Goal: Task Accomplishment & Management: Manage account settings

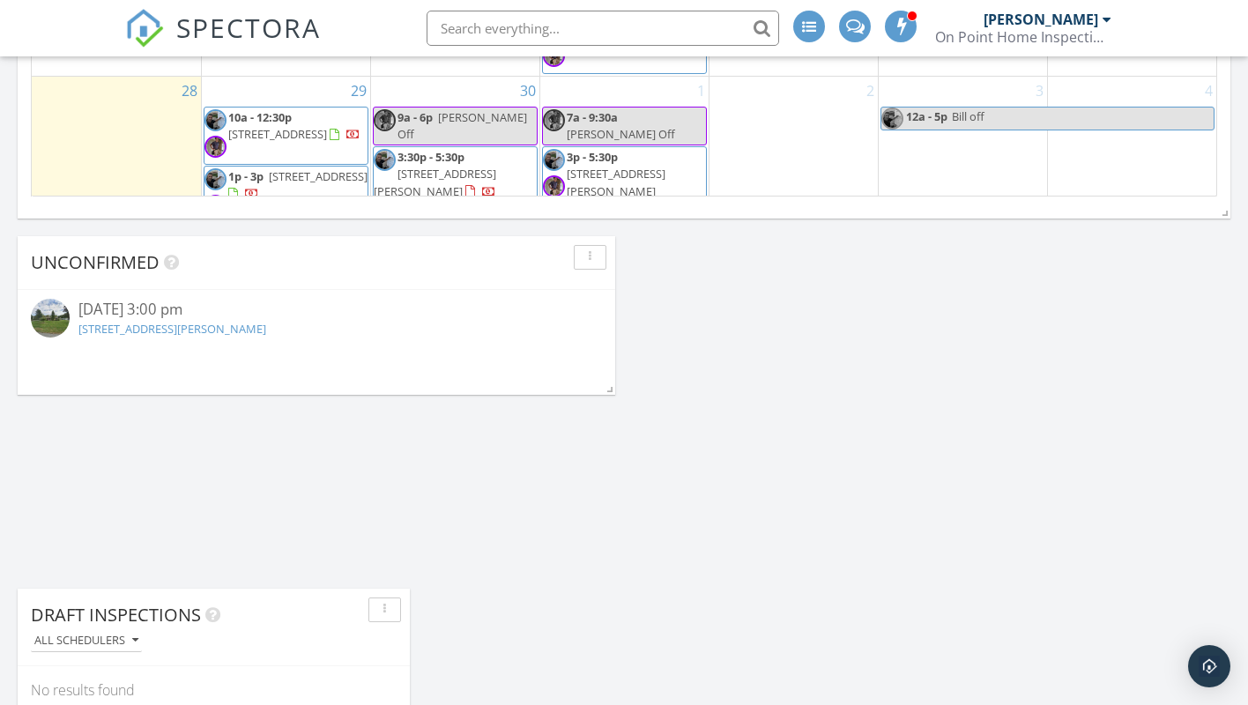
scroll to position [1349, 0]
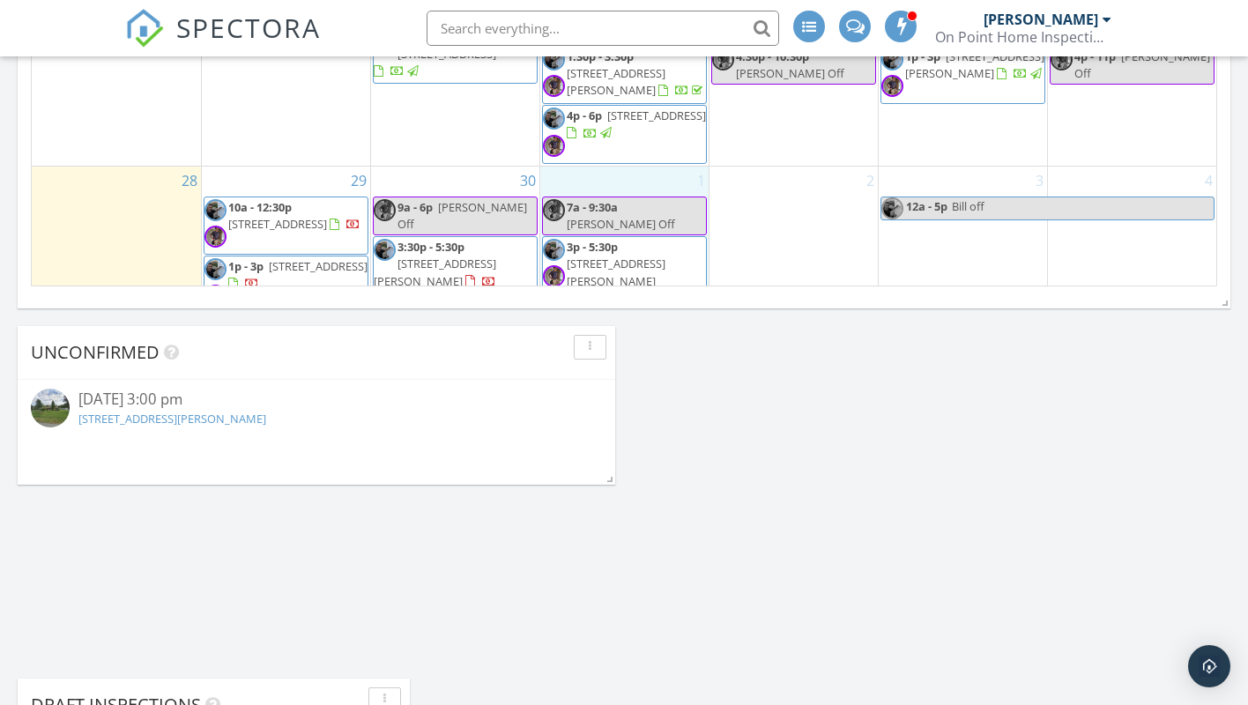
click at [627, 167] on div "1 7a - 9:30a Frank Off 3p - 5:30p 36 James St, Middletown Township 07738 Confirm" at bounding box center [624, 242] width 168 height 150
click at [617, 77] on link "Inspection" at bounding box center [622, 77] width 91 height 28
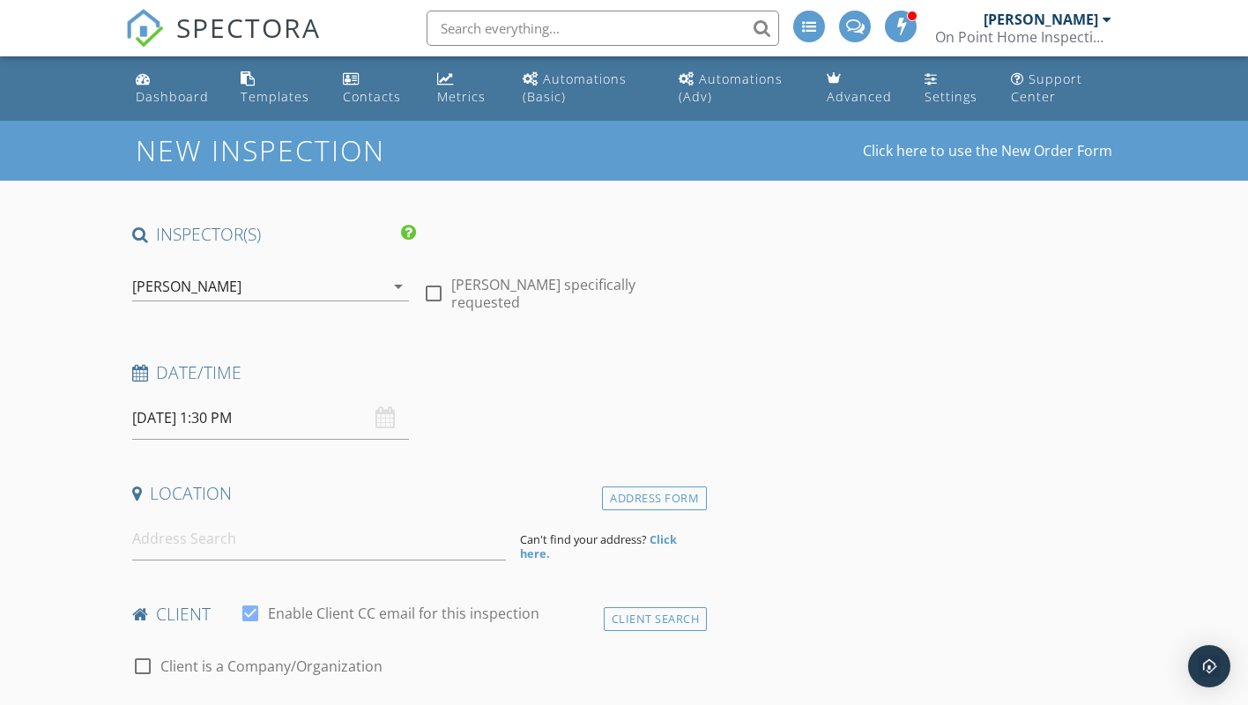
click at [398, 282] on icon "arrow_drop_down" at bounding box center [398, 286] width 21 height 21
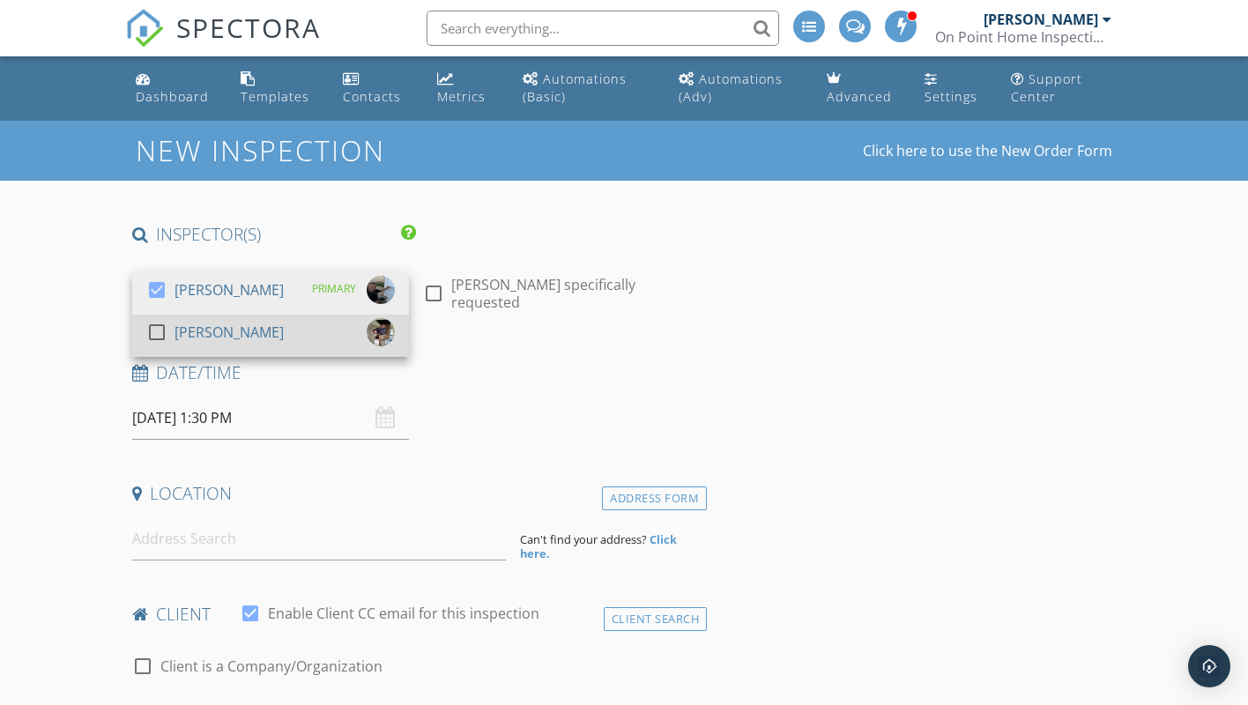
click at [160, 331] on div at bounding box center [157, 332] width 30 height 30
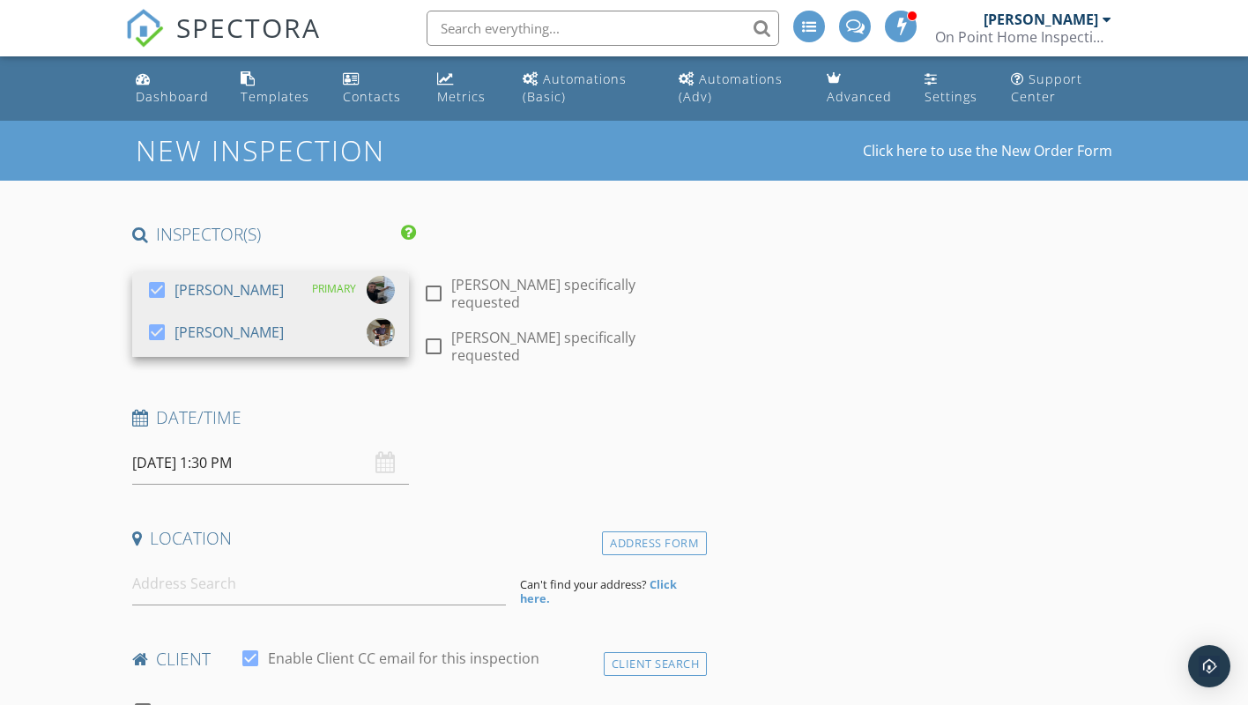
click at [436, 293] on div at bounding box center [434, 294] width 30 height 30
checkbox input "true"
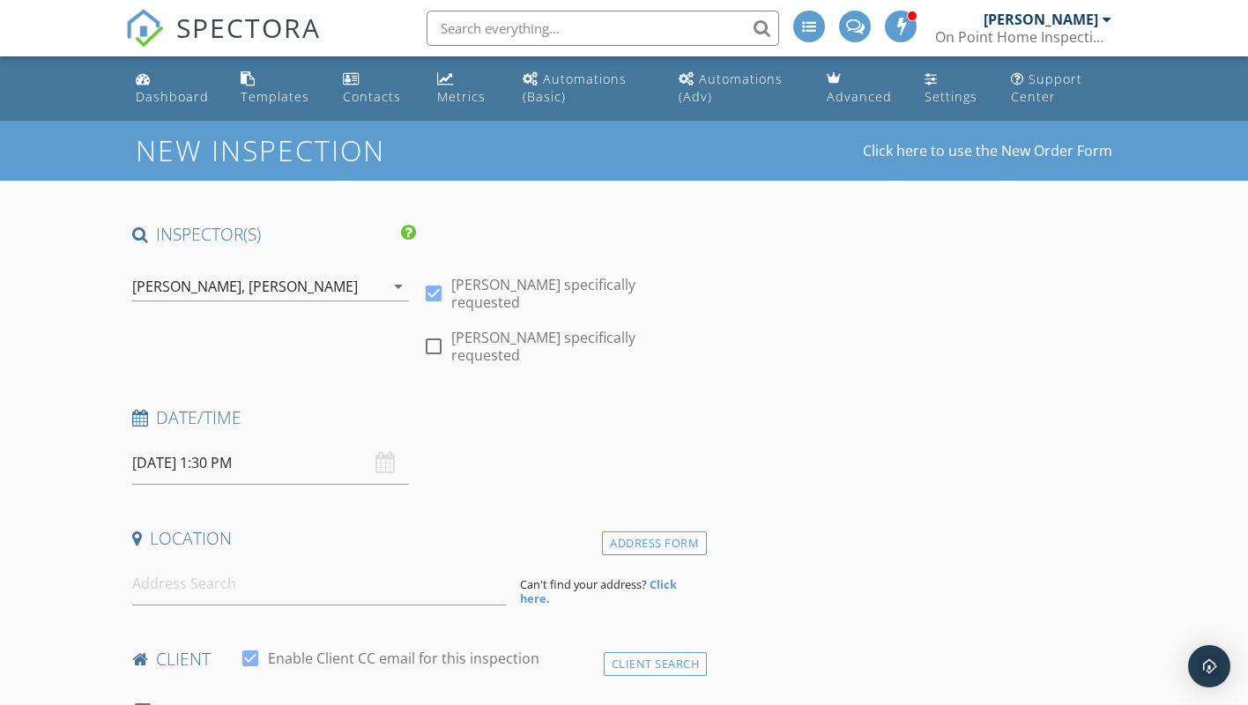
click at [432, 334] on div at bounding box center [434, 347] width 30 height 30
checkbox input "true"
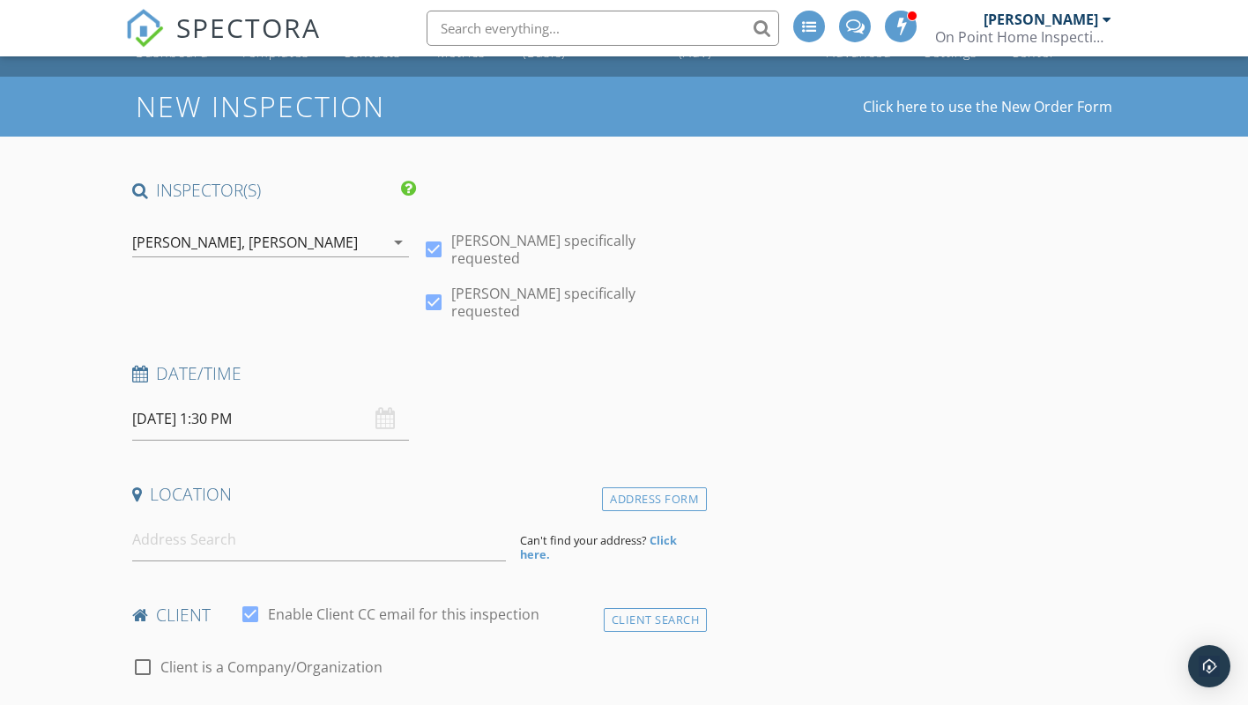
scroll to position [90, 0]
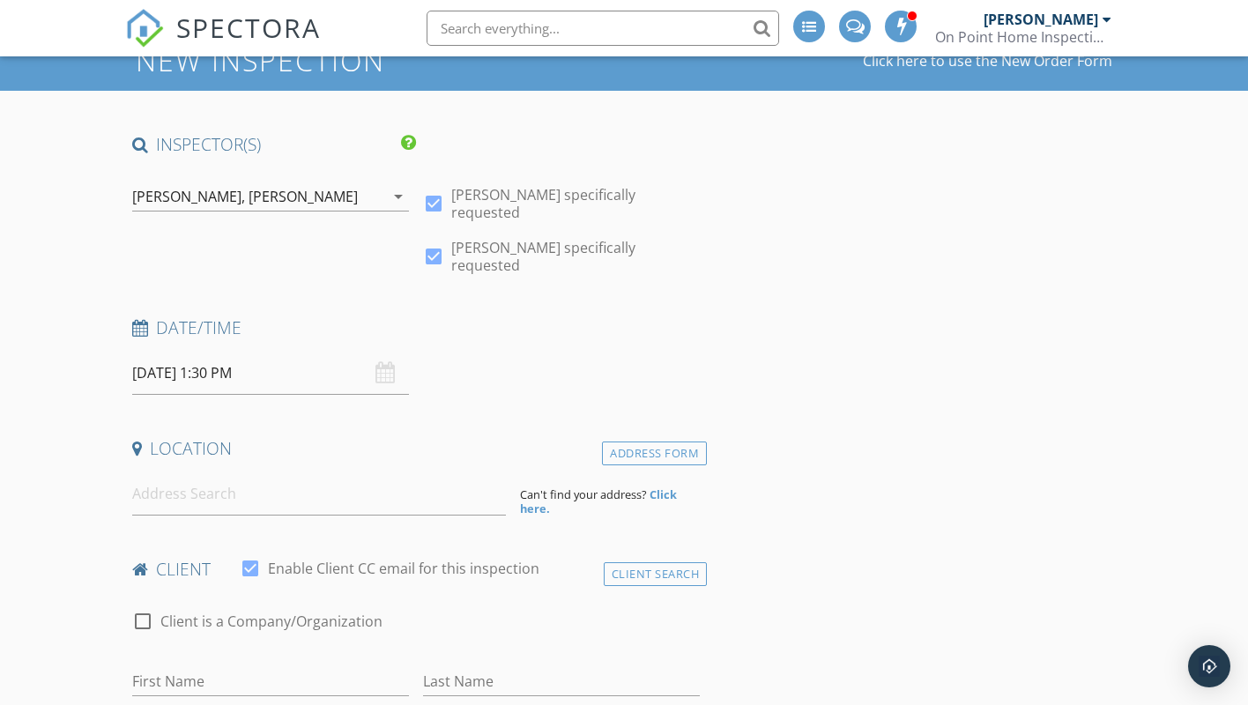
click at [187, 353] on input "10/01/2025 1:30 PM" at bounding box center [270, 373] width 277 height 43
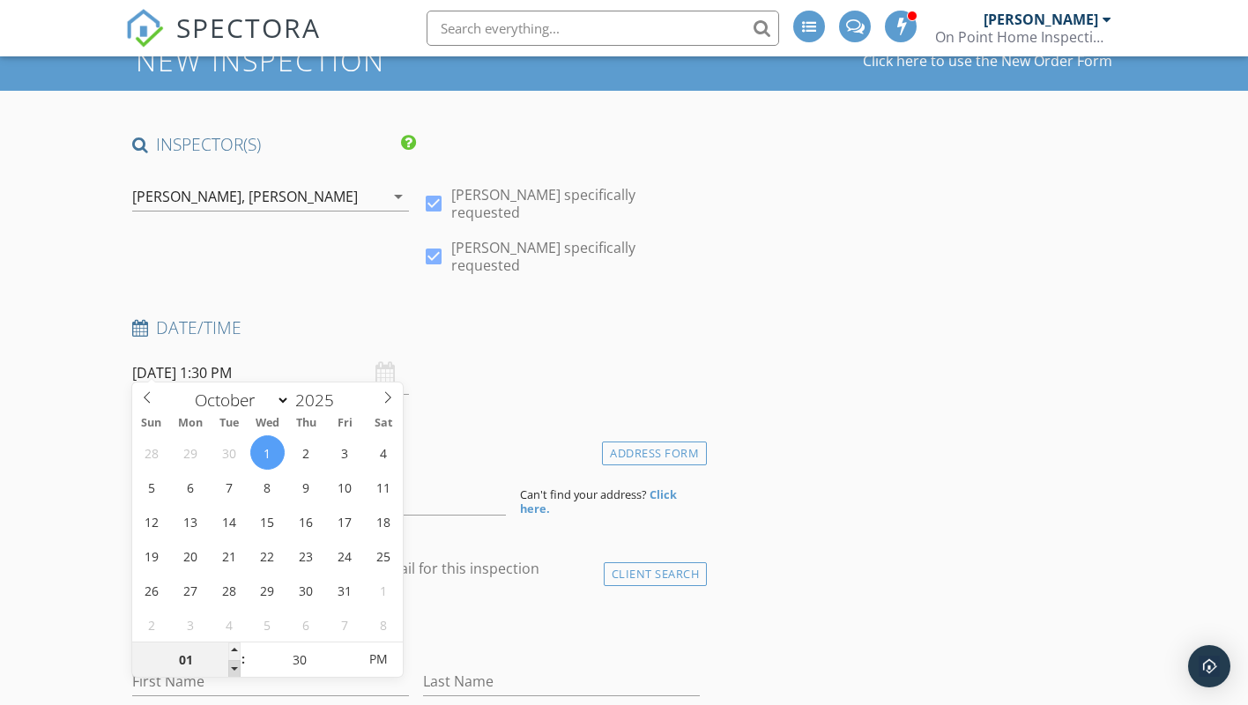
type input "12"
type input "10/01/2025 12:30 PM"
click at [230, 667] on span at bounding box center [234, 669] width 12 height 18
type input "11"
type input "[DATE] 11:30 AM"
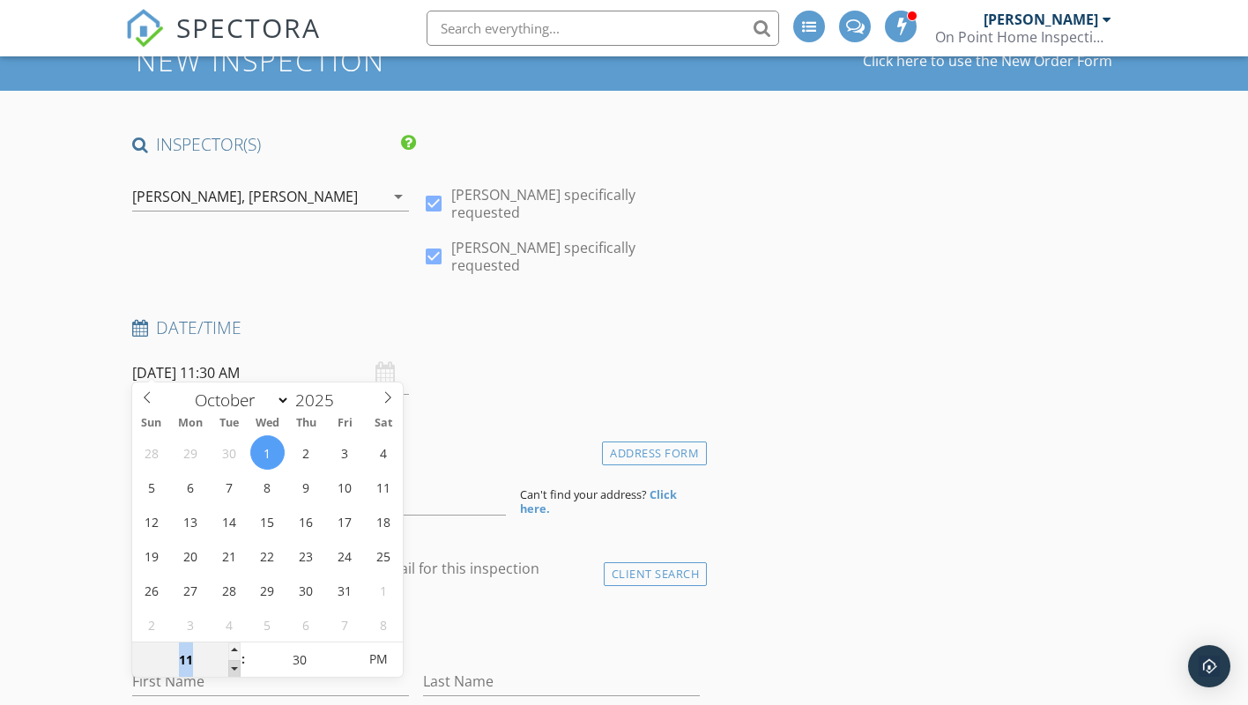
click at [230, 667] on span at bounding box center [234, 669] width 12 height 18
type input "10"
type input "[DATE] 10:30 AM"
click at [230, 667] on span at bounding box center [234, 669] width 12 height 18
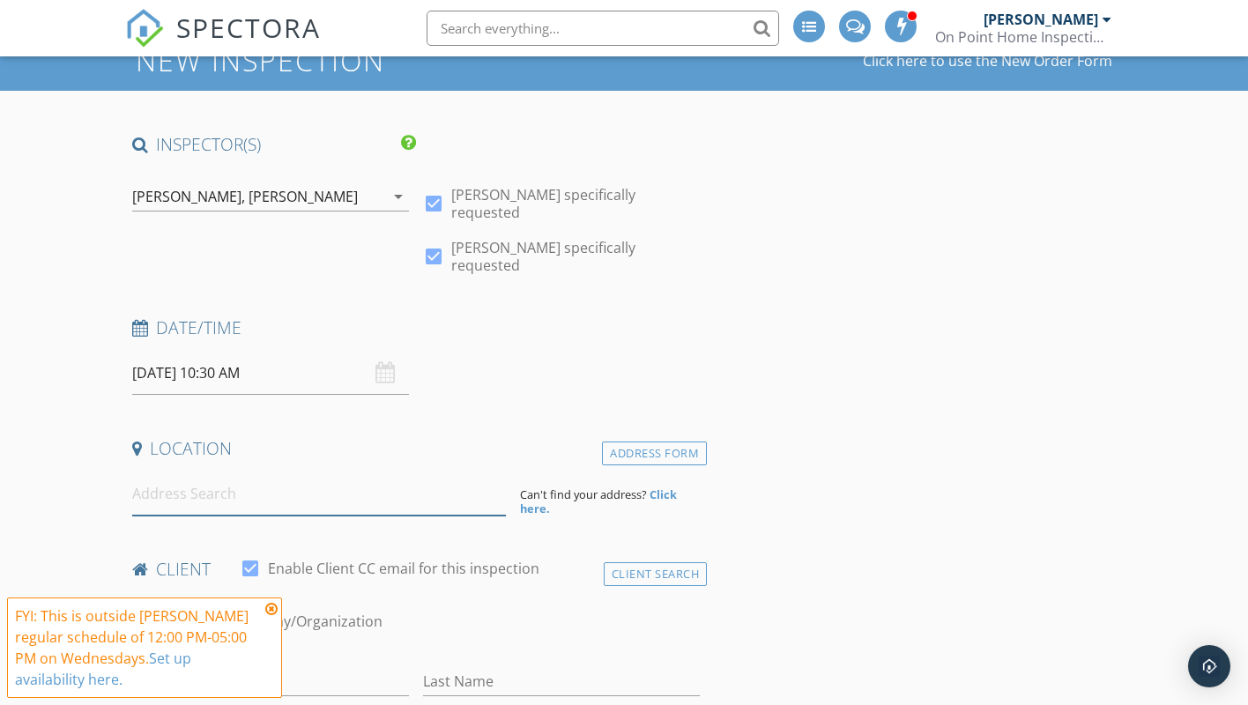
click at [180, 482] on input at bounding box center [319, 494] width 375 height 43
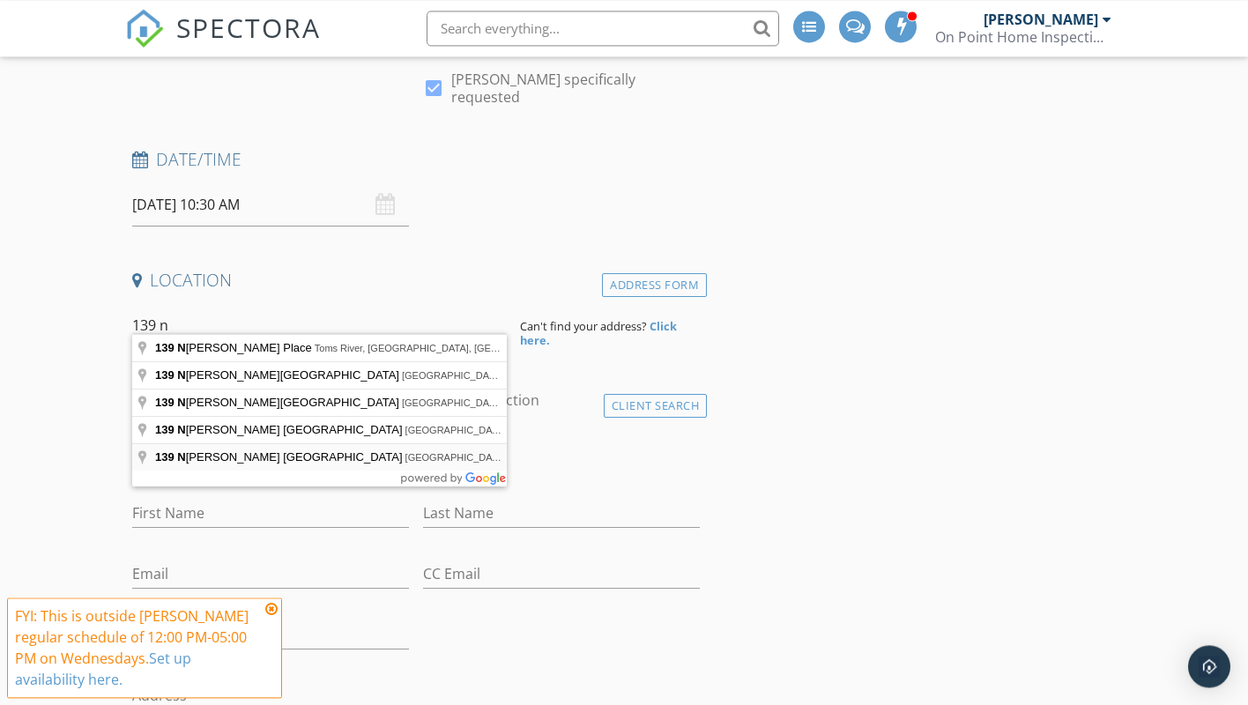
scroll to position [270, 0]
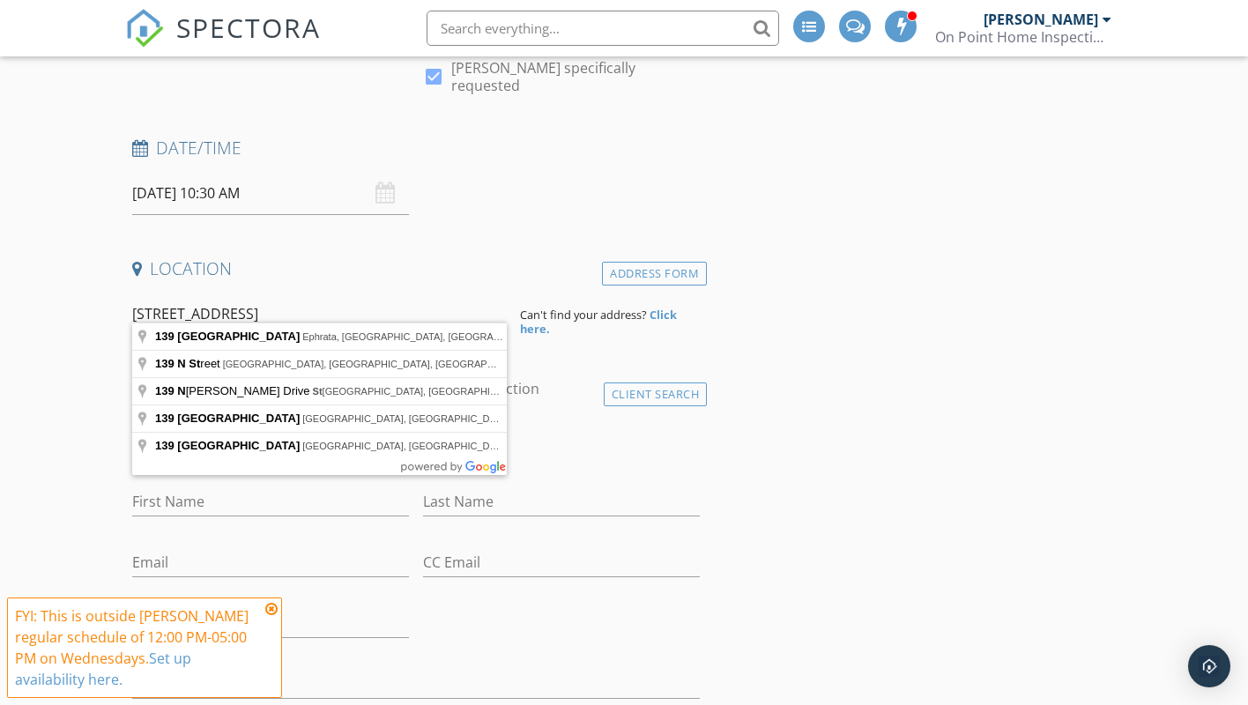
type input "139 N Street, Seaside Park, NJ, USA"
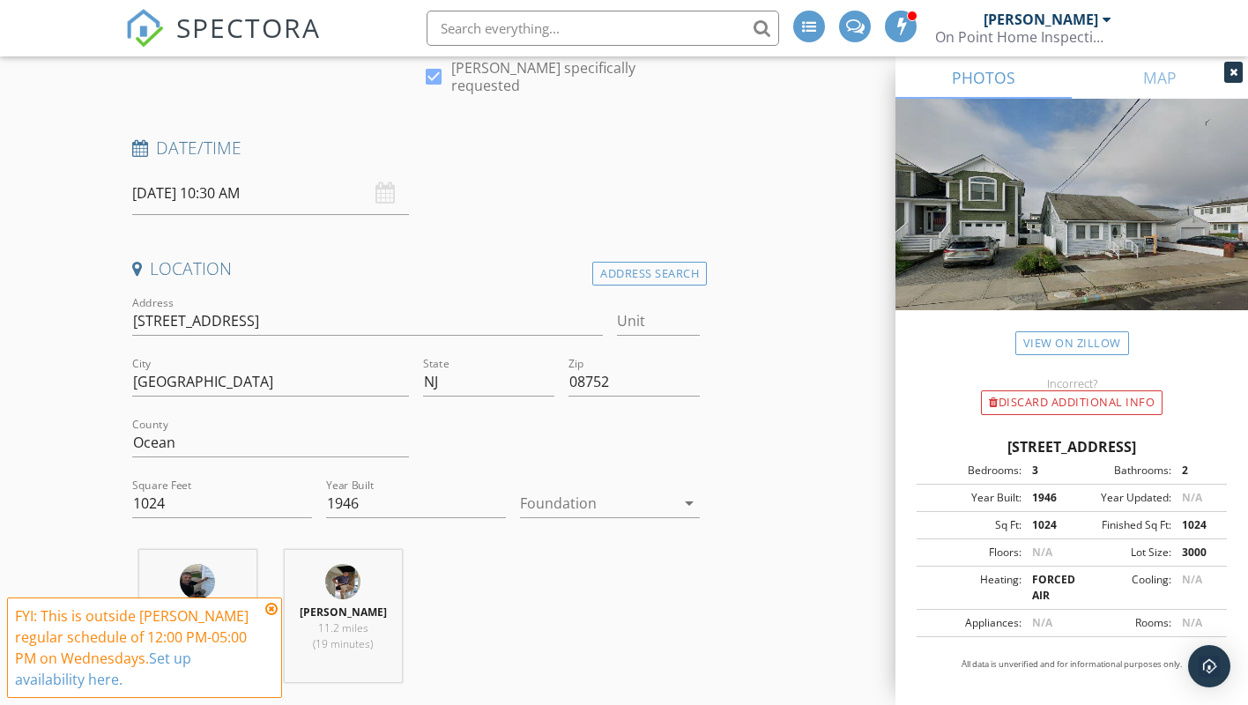
click at [691, 493] on icon "arrow_drop_down" at bounding box center [689, 503] width 21 height 21
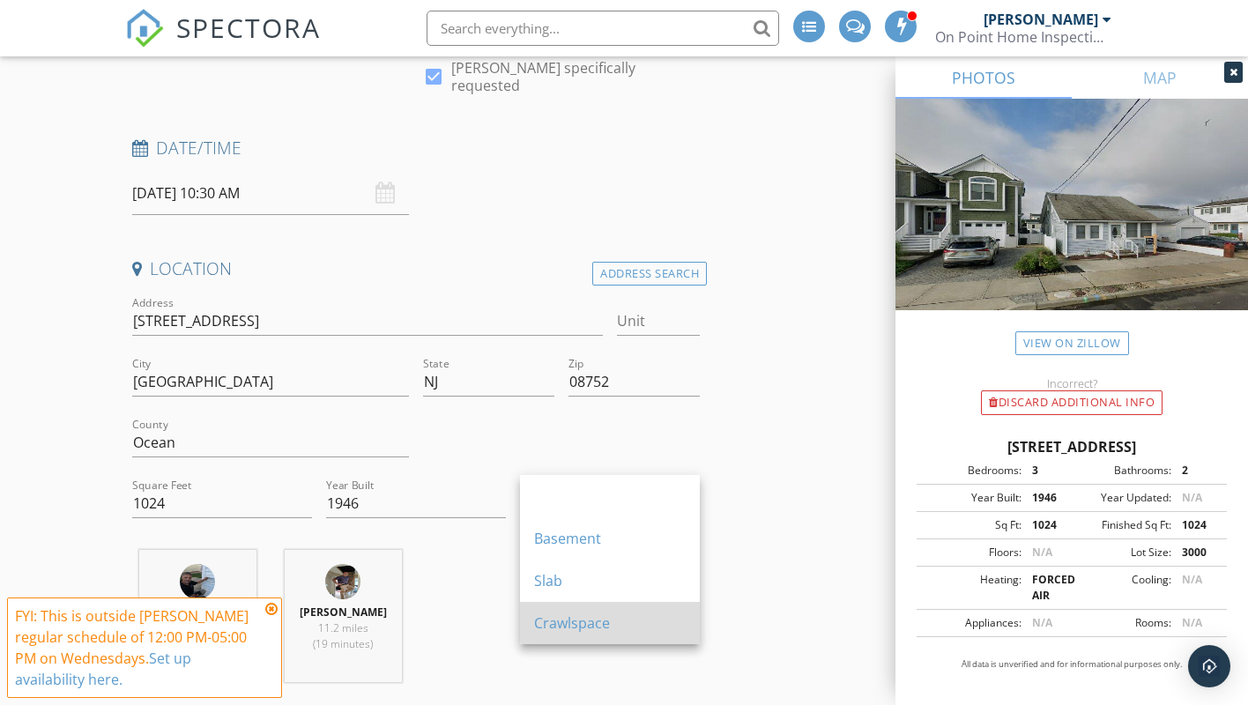
click at [563, 612] on div "Crawlspace" at bounding box center [610, 623] width 152 height 42
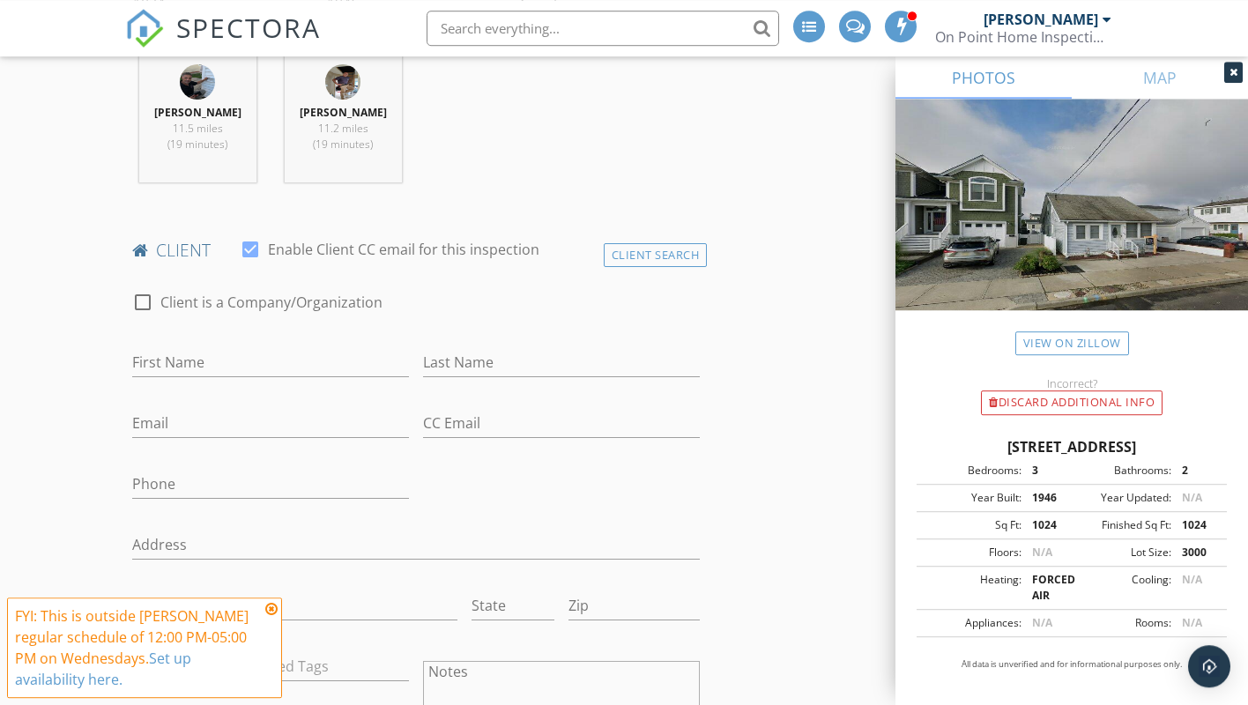
scroll to position [809, 0]
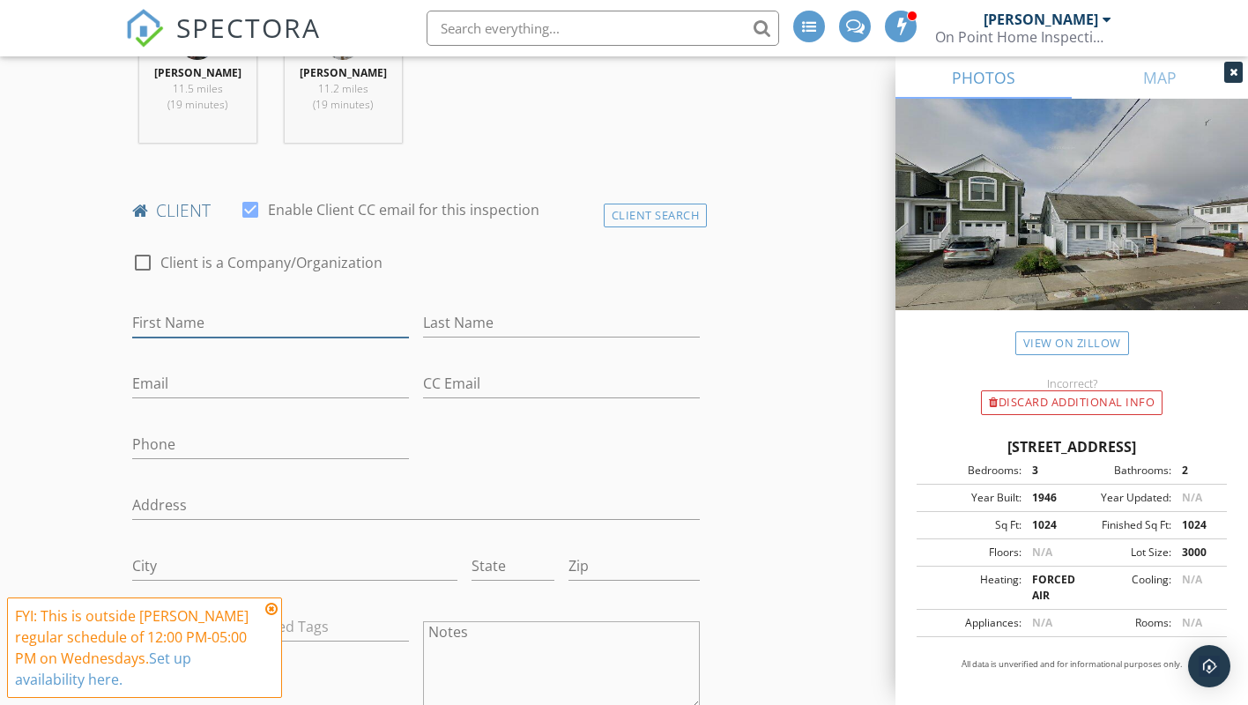
click at [197, 313] on input "First Name" at bounding box center [270, 323] width 277 height 29
type input "Jeff"
type input "Cupo"
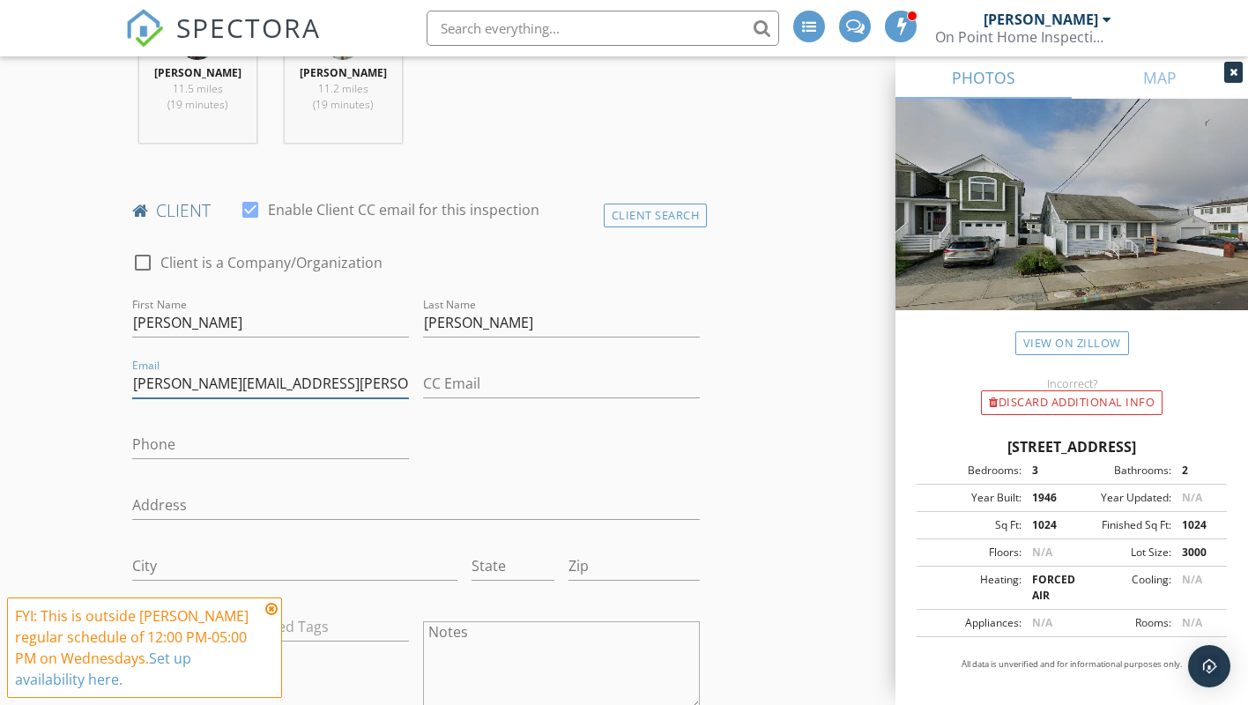
type input "jeff@cupo.com"
click at [436, 370] on input "CC Email" at bounding box center [561, 383] width 277 height 29
click at [436, 369] on input "CC Email" at bounding box center [561, 383] width 277 height 29
paste input "[EMAIL_ADDRESS][DOMAIN_NAME]"
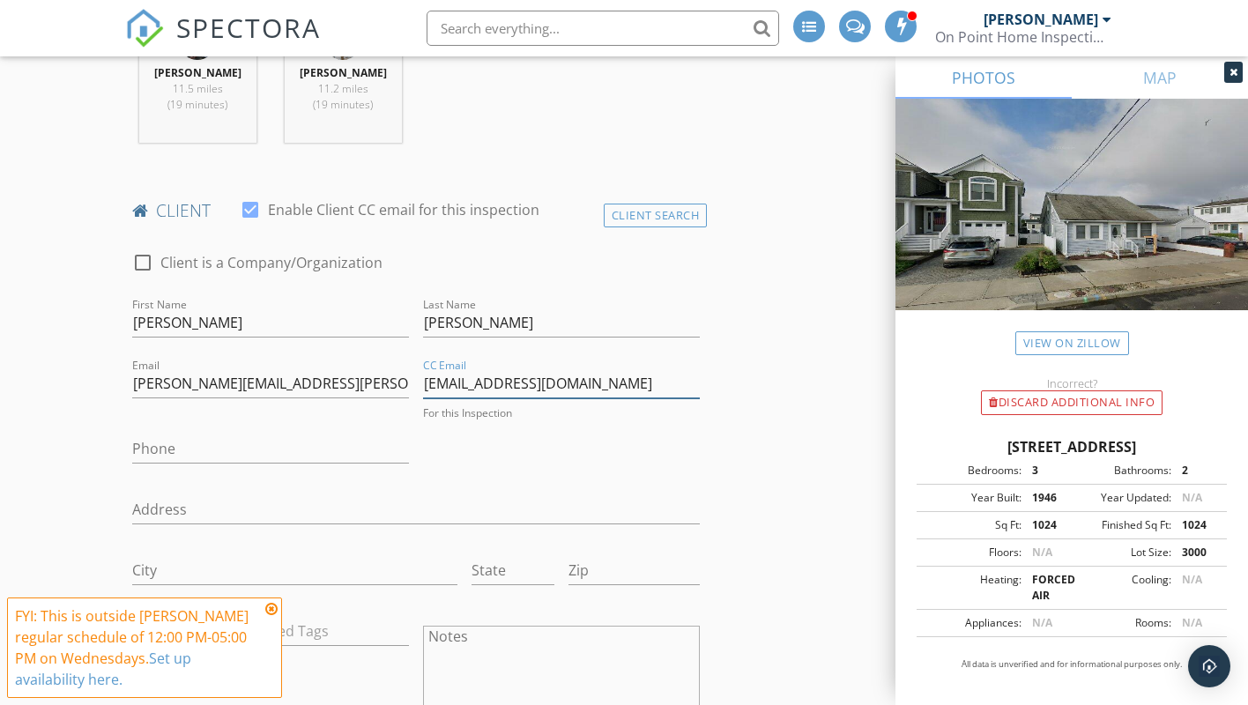
type input "[EMAIL_ADDRESS][DOMAIN_NAME]"
click at [183, 433] on input "Phone" at bounding box center [270, 444] width 277 height 29
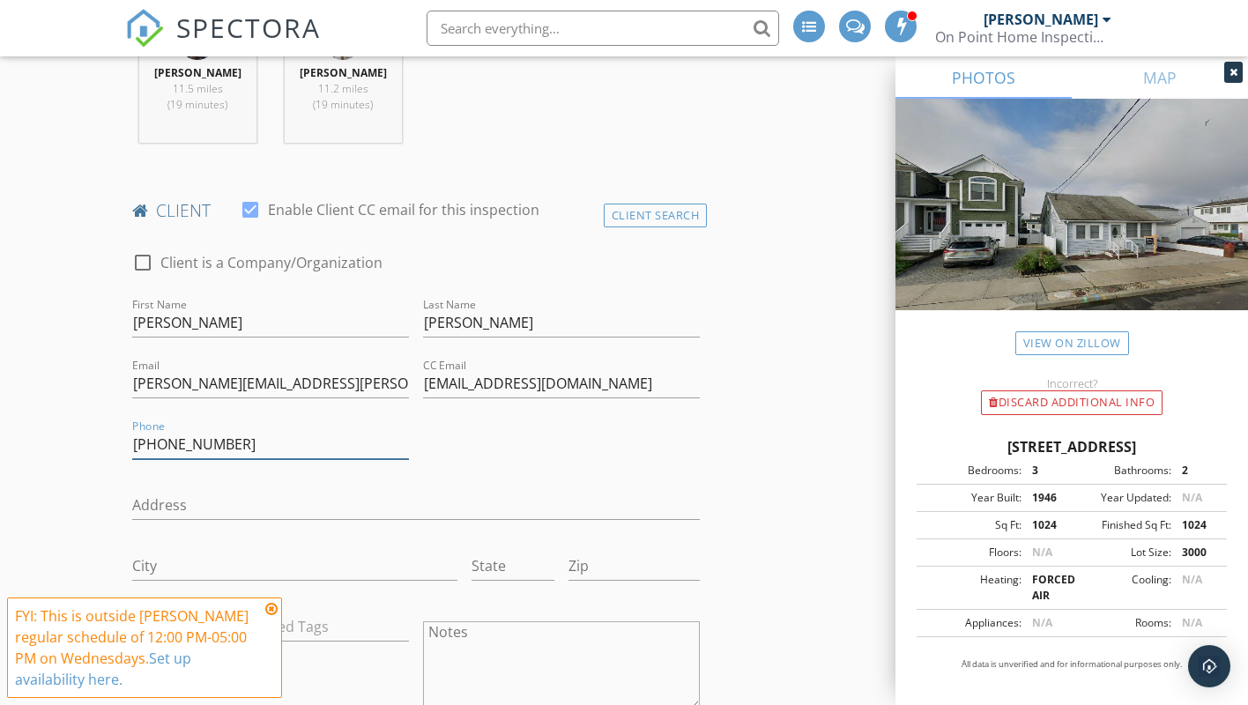
type input "973-417-7570"
click at [197, 481] on div "Address" at bounding box center [416, 509] width 569 height 57
click at [187, 491] on input "Address" at bounding box center [416, 505] width 569 height 29
type input "10 Highland Dr"
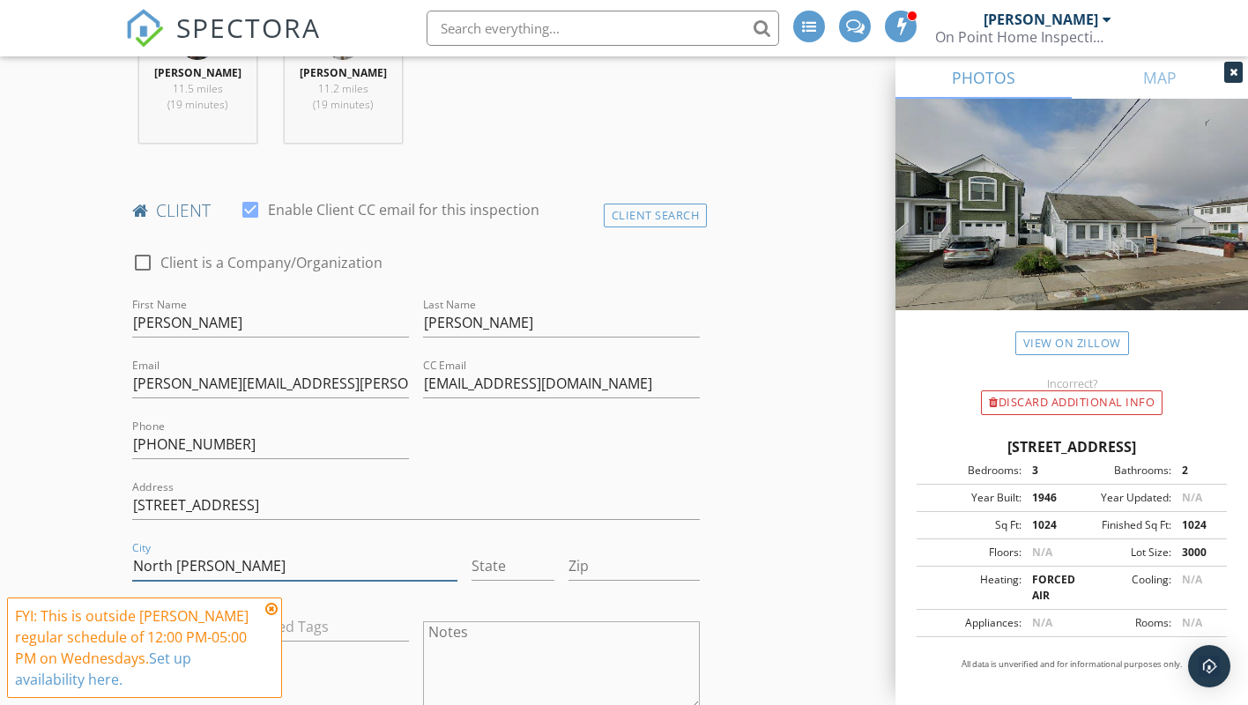
click at [175, 552] on input "North caldwell" at bounding box center [294, 566] width 325 height 29
type input "North Caldwell"
type input "NJ"
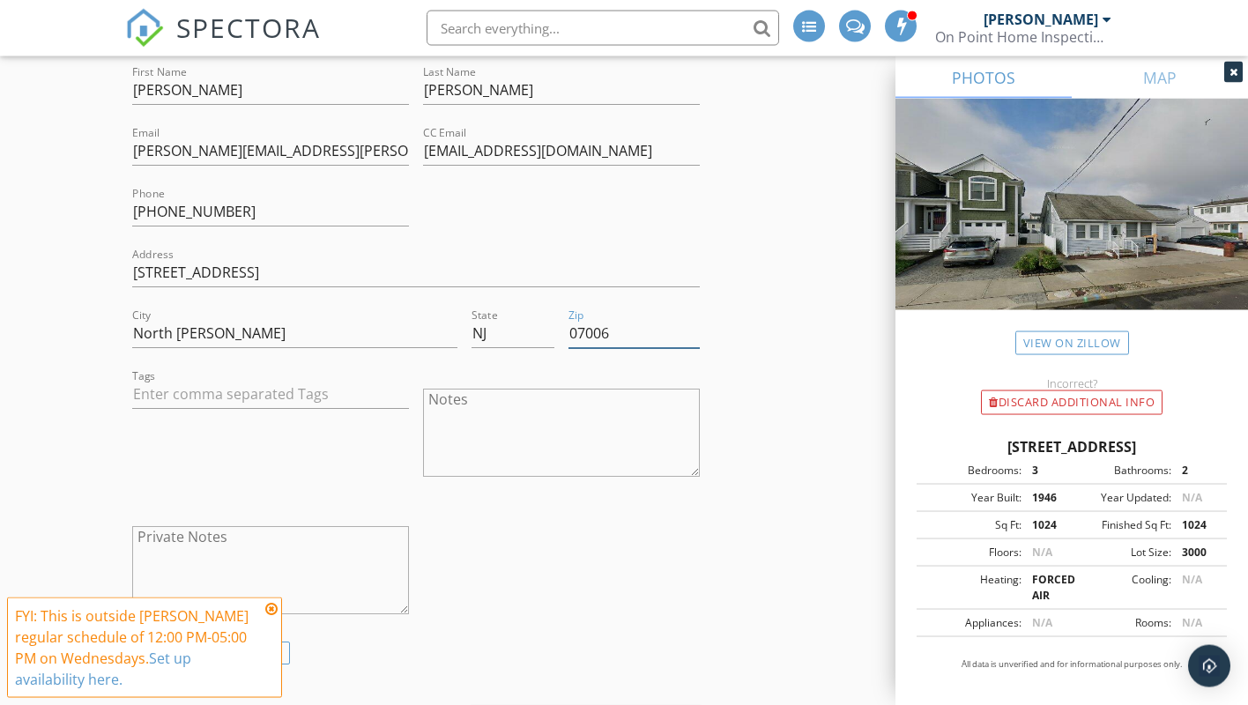
scroll to position [1079, 0]
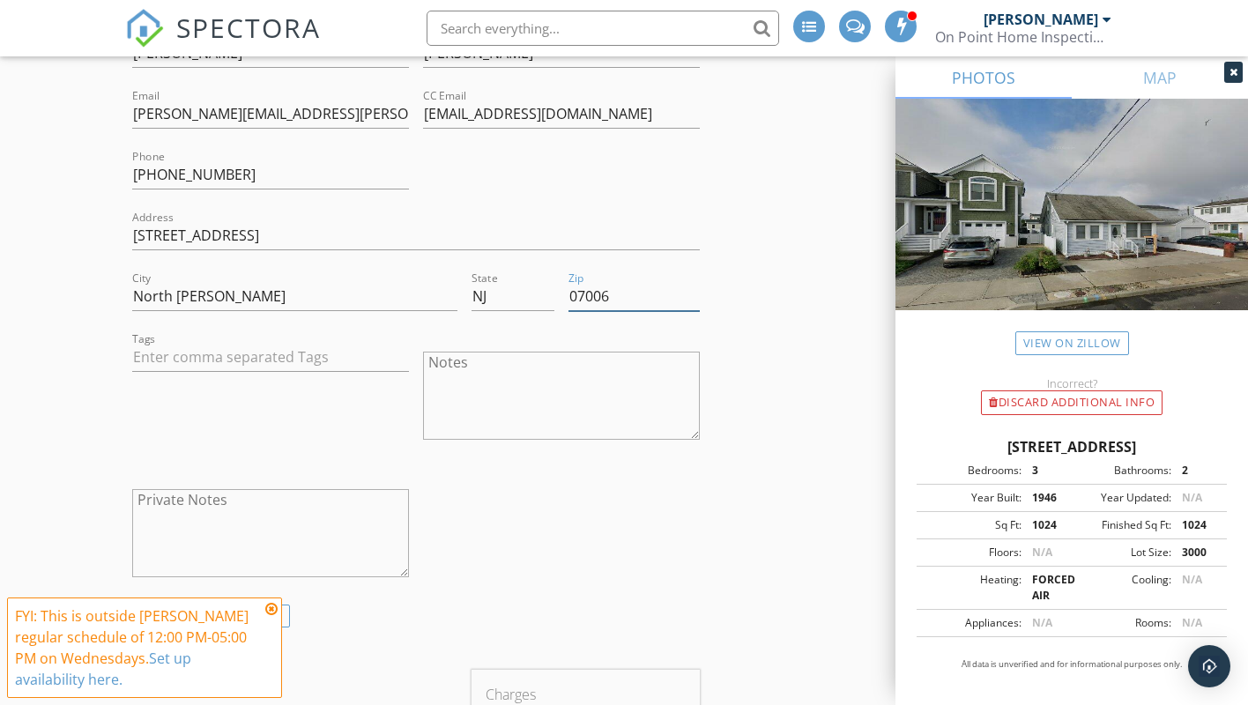
type input "07006"
click at [439, 352] on textarea "Notes" at bounding box center [561, 396] width 277 height 88
paste textarea "Pay On Site Separate Checks or Cash On Point Home Inspection $440.00 Carolan Ex…"
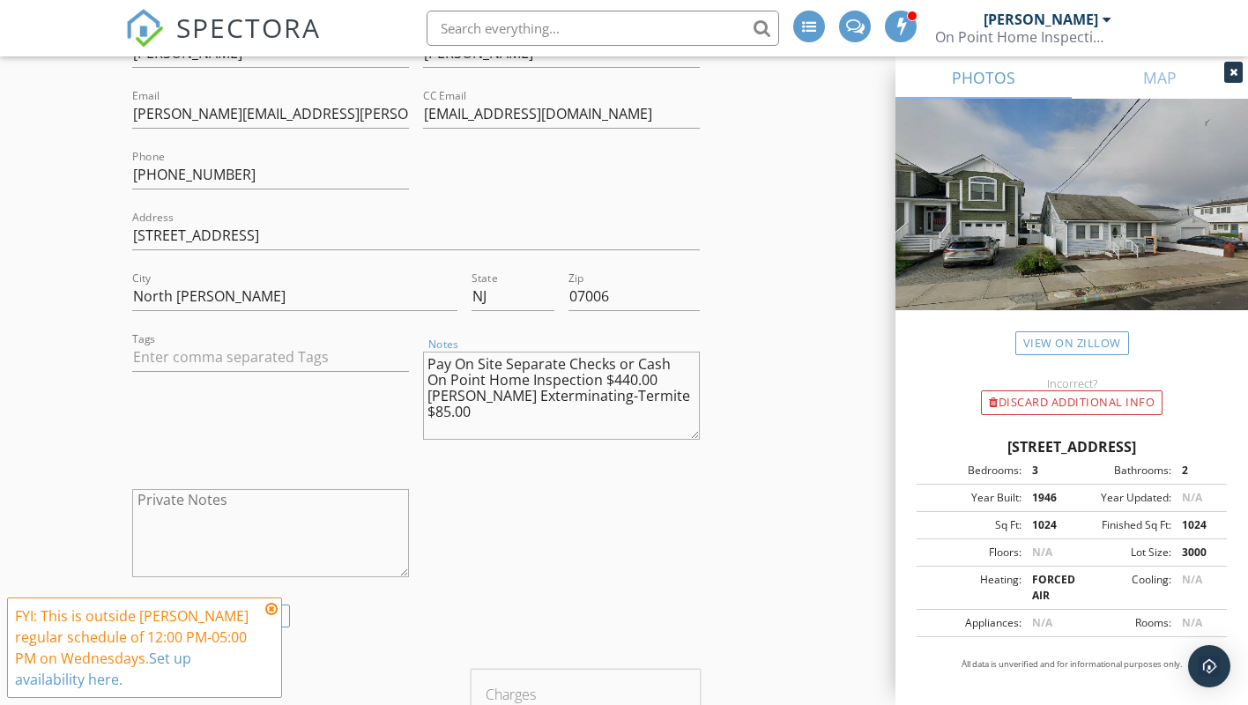
drag, startPoint x: 634, startPoint y: 367, endPoint x: 622, endPoint y: 361, distance: 12.6
click at [622, 361] on textarea "Pay On Site Separate Checks or Cash On Point Home Inspection $440.00 Carolan Ex…" at bounding box center [561, 396] width 277 height 88
type textarea "Pay On Site Separate Checks or Cash On Point Home Inspection $425.00 Carolan Ex…"
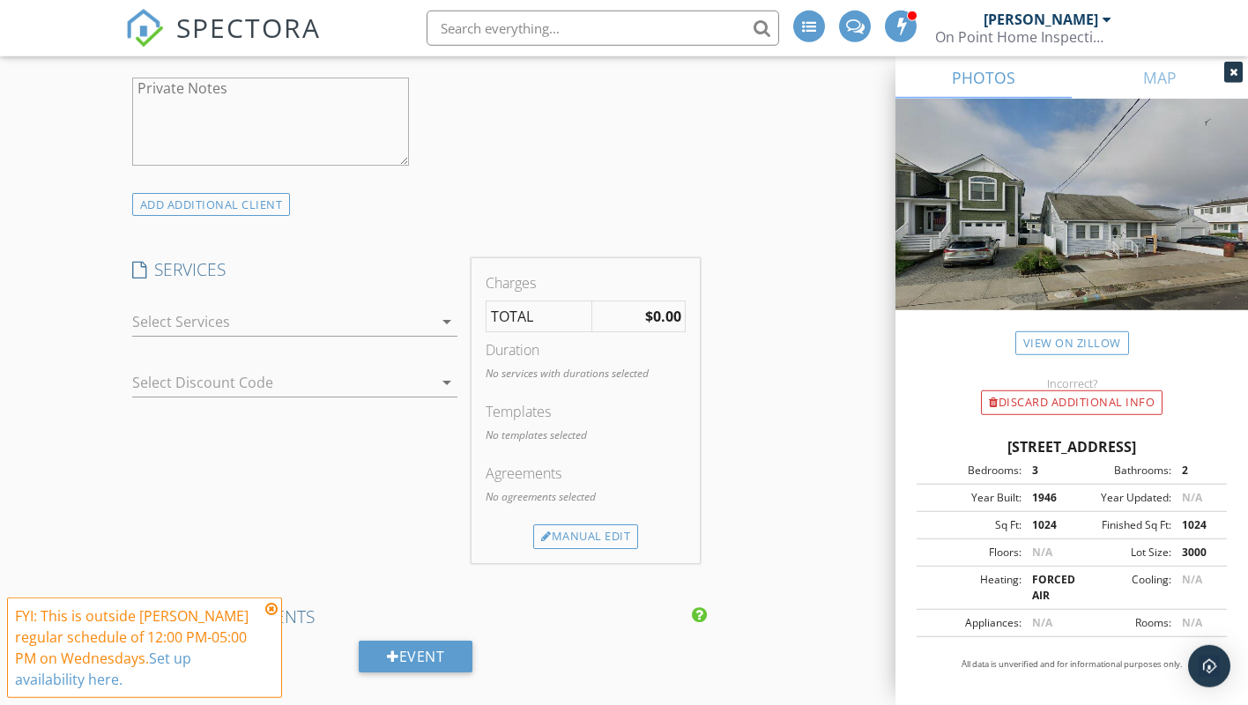
scroll to position [1529, 0]
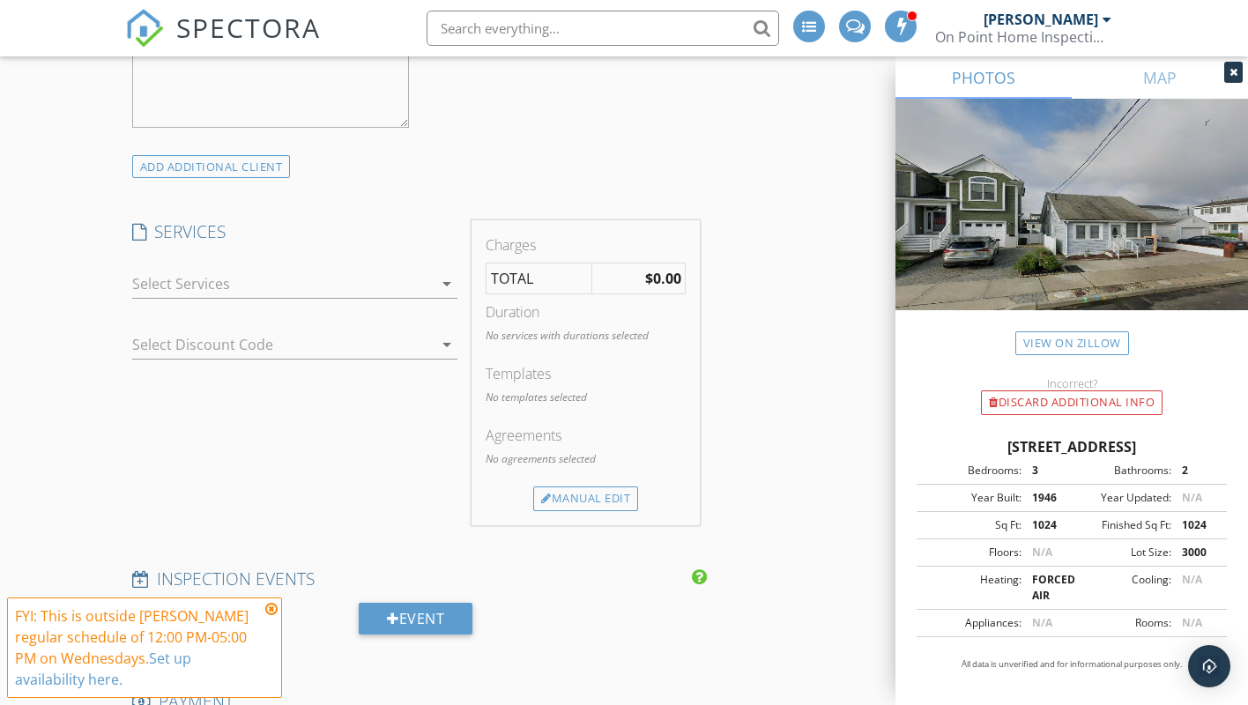
click at [445, 273] on icon "arrow_drop_down" at bounding box center [446, 283] width 21 height 21
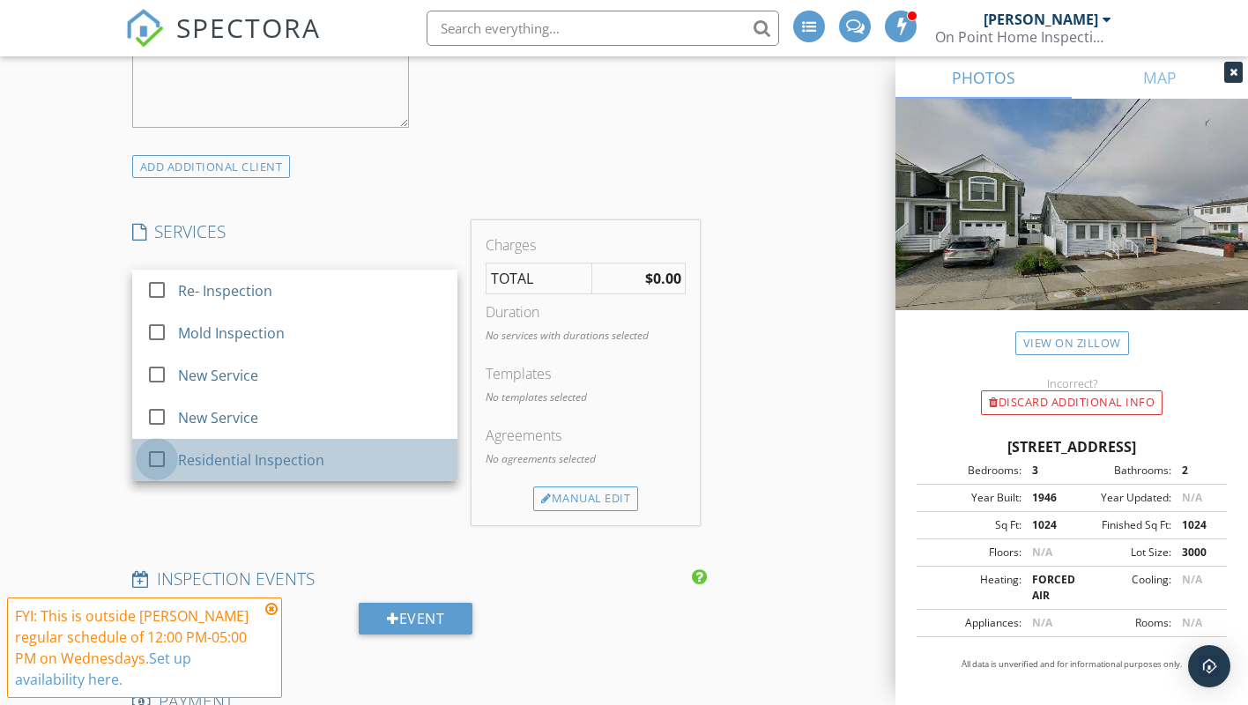
click at [152, 444] on div at bounding box center [157, 459] width 30 height 30
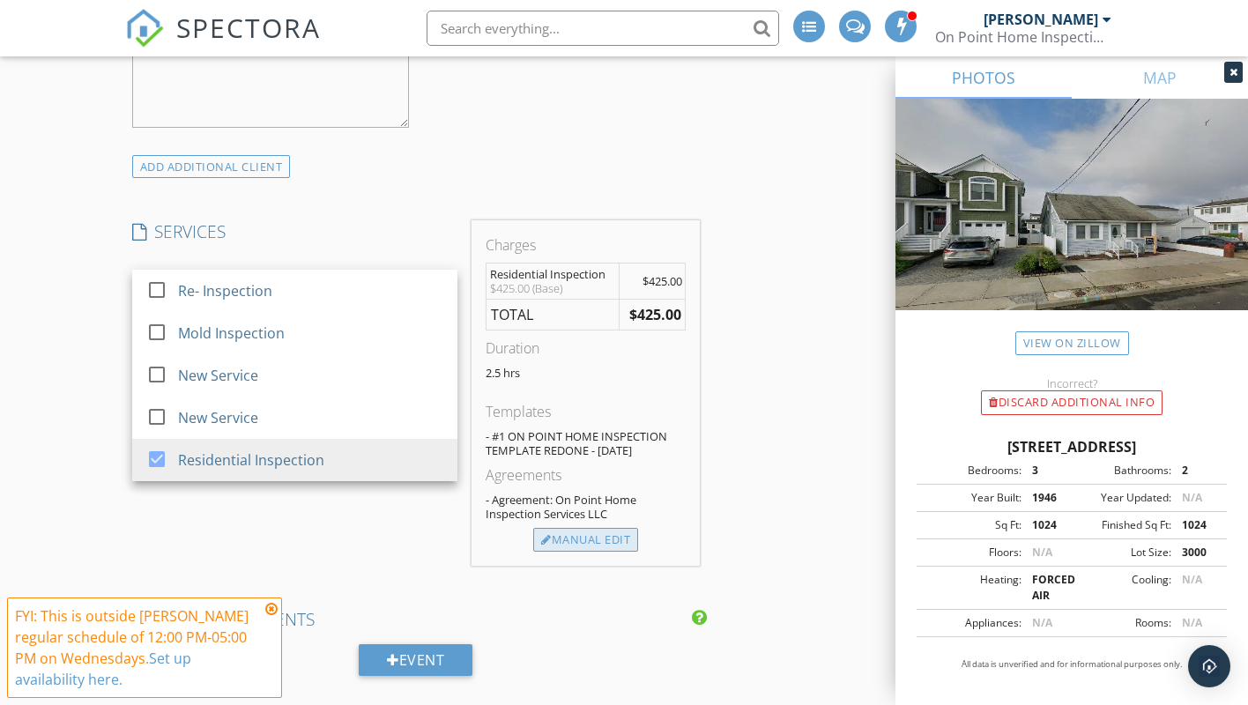
click at [595, 528] on div "Manual Edit" at bounding box center [585, 540] width 105 height 25
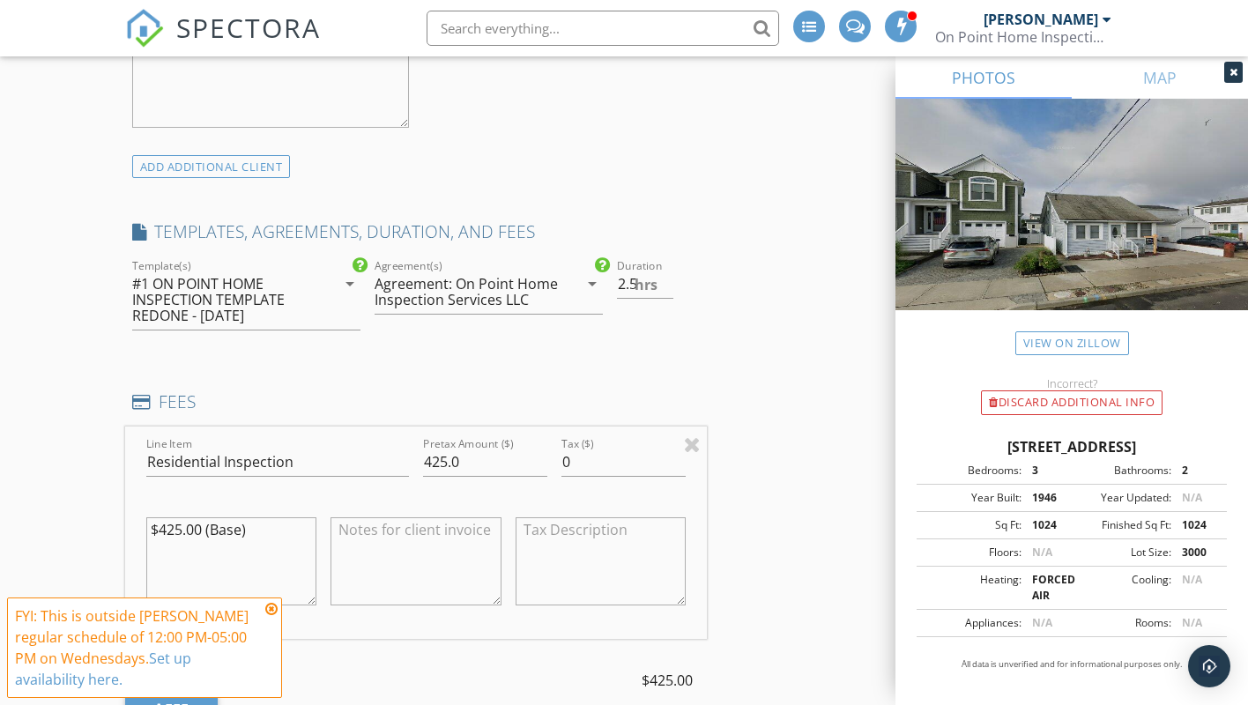
click at [387, 527] on textarea at bounding box center [416, 562] width 171 height 88
type input "2"
click at [667, 272] on input "2" at bounding box center [645, 284] width 56 height 29
click at [726, 318] on div "INSPECTOR(S) check_box Mario DelleFave PRIMARY check_box Frank Marra Mario Dell…" at bounding box center [624, 519] width 999 height 3651
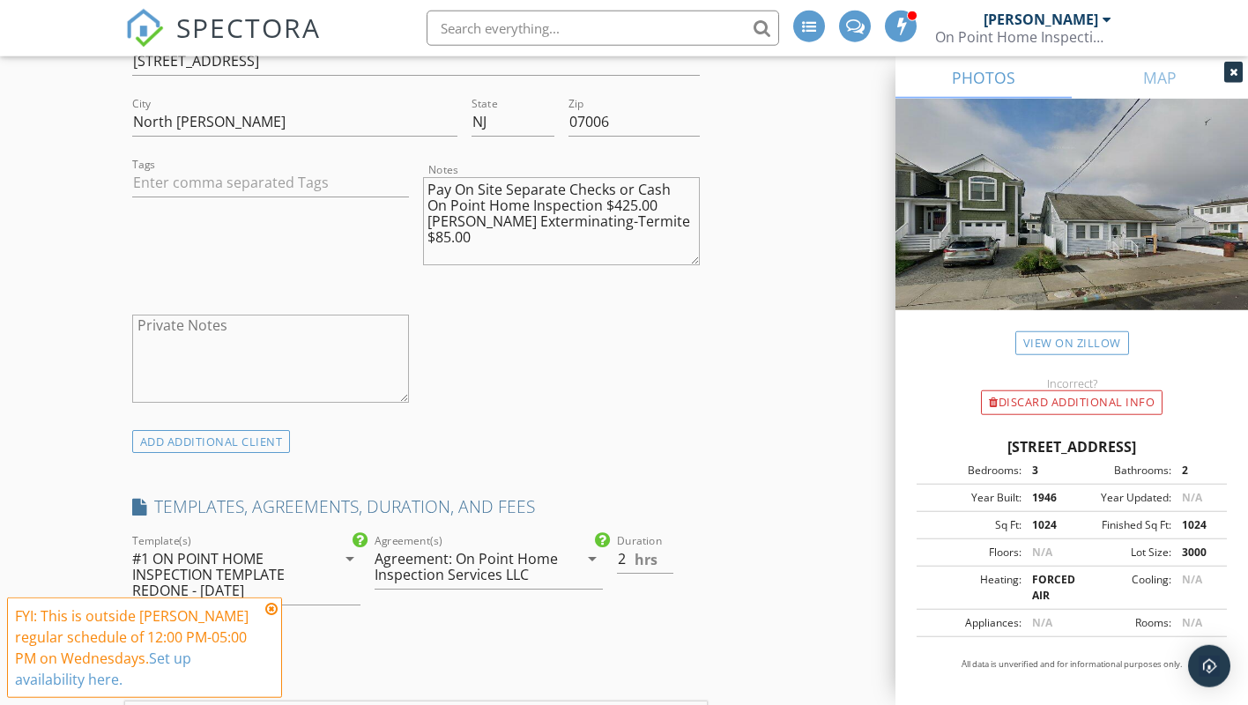
scroll to position [1169, 0]
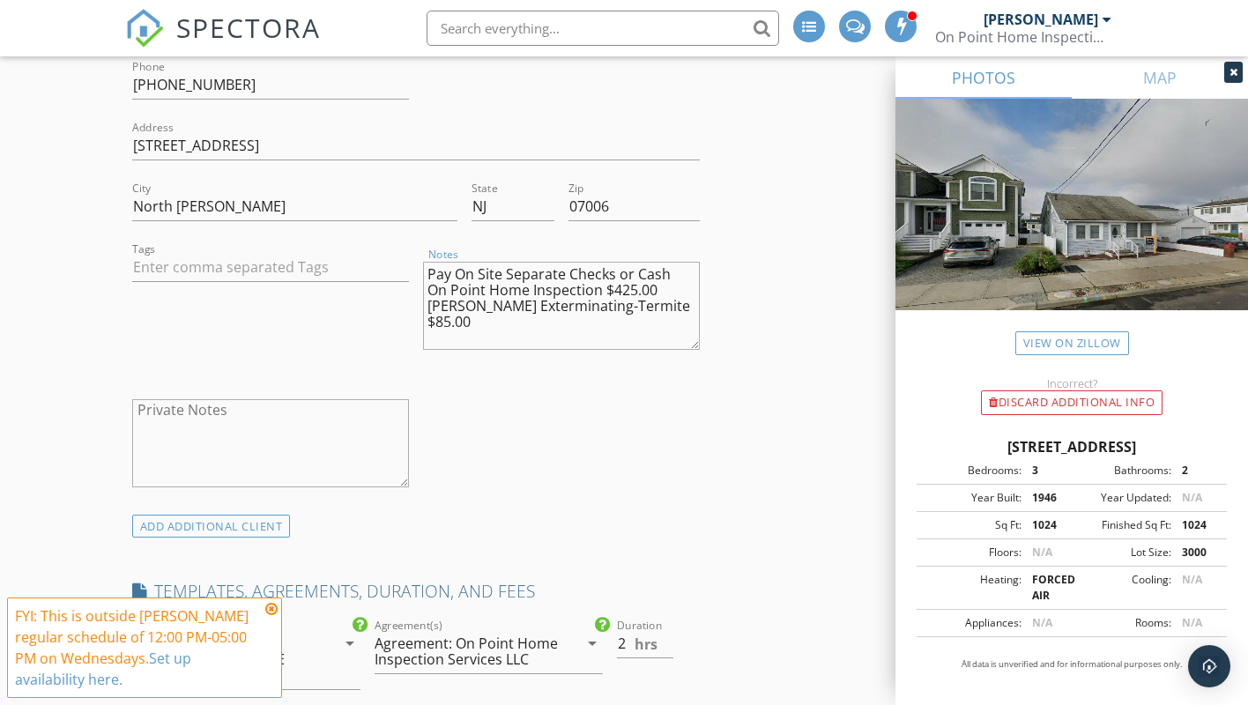
drag, startPoint x: 425, startPoint y: 260, endPoint x: 715, endPoint y: 292, distance: 291.8
click at [700, 292] on textarea "Pay On Site Separate Checks or Cash On Point Home Inspection $425.00 Carolan Ex…" at bounding box center [561, 306] width 277 height 88
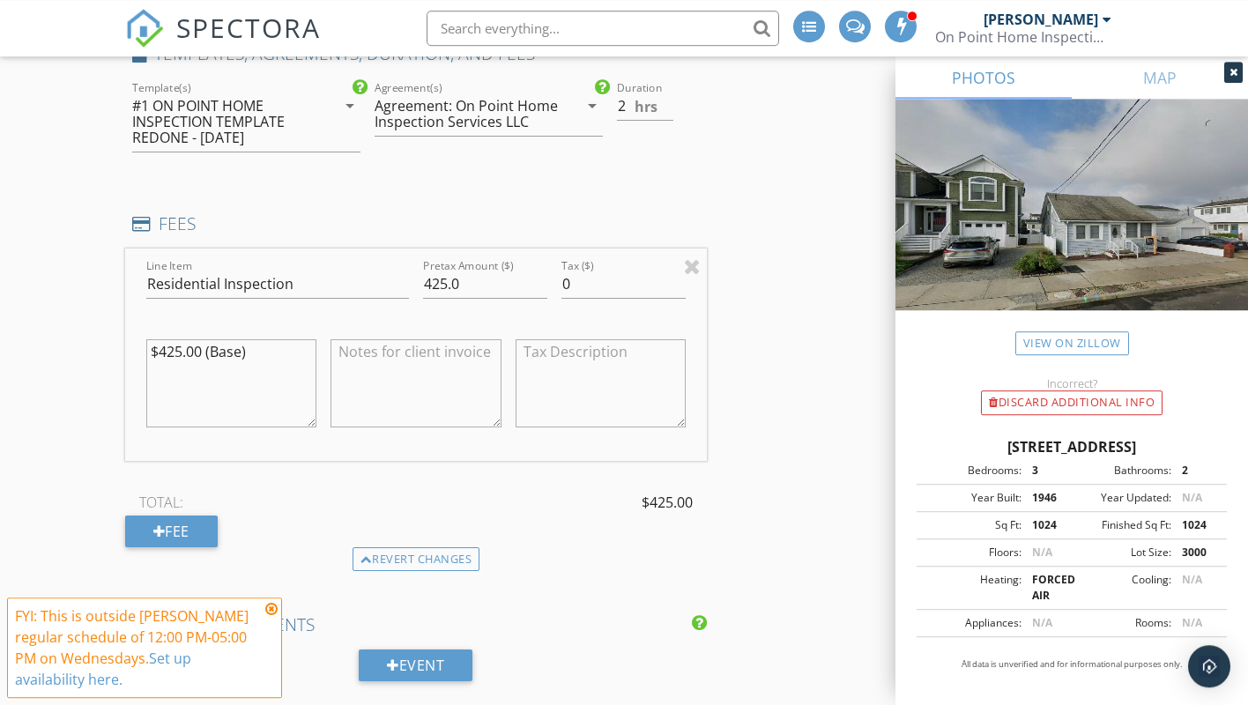
scroll to position [1799, 0]
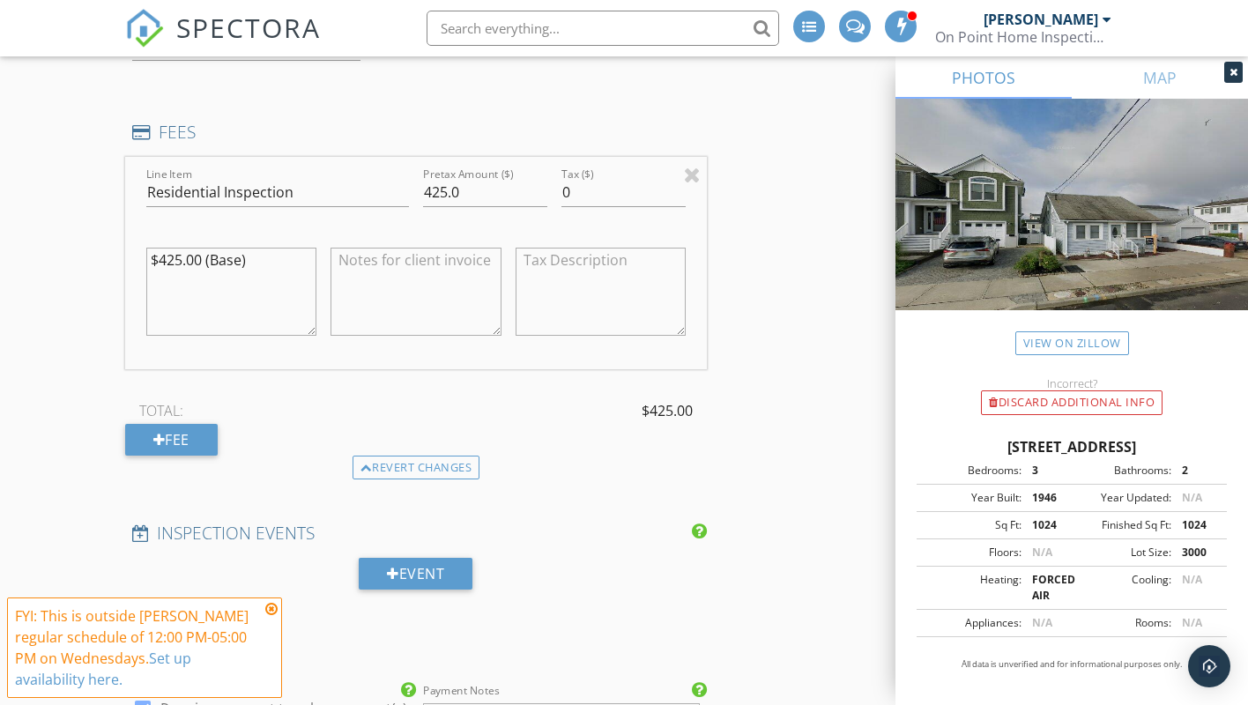
click at [365, 259] on textarea at bounding box center [416, 292] width 171 height 88
paste textarea "Pay On Site Separate Checks or Cash On Point Home Inspection $425.00 Carolan Ex…"
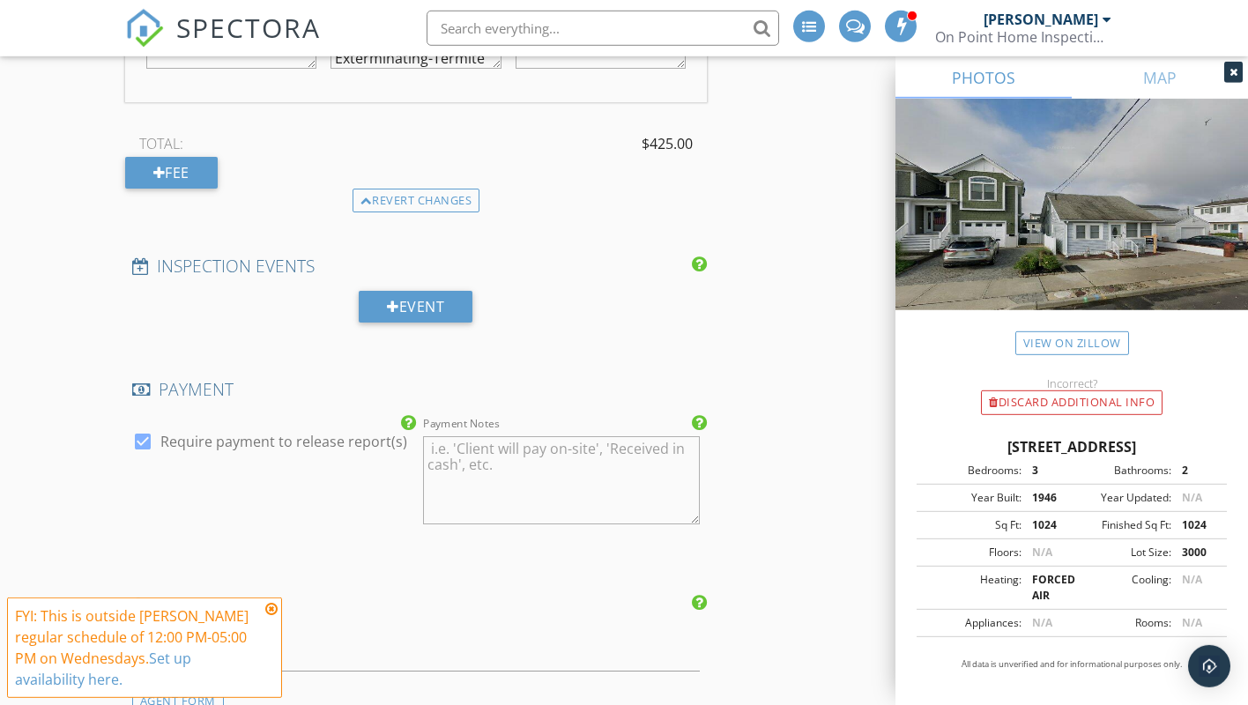
scroll to position [2068, 0]
type textarea "Pay On Site Separate Checks or Cash On Point Home Inspection $425.00 Carolan Ex…"
click at [457, 434] on textarea "Payment Notes" at bounding box center [561, 478] width 277 height 88
paste textarea "Pay On Site Separate Checks or Cash On Point Home Inspection $425.00 Carolan Ex…"
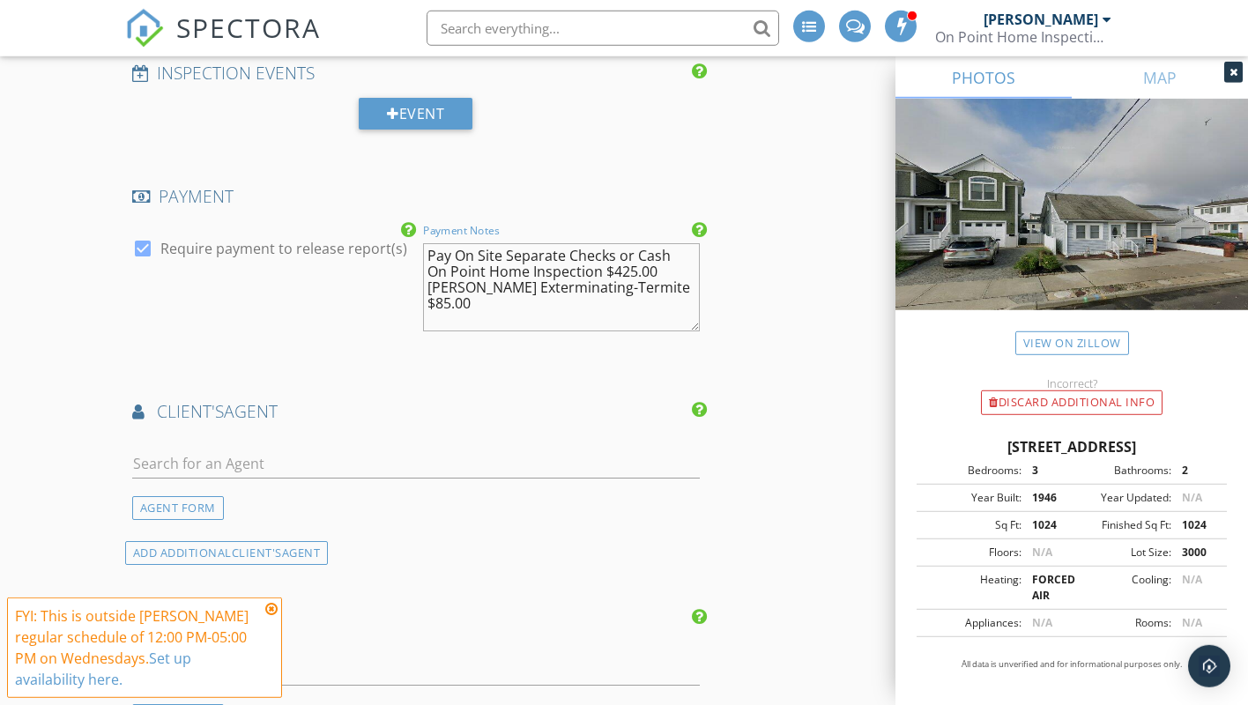
scroll to position [2338, 0]
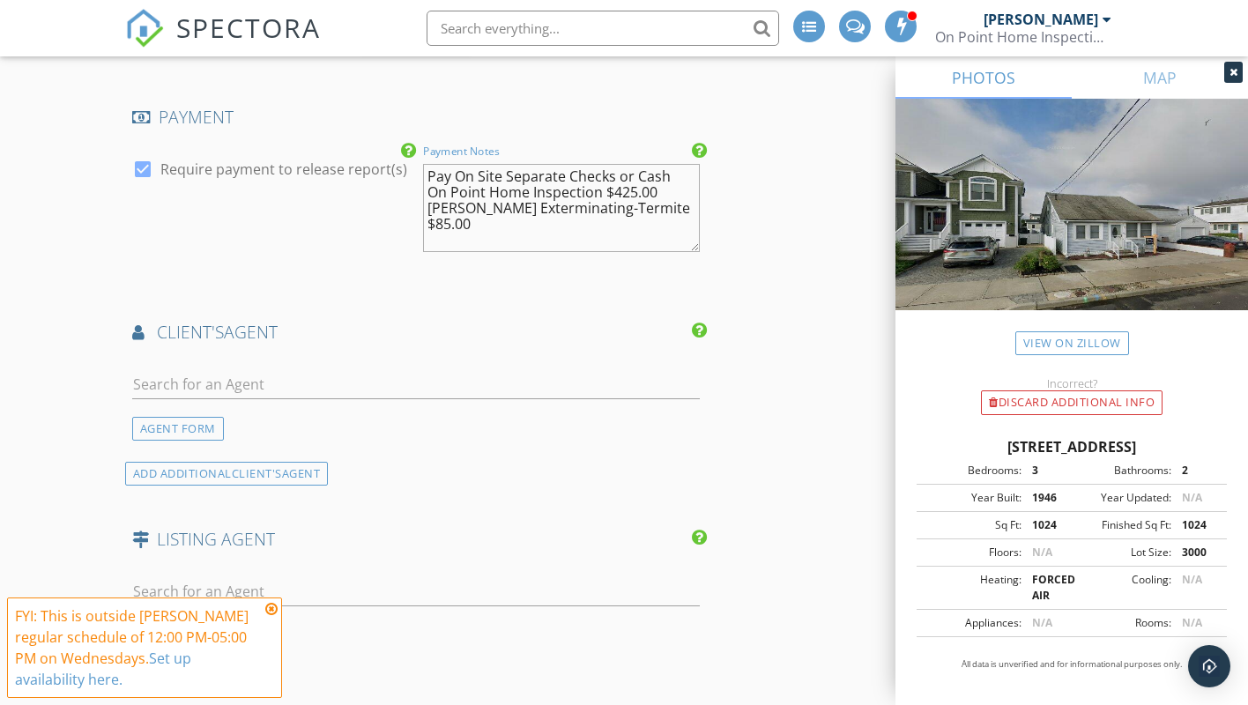
type textarea "Pay On Site Separate Checks or Cash On Point Home Inspection $425.00 Carolan Ex…"
click at [184, 371] on input "text" at bounding box center [416, 384] width 569 height 29
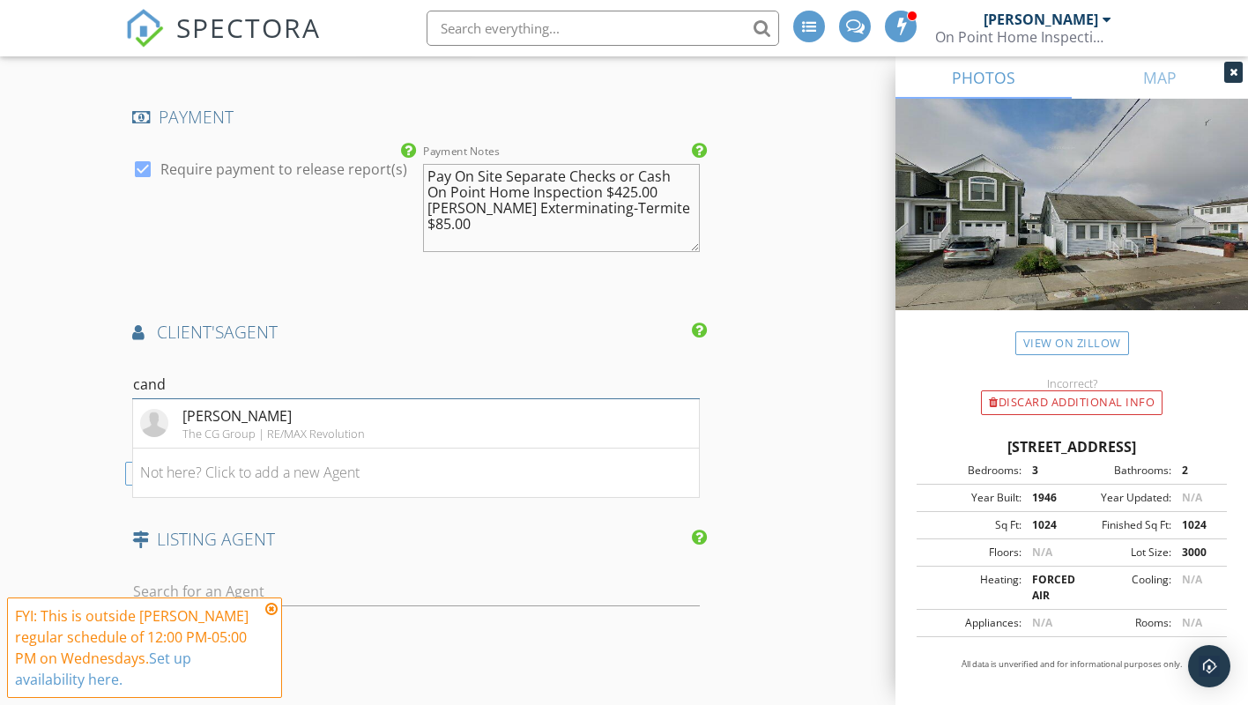
type input "cand"
click at [226, 406] on div "Candace Golembeski" at bounding box center [274, 416] width 183 height 21
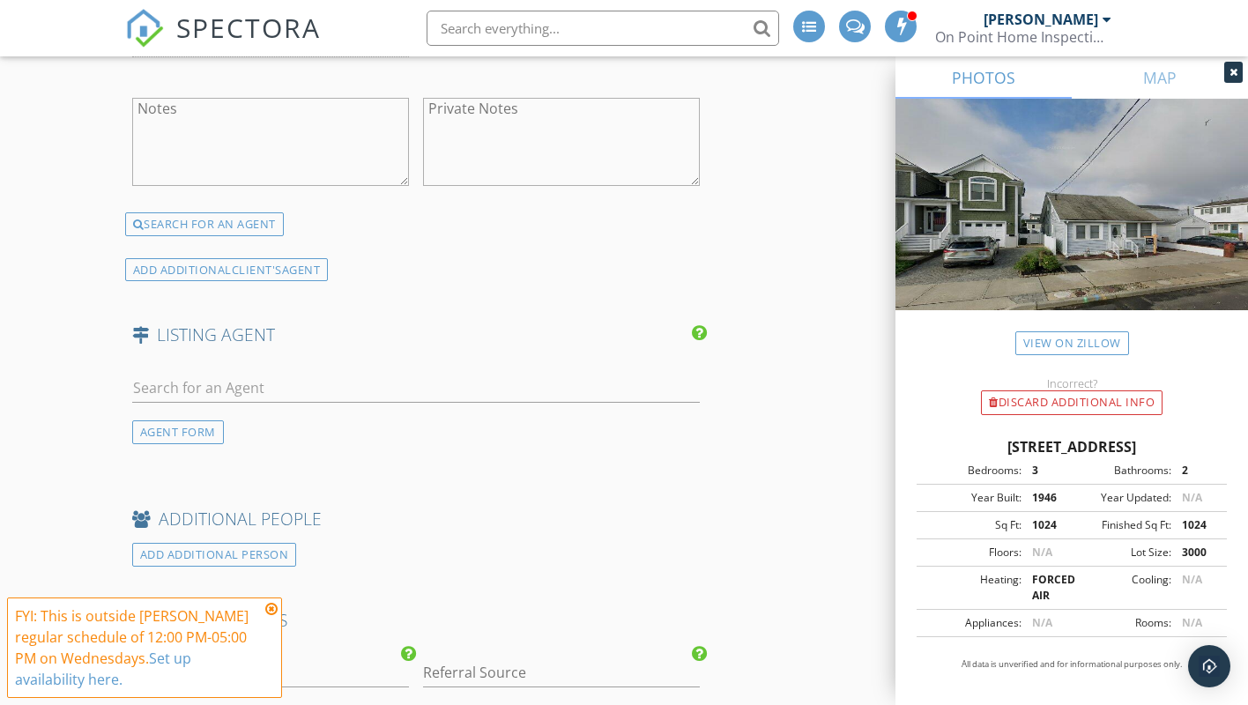
scroll to position [3058, 0]
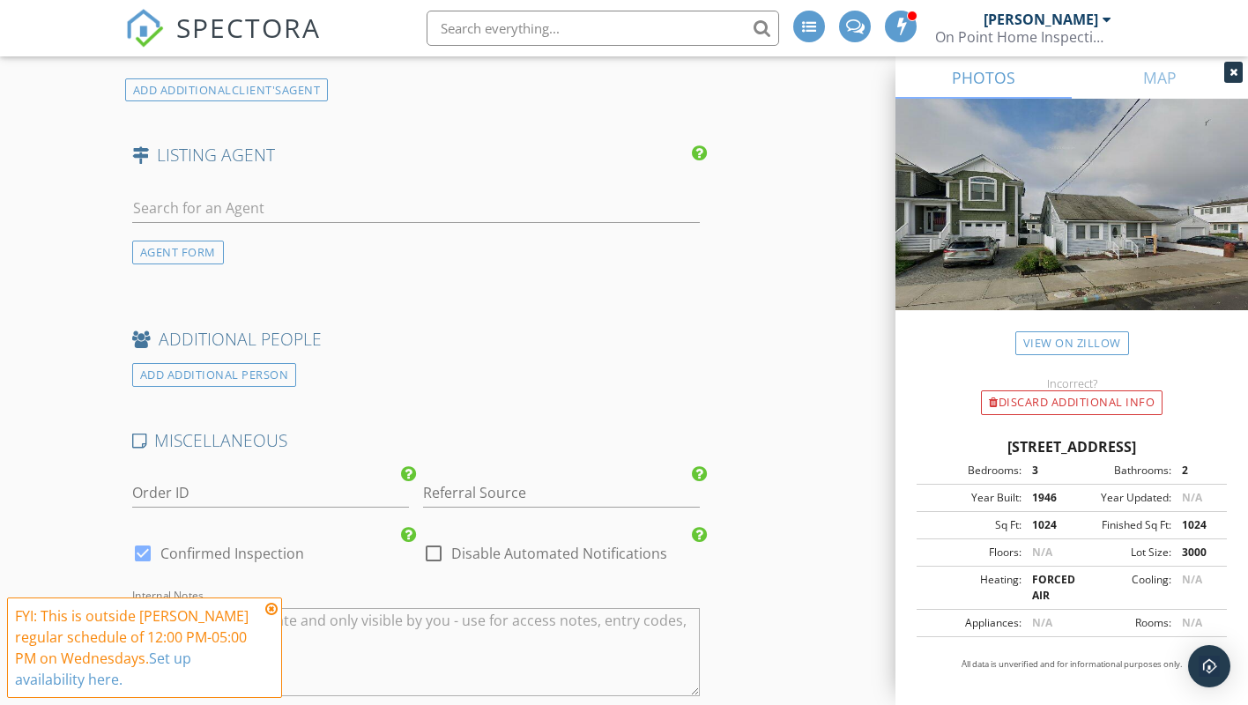
click at [145, 539] on div at bounding box center [143, 554] width 30 height 30
checkbox input "false"
checkbox input "true"
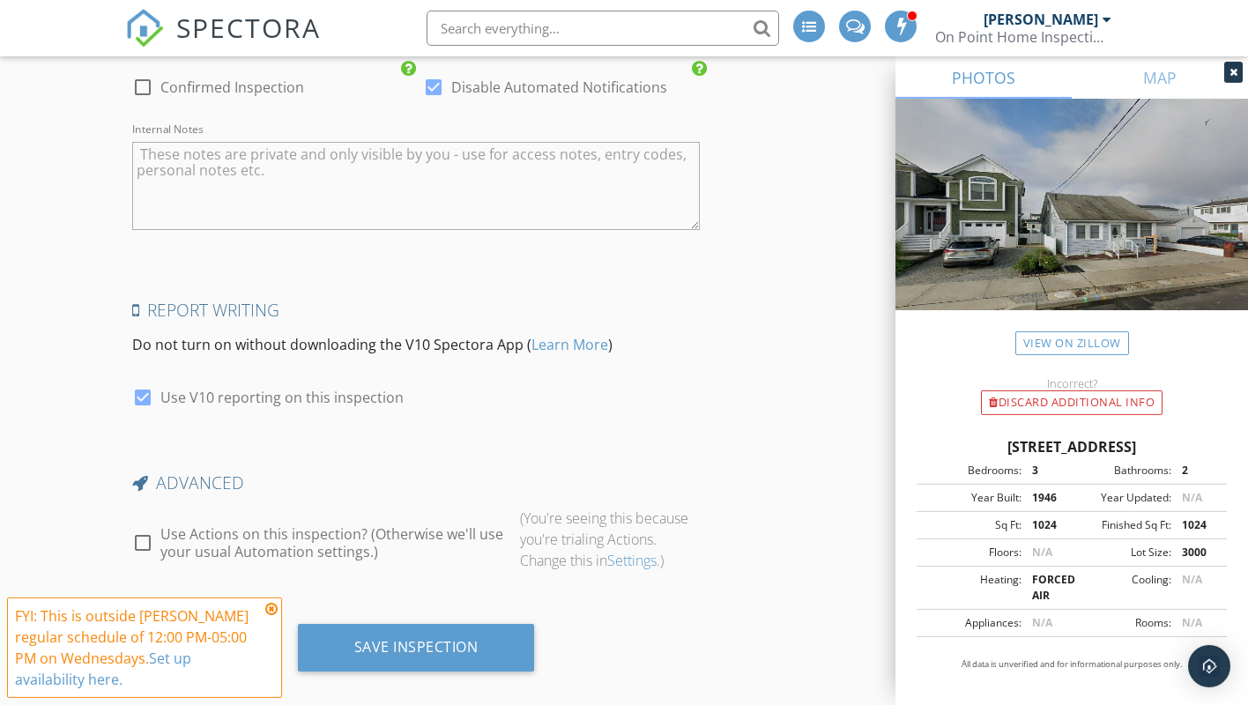
scroll to position [3531, 0]
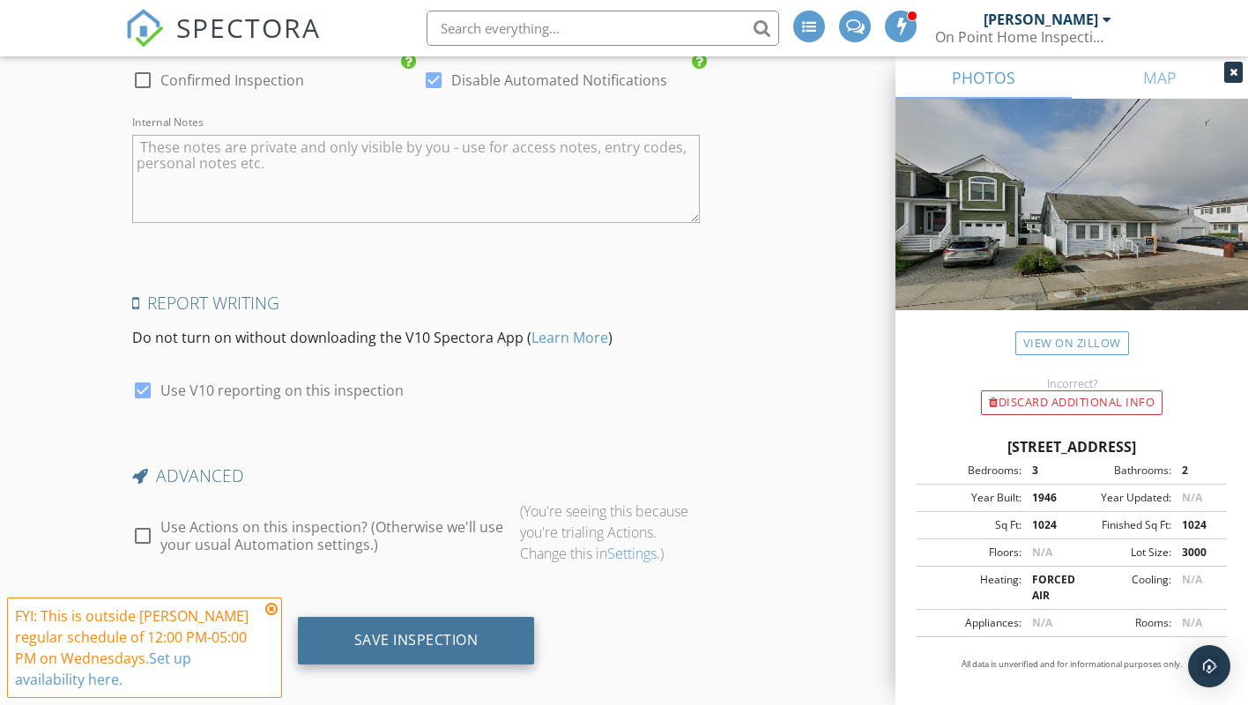
click at [409, 631] on div "Save Inspection" at bounding box center [416, 640] width 124 height 18
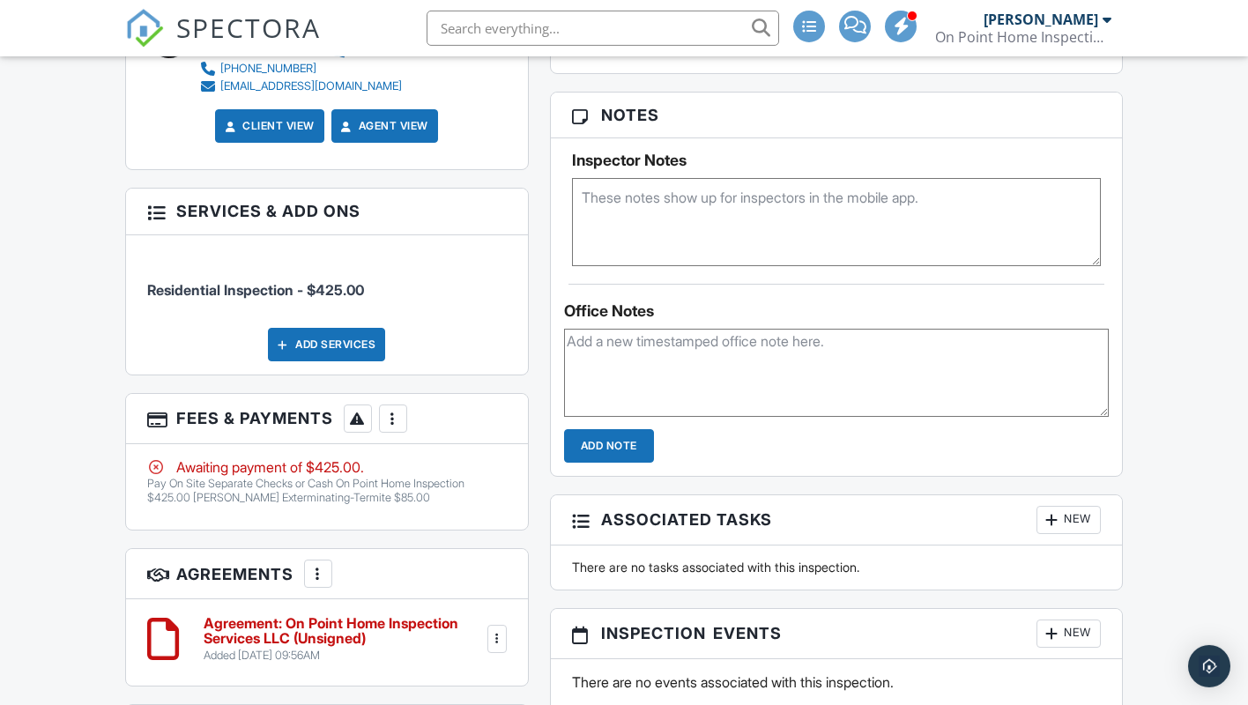
scroll to position [1259, 0]
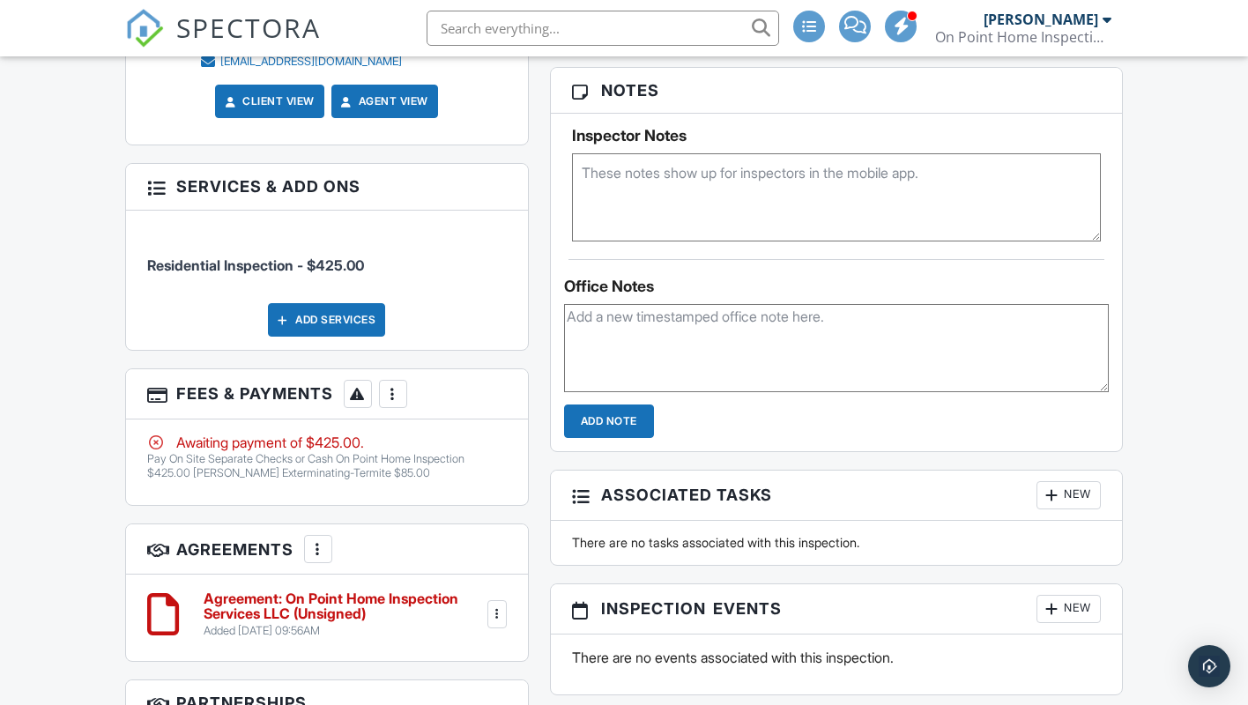
click at [393, 403] on div at bounding box center [393, 394] width 18 height 18
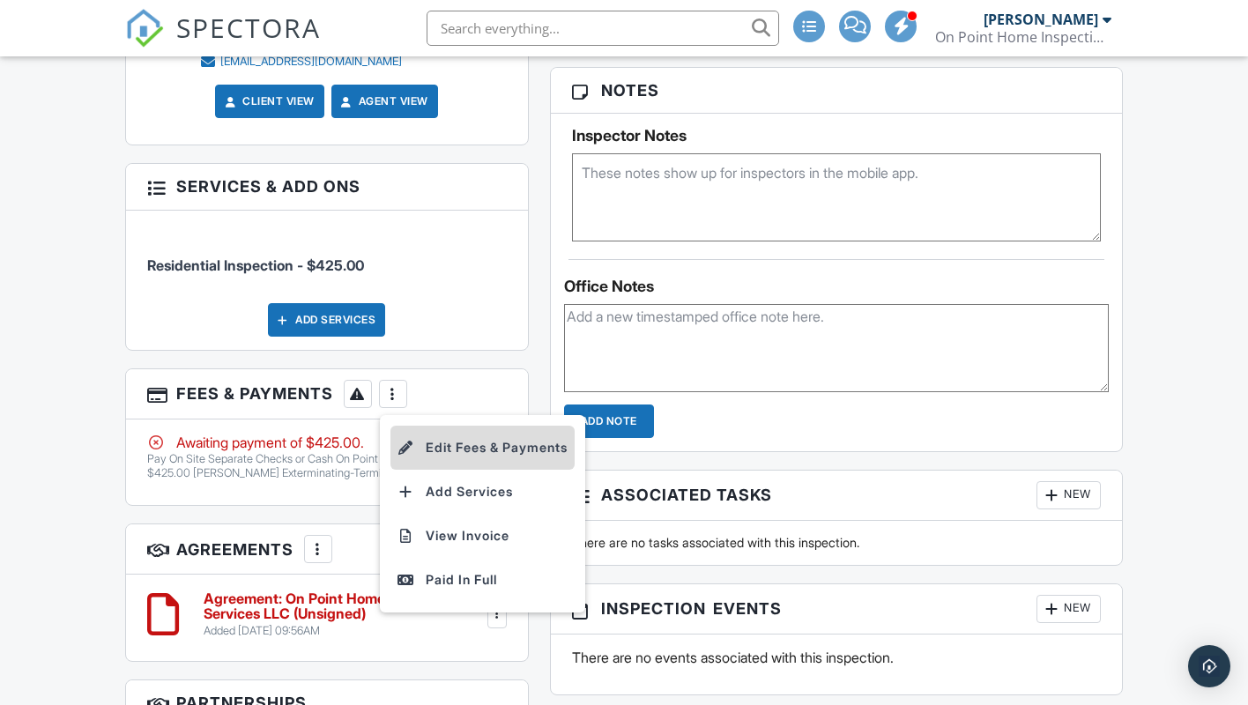
click at [458, 470] on li "Edit Fees & Payments" at bounding box center [483, 448] width 184 height 44
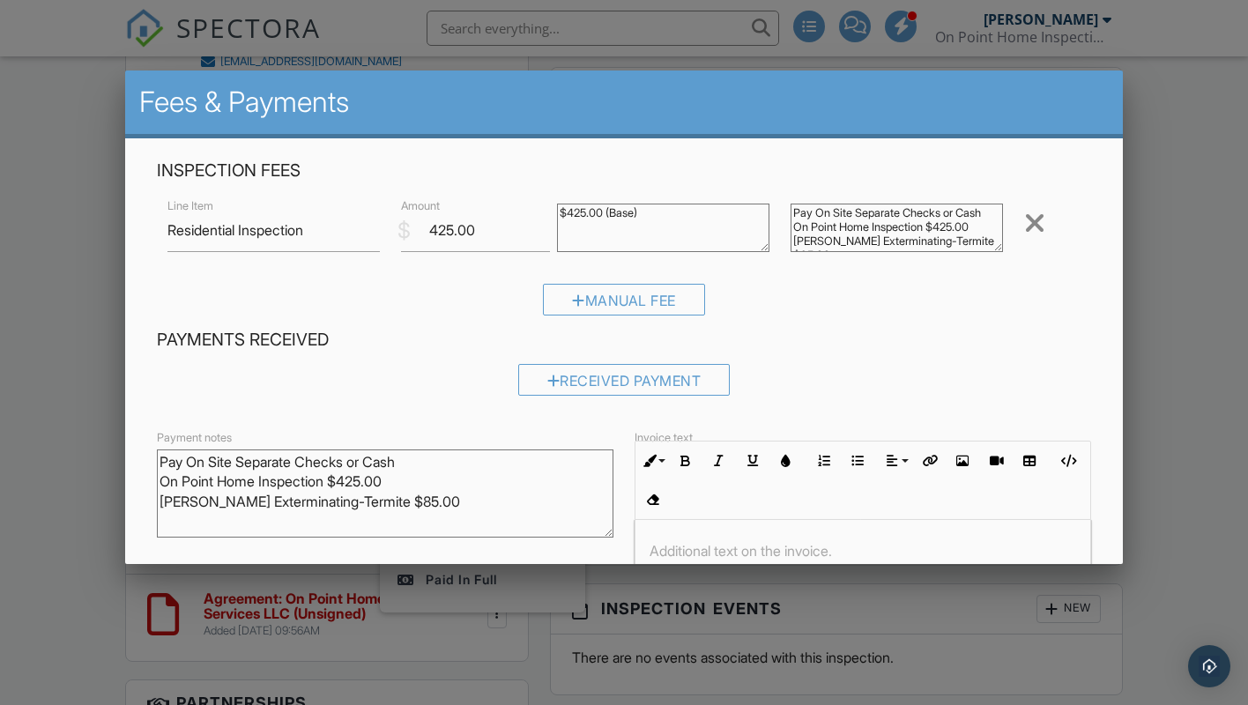
drag, startPoint x: 161, startPoint y: 457, endPoint x: 385, endPoint y: 493, distance: 226.8
click at [461, 519] on textarea "Pay On Site Separate Checks or Cash On Point Home Inspection $425.00 Carolan Ex…" at bounding box center [385, 494] width 457 height 88
click at [723, 541] on p at bounding box center [863, 550] width 427 height 19
paste div
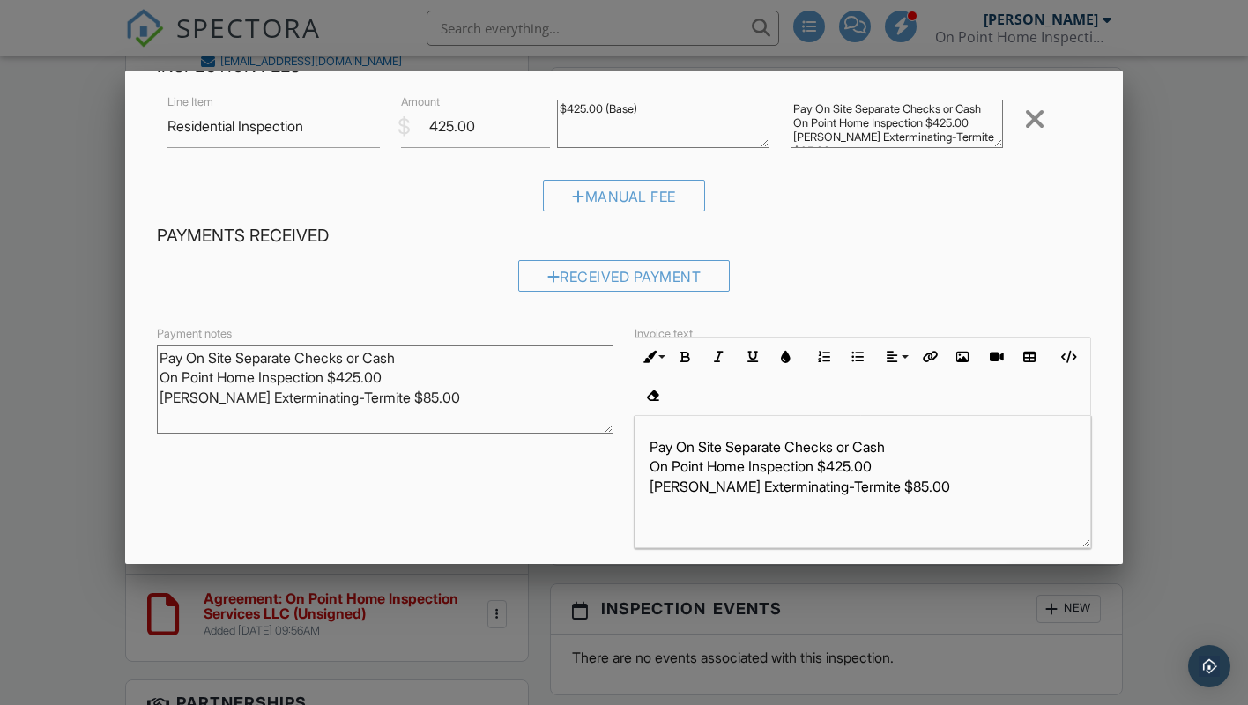
scroll to position [168, 0]
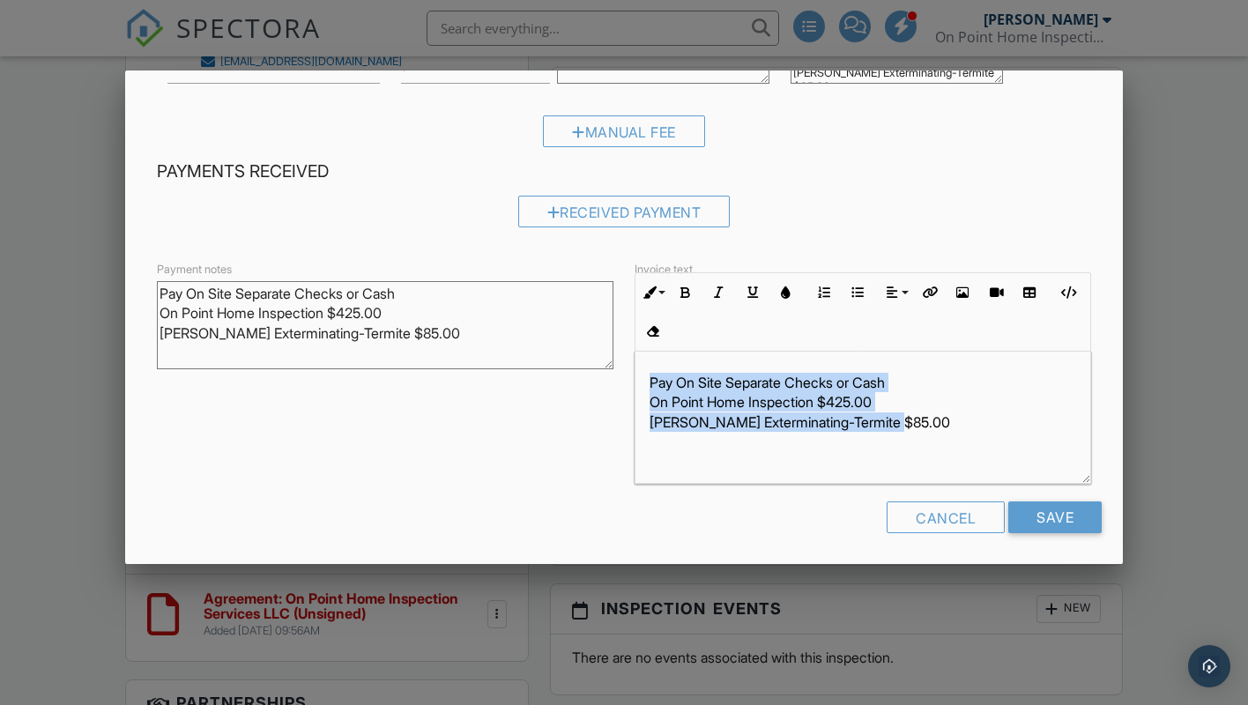
drag, startPoint x: 647, startPoint y: 379, endPoint x: 958, endPoint y: 426, distance: 314.7
click at [958, 426] on div "Pay On Site Separate Checks or Cash On Point Home Inspection $425.00 Carolan Ex…" at bounding box center [863, 418] width 455 height 132
click at [685, 290] on icon "button" at bounding box center [686, 293] width 12 height 12
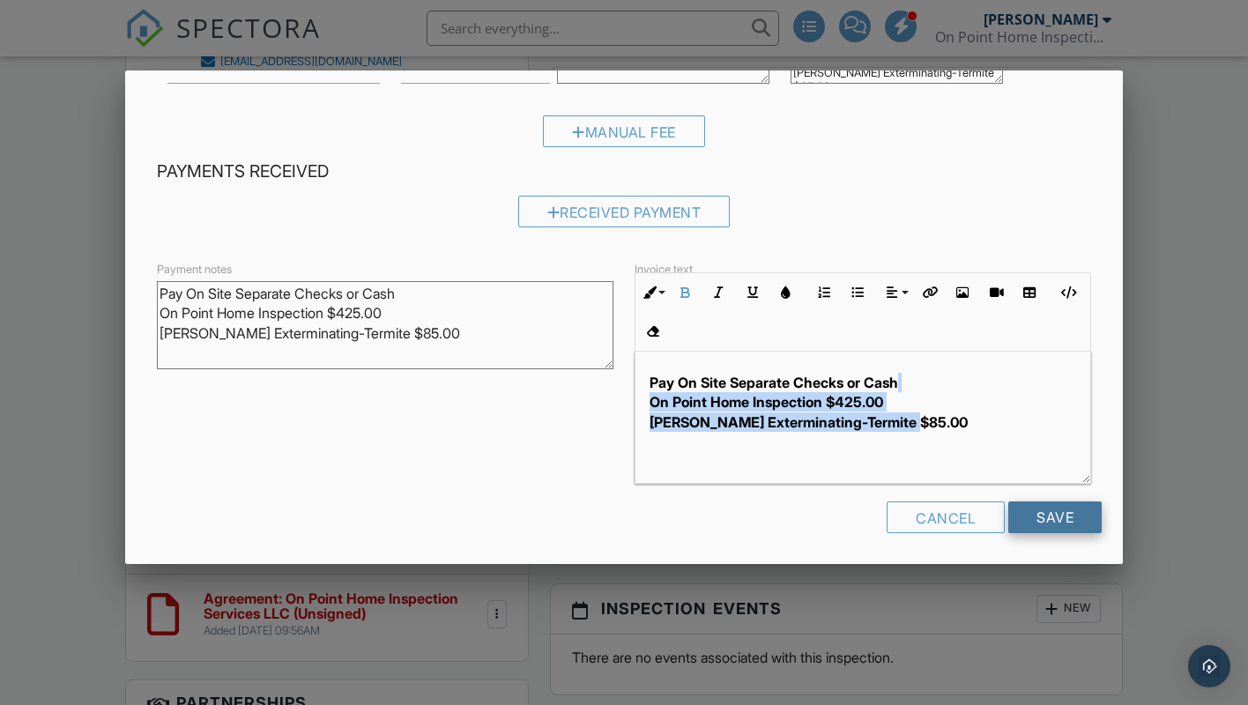
click at [1054, 508] on input "Save" at bounding box center [1055, 518] width 93 height 32
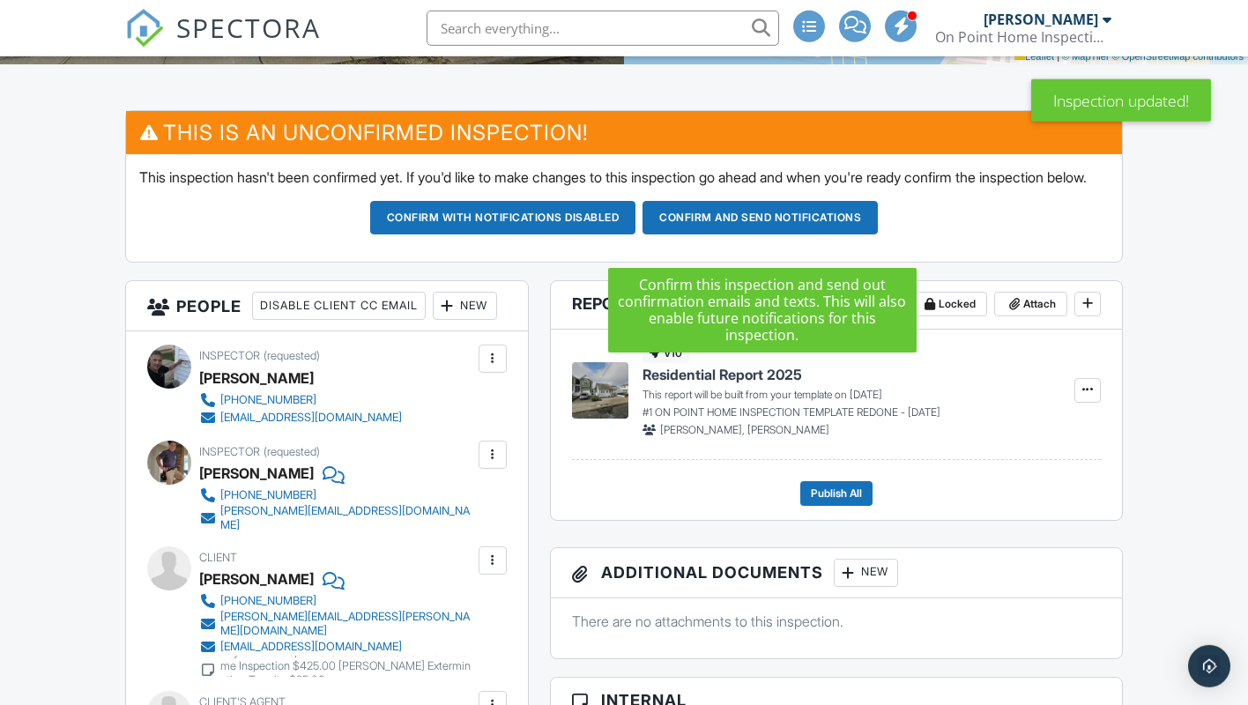
scroll to position [450, 0]
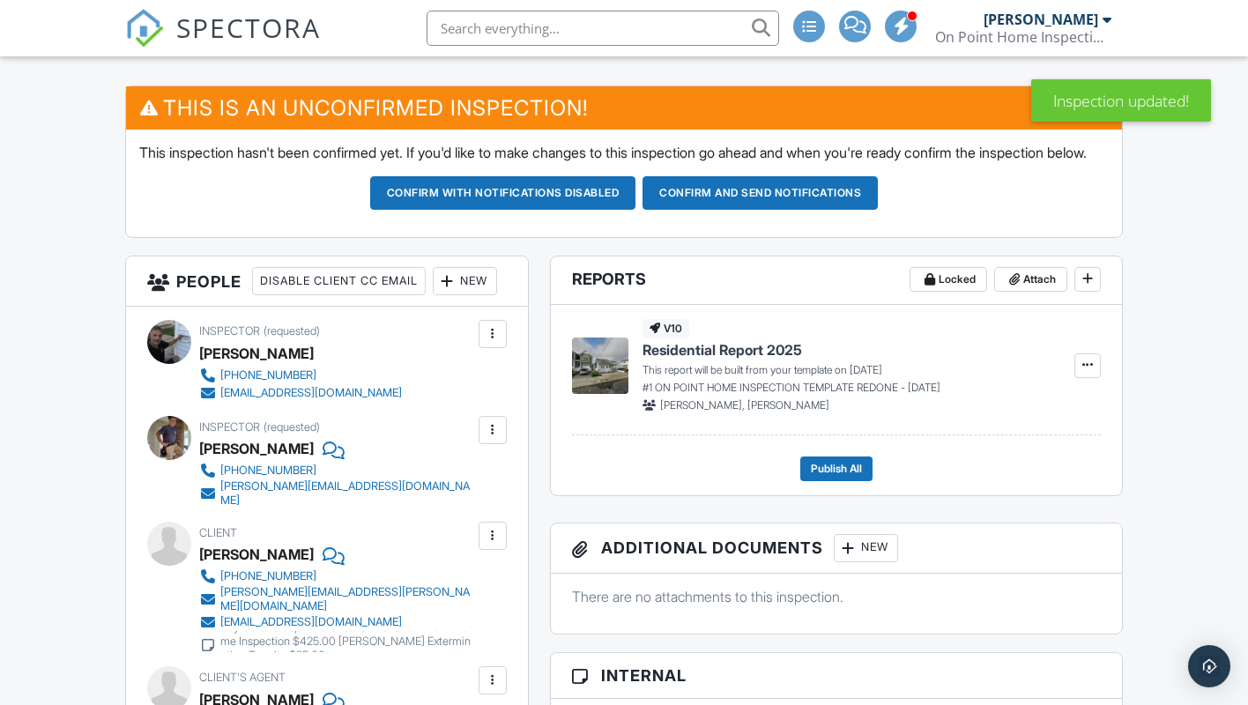
click at [713, 210] on button "Confirm and send notifications" at bounding box center [760, 193] width 235 height 34
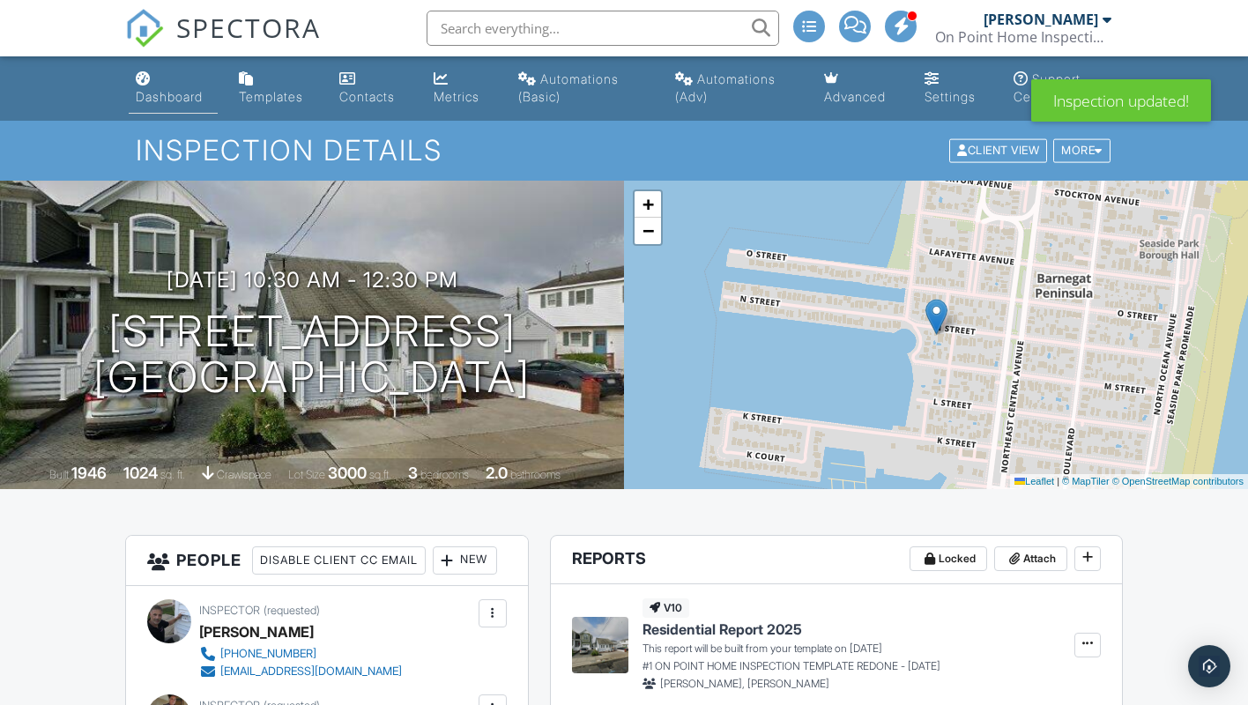
click at [154, 96] on div "Dashboard" at bounding box center [169, 96] width 67 height 15
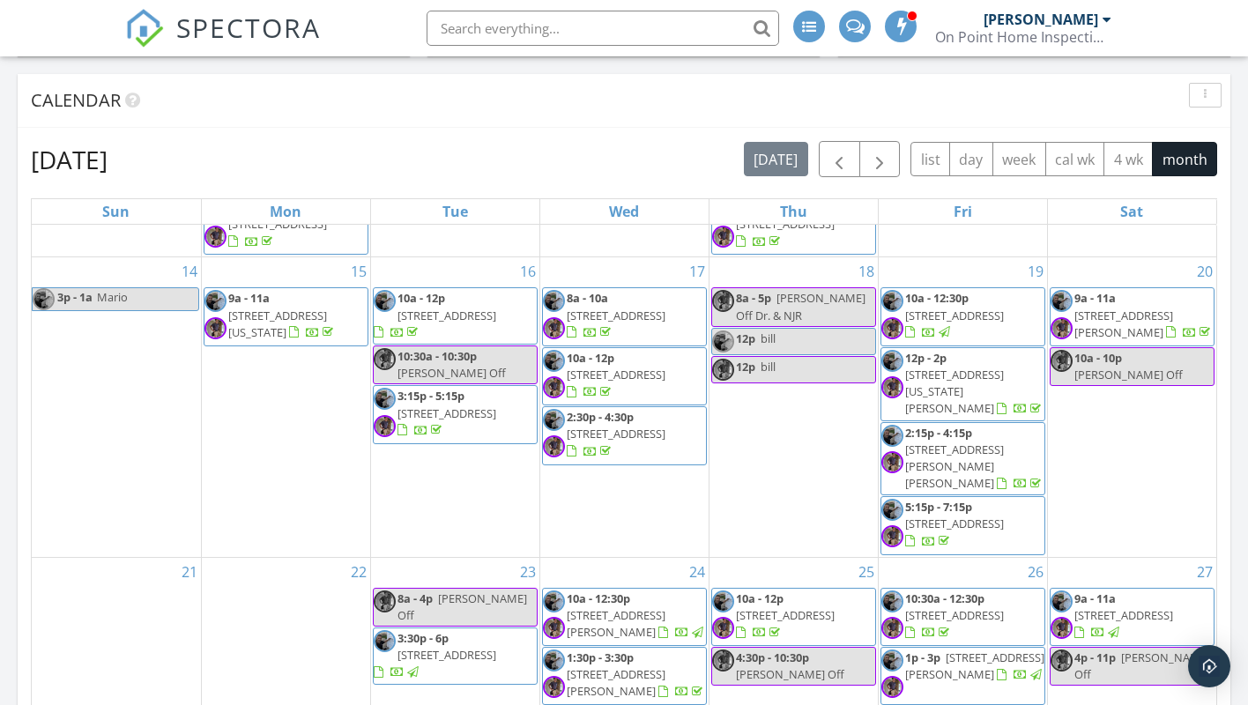
scroll to position [1079, 0]
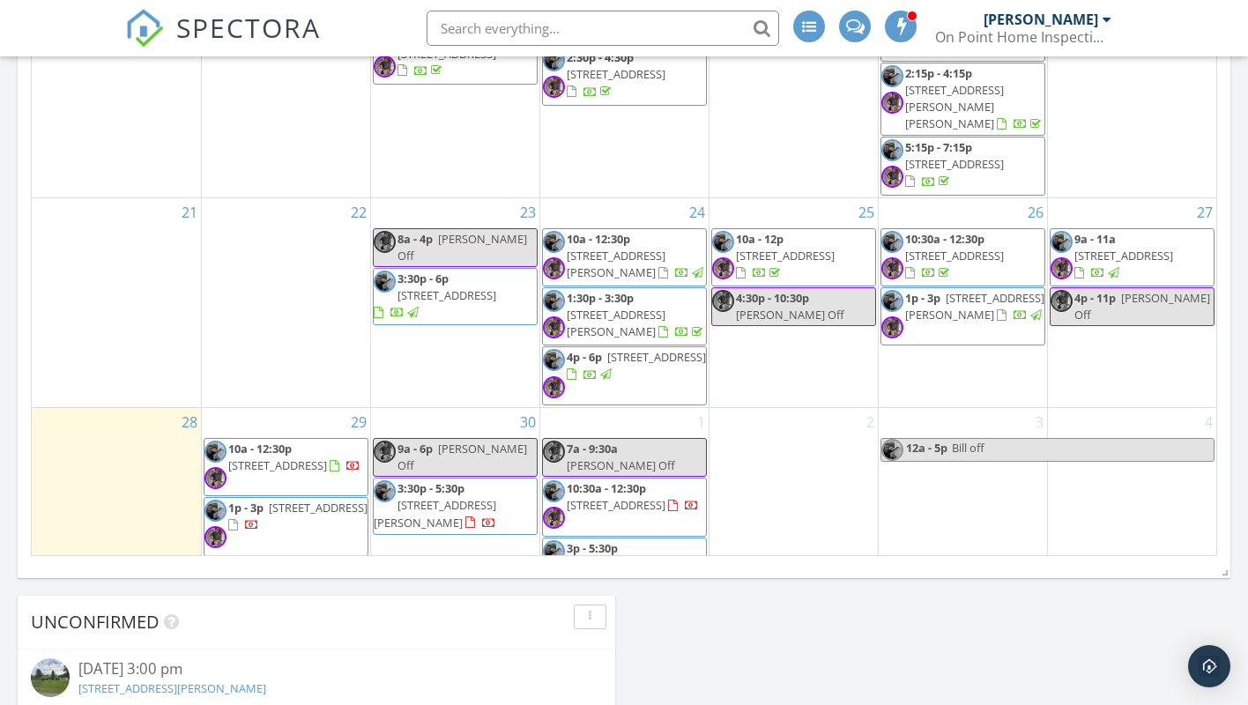
click at [1082, 408] on div "4" at bounding box center [1132, 510] width 169 height 205
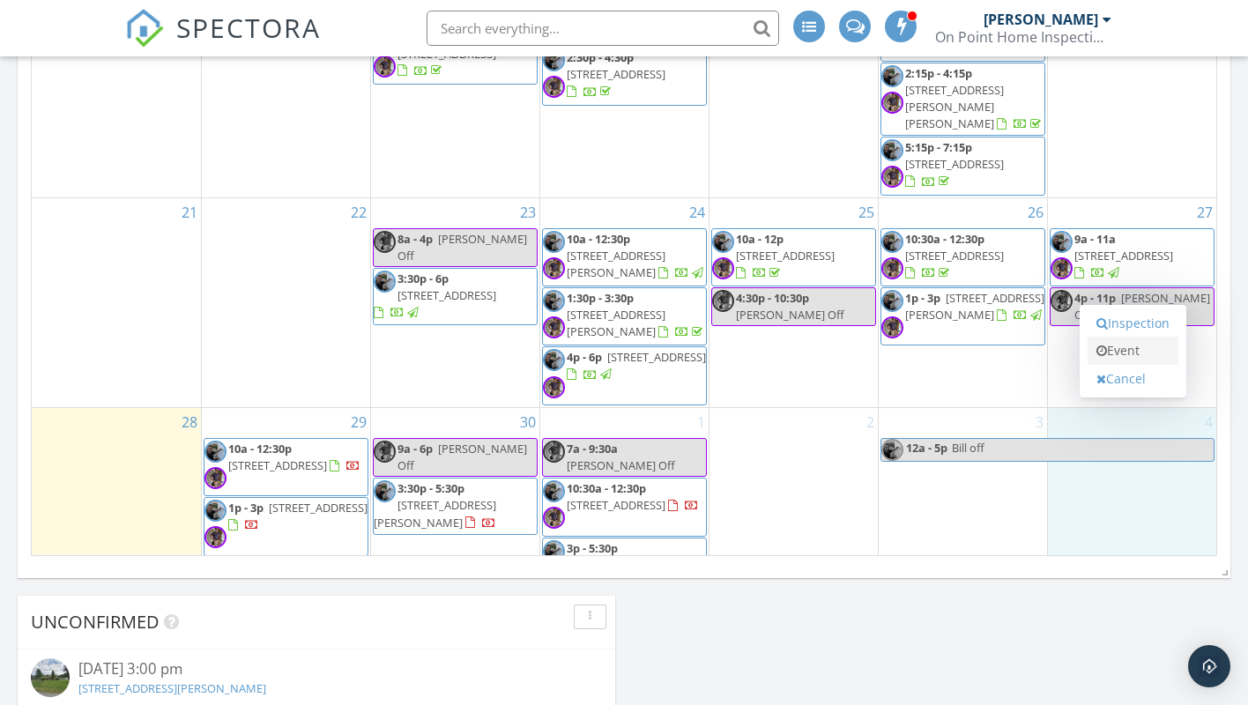
click at [1134, 347] on link "Event" at bounding box center [1133, 351] width 91 height 28
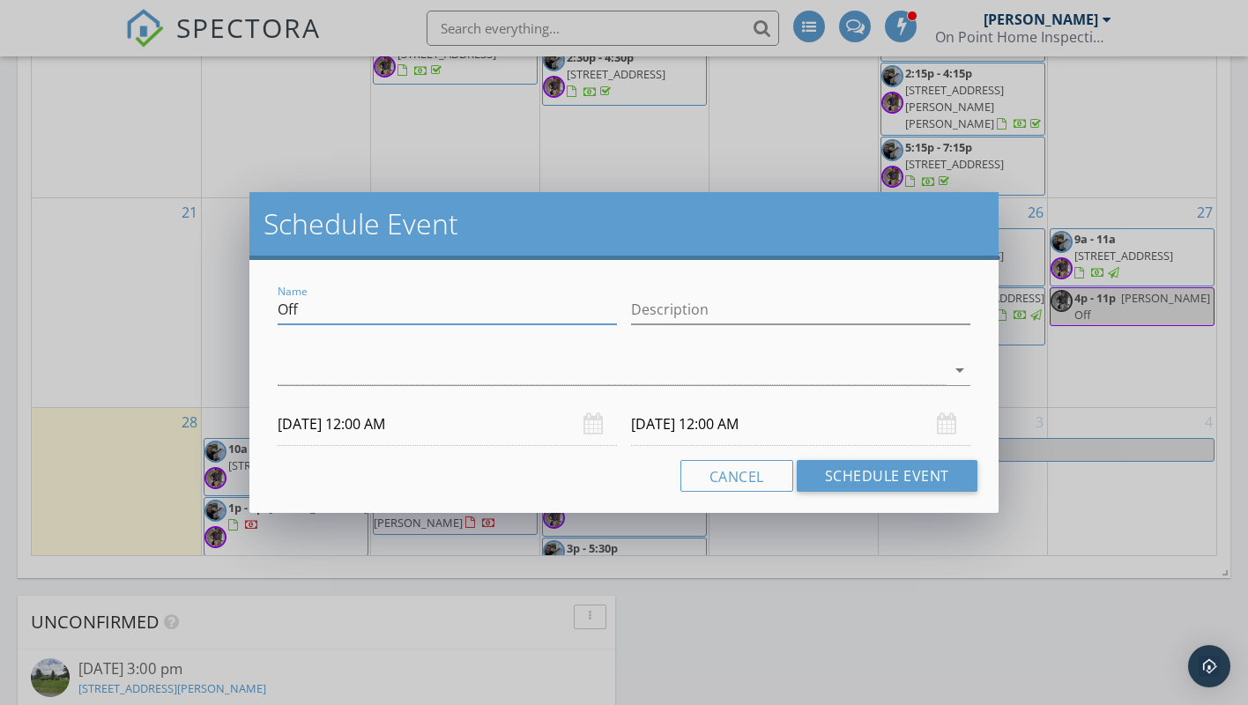
drag, startPoint x: 307, startPoint y: 311, endPoint x: 259, endPoint y: 309, distance: 47.7
click at [278, 309] on input "Off" at bounding box center [447, 309] width 339 height 29
type input "doc"
click at [963, 366] on icon "arrow_drop_down" at bounding box center [960, 370] width 21 height 21
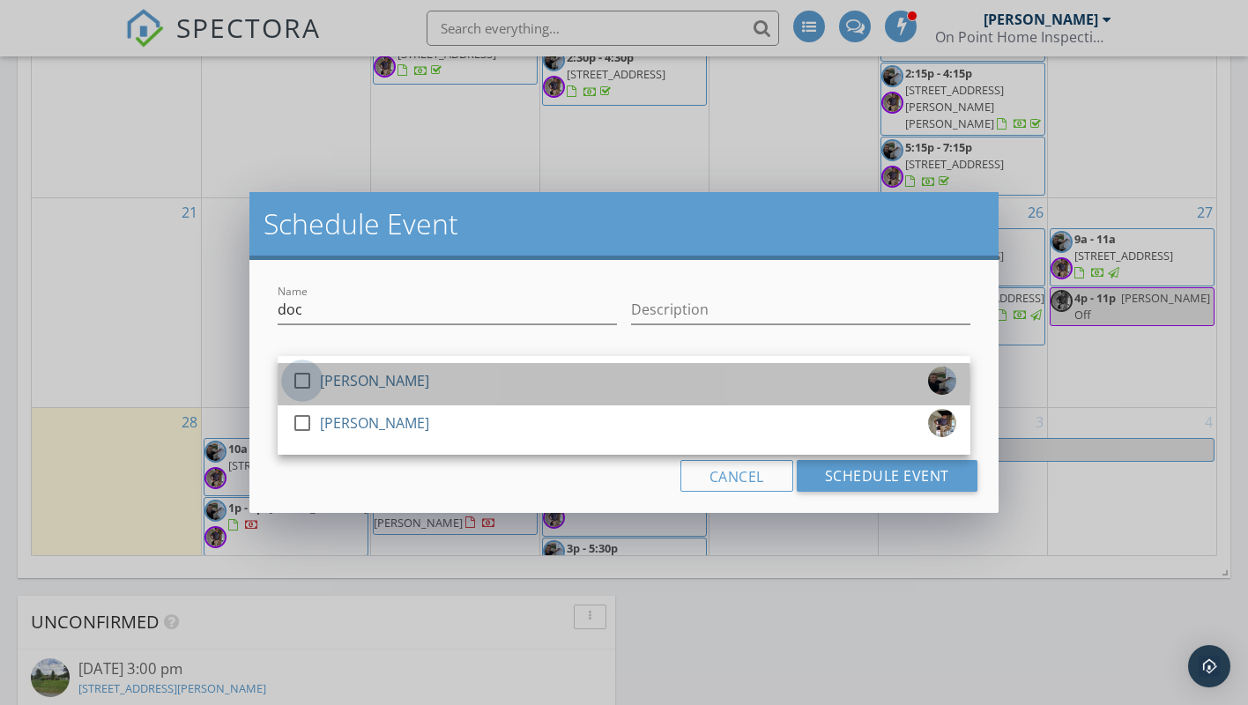
click at [296, 384] on div at bounding box center [302, 381] width 30 height 30
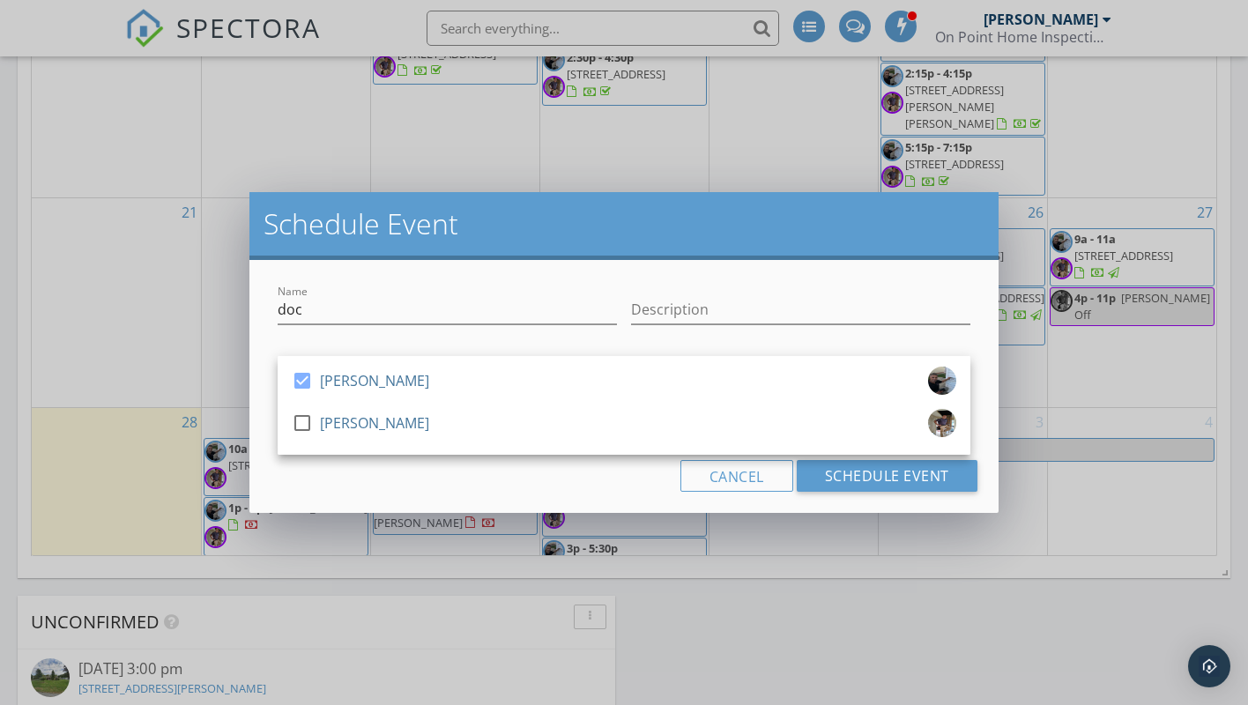
click at [345, 481] on div "Cancel Schedule Event" at bounding box center [624, 476] width 707 height 32
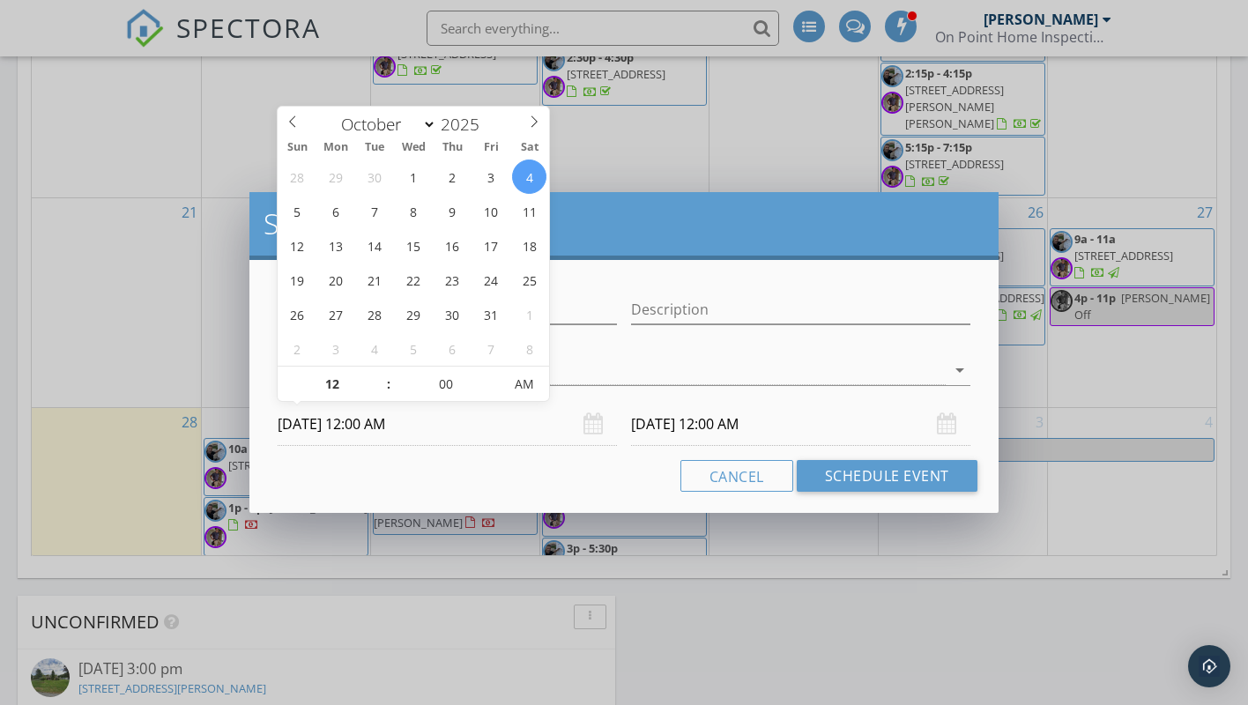
click at [373, 417] on input "10/04/2025 12:00 AM" at bounding box center [447, 424] width 339 height 43
type input "11"
type input "10/04/2025 11:00 PM"
click at [378, 390] on span at bounding box center [380, 393] width 12 height 18
type input "10"
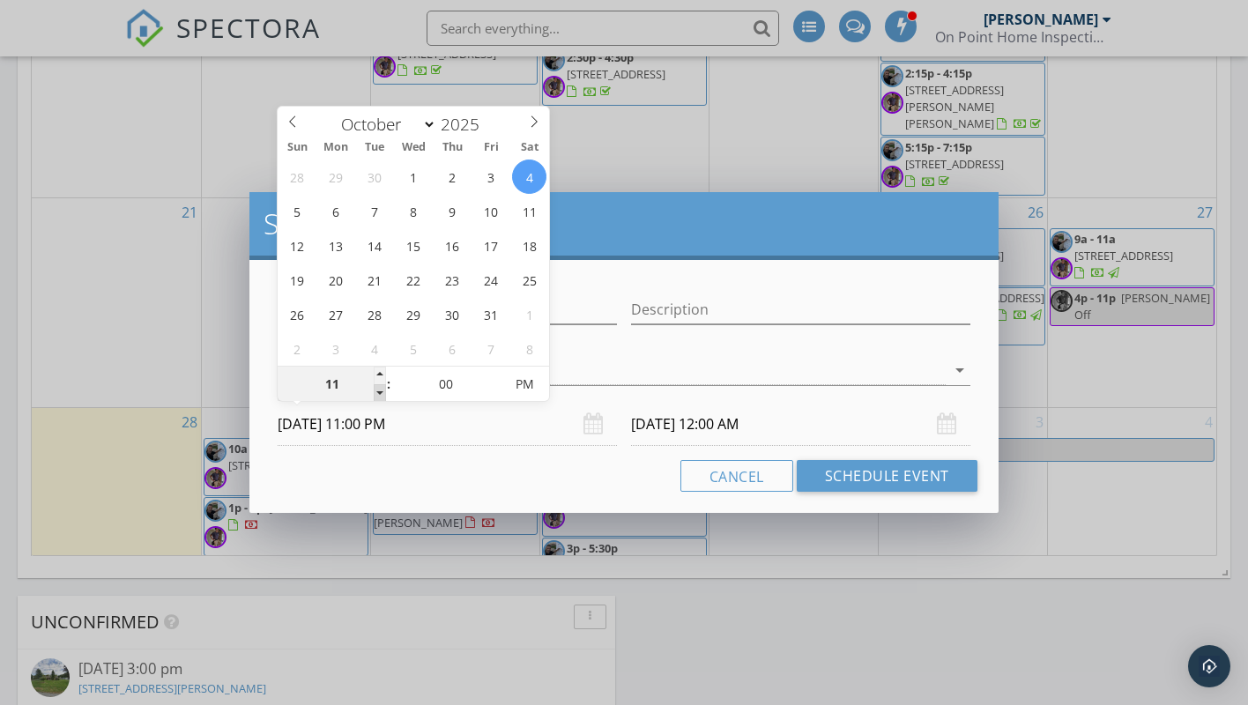
type input "10/04/2025 10:00 PM"
click at [378, 390] on span at bounding box center [380, 393] width 12 height 18
type input "09"
type input "10/04/2025 9:00 PM"
click at [378, 390] on span at bounding box center [380, 393] width 12 height 18
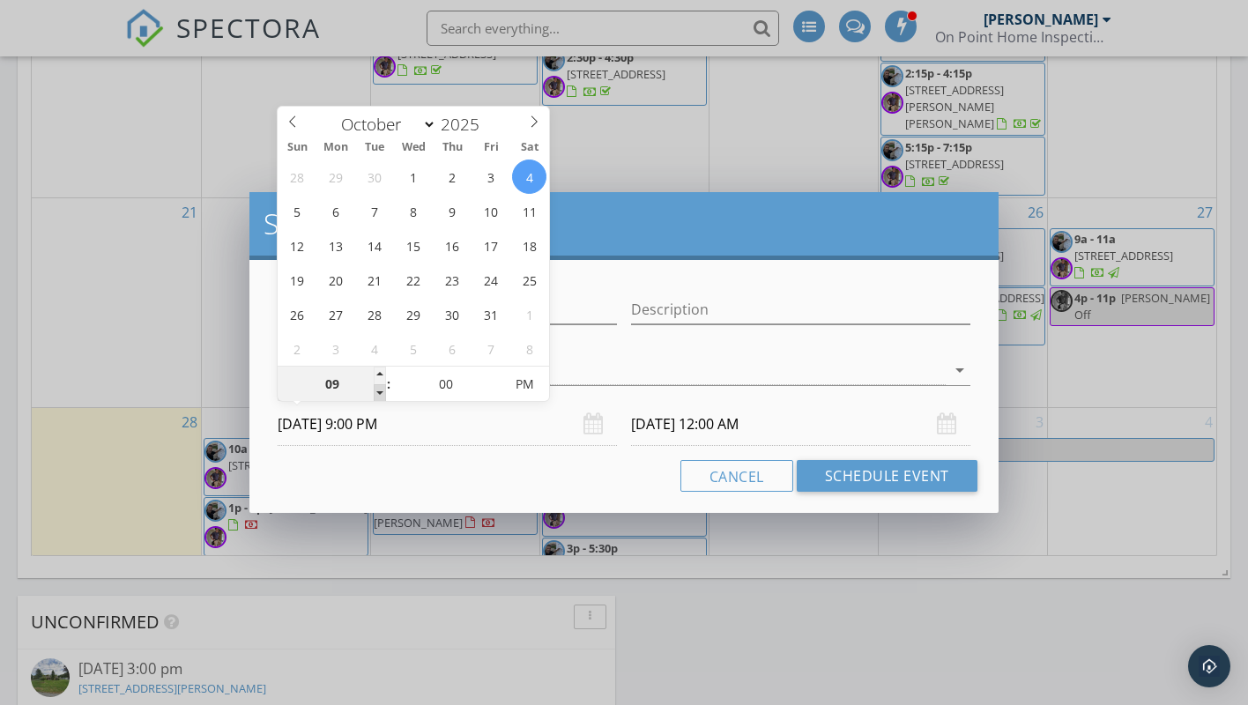
type input "08"
type input "10/04/2025 8:00 PM"
click at [378, 390] on span at bounding box center [380, 393] width 12 height 18
type input "07"
type input "10/04/2025 7:00 PM"
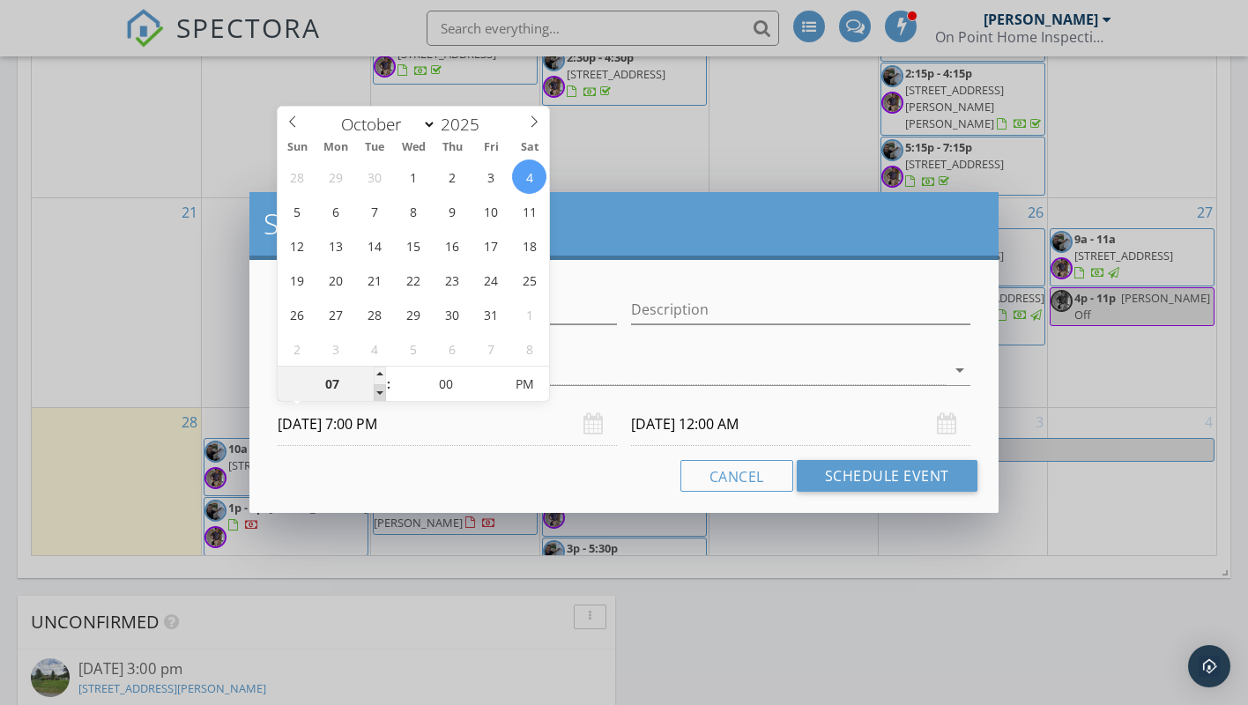
click at [378, 390] on span at bounding box center [380, 393] width 12 height 18
type input "10/05/2025 7:00 PM"
type input "10/04/2025 7:00 AM"
click at [511, 385] on span "AM" at bounding box center [525, 384] width 48 height 35
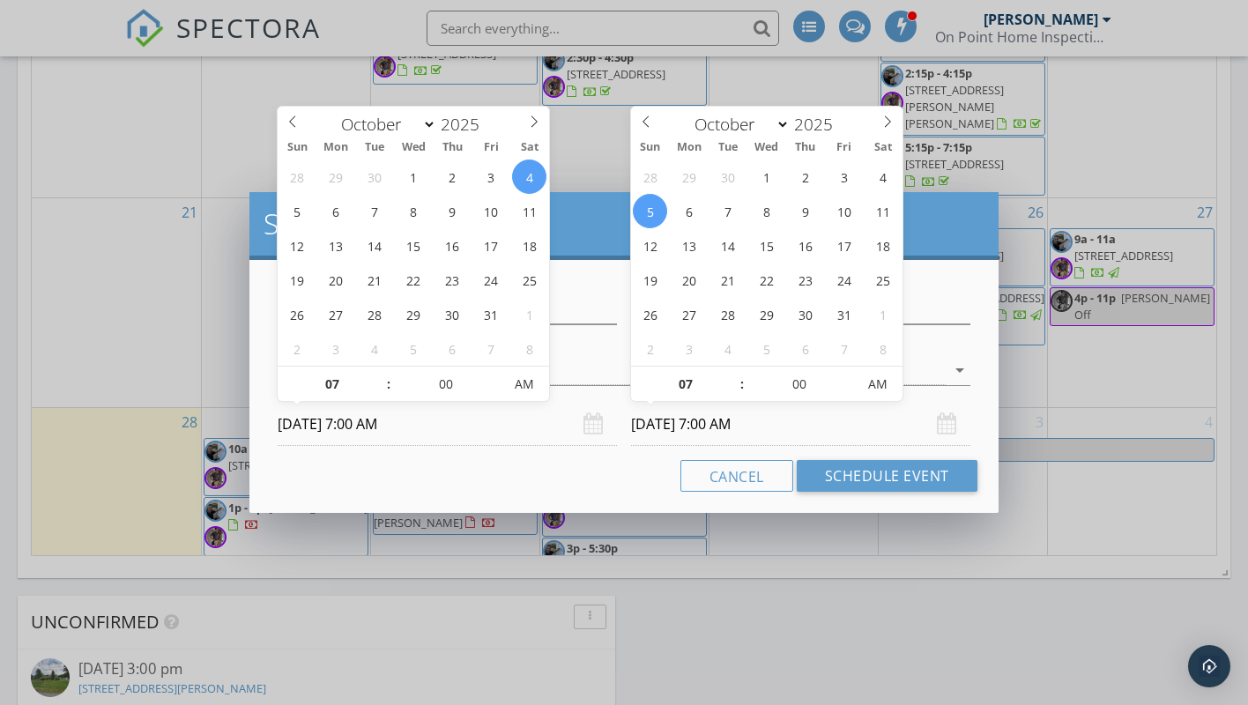
click at [682, 417] on input "10/05/2025 7:00 AM" at bounding box center [800, 424] width 339 height 43
type input "10/04/2025 7:00 AM"
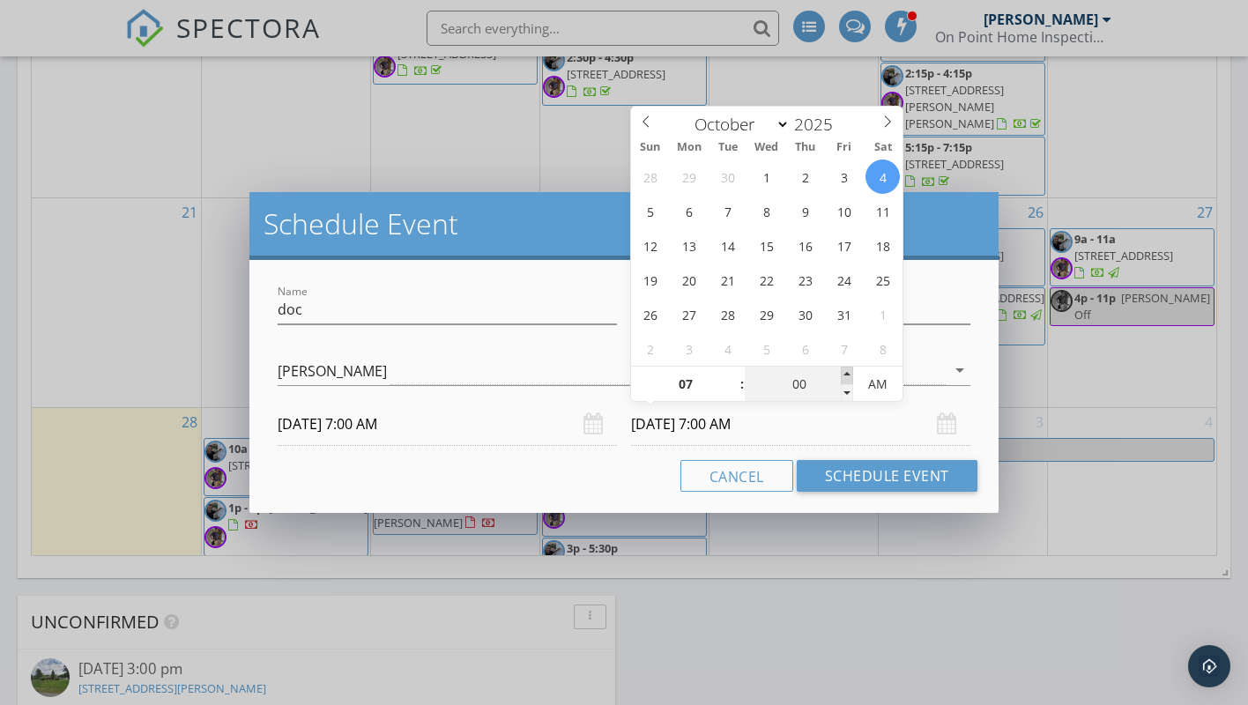
type input "05"
type input "10/04/2025 7:05 AM"
click at [844, 374] on span at bounding box center [847, 376] width 12 height 18
type input "10"
type input "10/04/2025 7:10 AM"
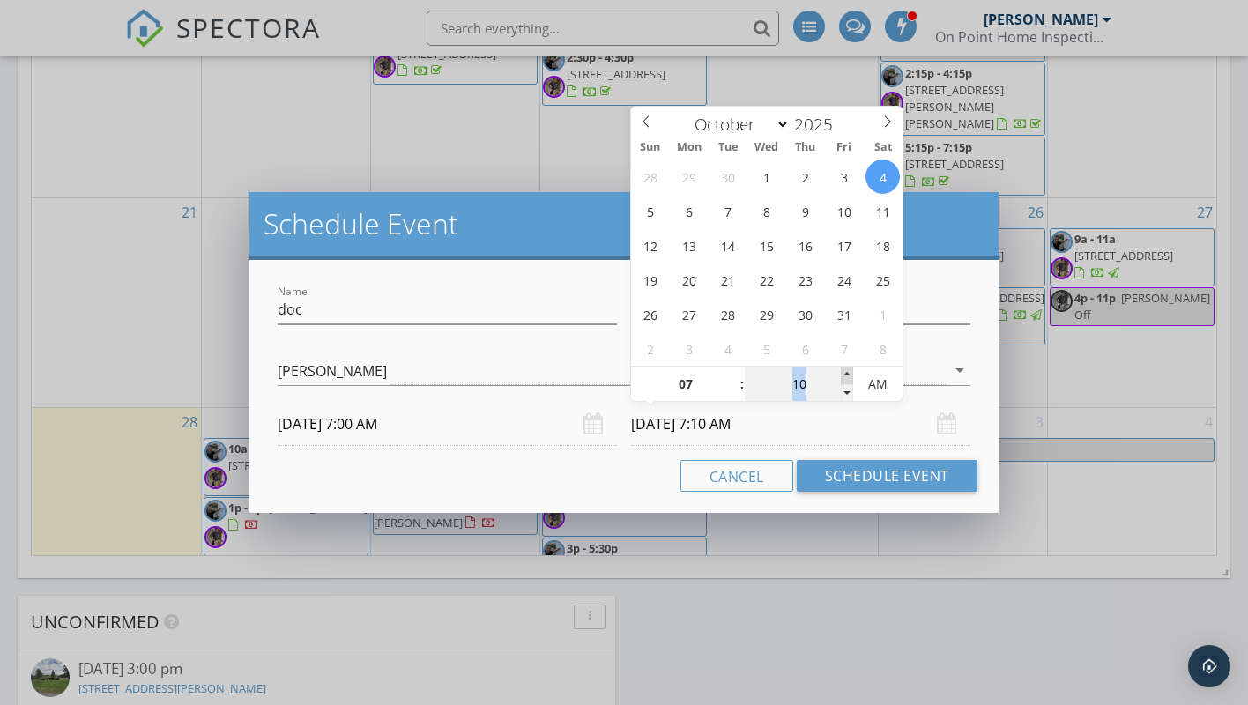
click at [844, 374] on span at bounding box center [847, 376] width 12 height 18
type input "15"
type input "10/04/2025 7:15 AM"
click at [844, 374] on span at bounding box center [847, 376] width 12 height 18
type input "10"
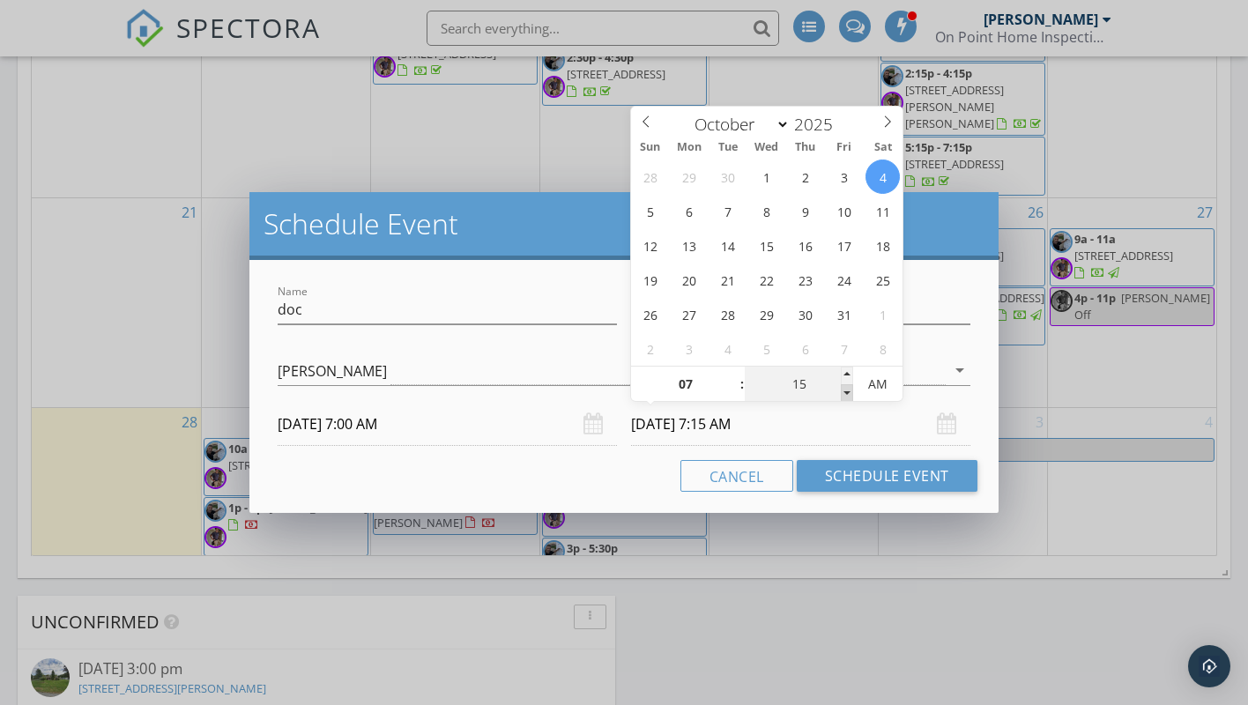
type input "10/04/2025 7:10 AM"
click at [846, 389] on span at bounding box center [847, 393] width 12 height 18
type input "05"
type input "10/04/2025 7:05 AM"
click at [846, 389] on span at bounding box center [847, 393] width 12 height 18
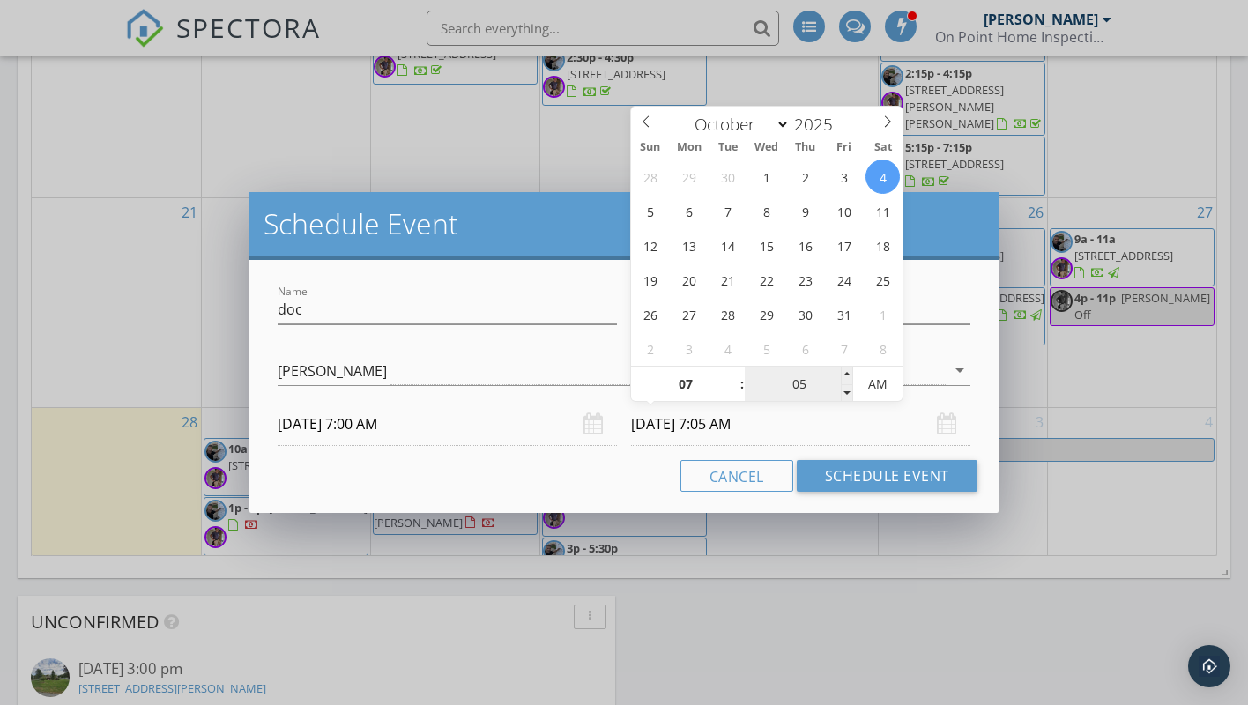
click at [837, 389] on input "05" at bounding box center [799, 385] width 108 height 35
type input "00"
type input "10/04/2025 7:00 AM"
click at [843, 390] on span at bounding box center [847, 393] width 12 height 18
type input "08"
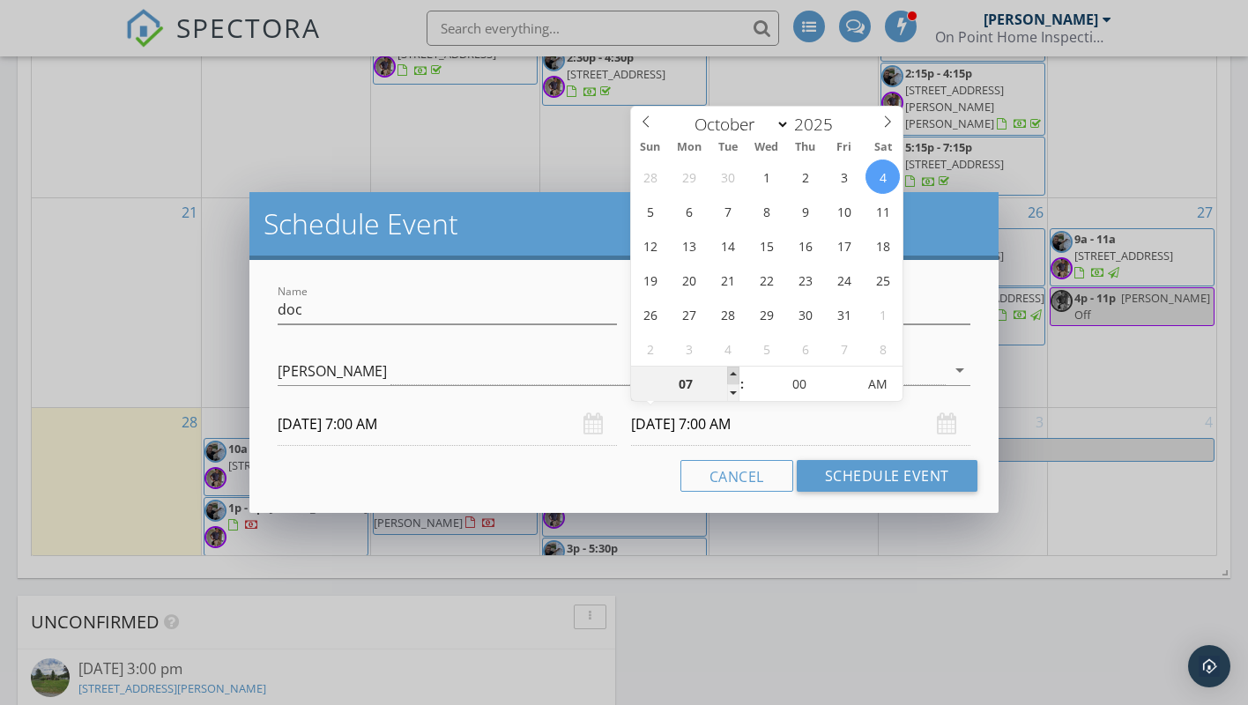
type input "10/04/2025 8:00 AM"
click at [731, 372] on span at bounding box center [733, 376] width 12 height 18
type input "09"
type input "10/04/2025 9:00 AM"
click at [731, 372] on span at bounding box center [733, 376] width 12 height 18
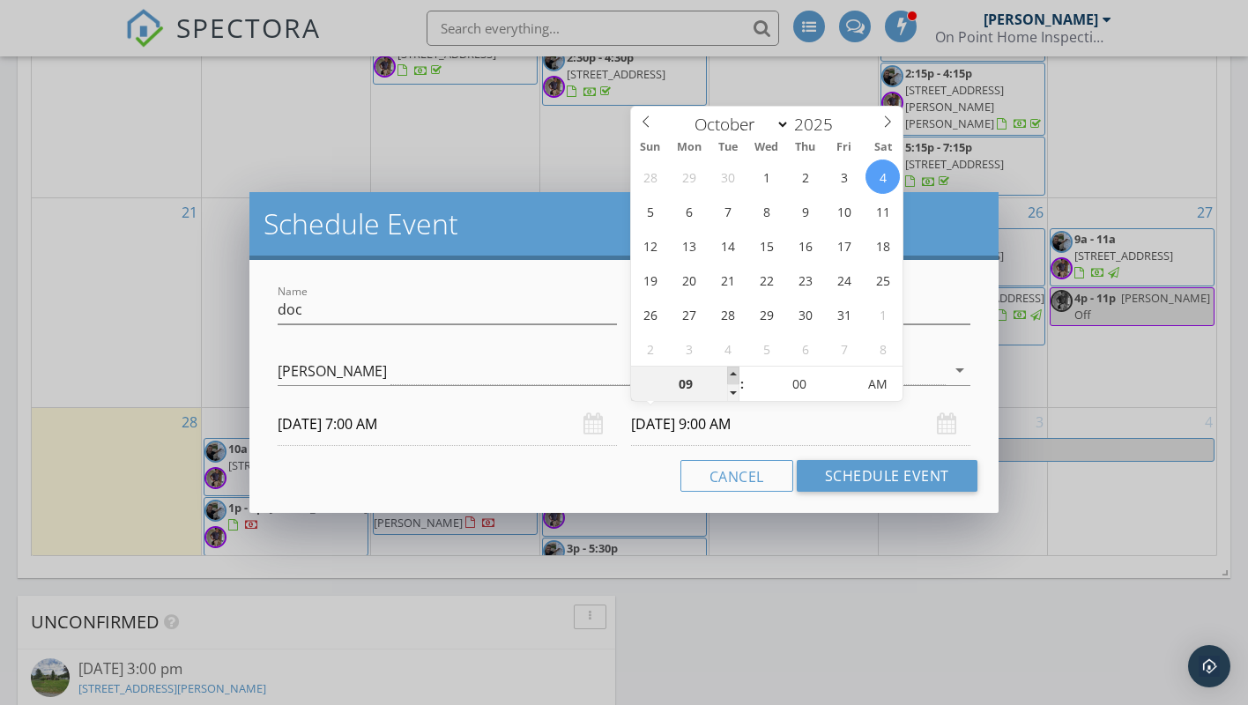
type input "10"
type input "10/04/2025 10:00 AM"
click at [731, 372] on span at bounding box center [733, 376] width 12 height 18
type input "11"
type input "10/04/2025 11:00 AM"
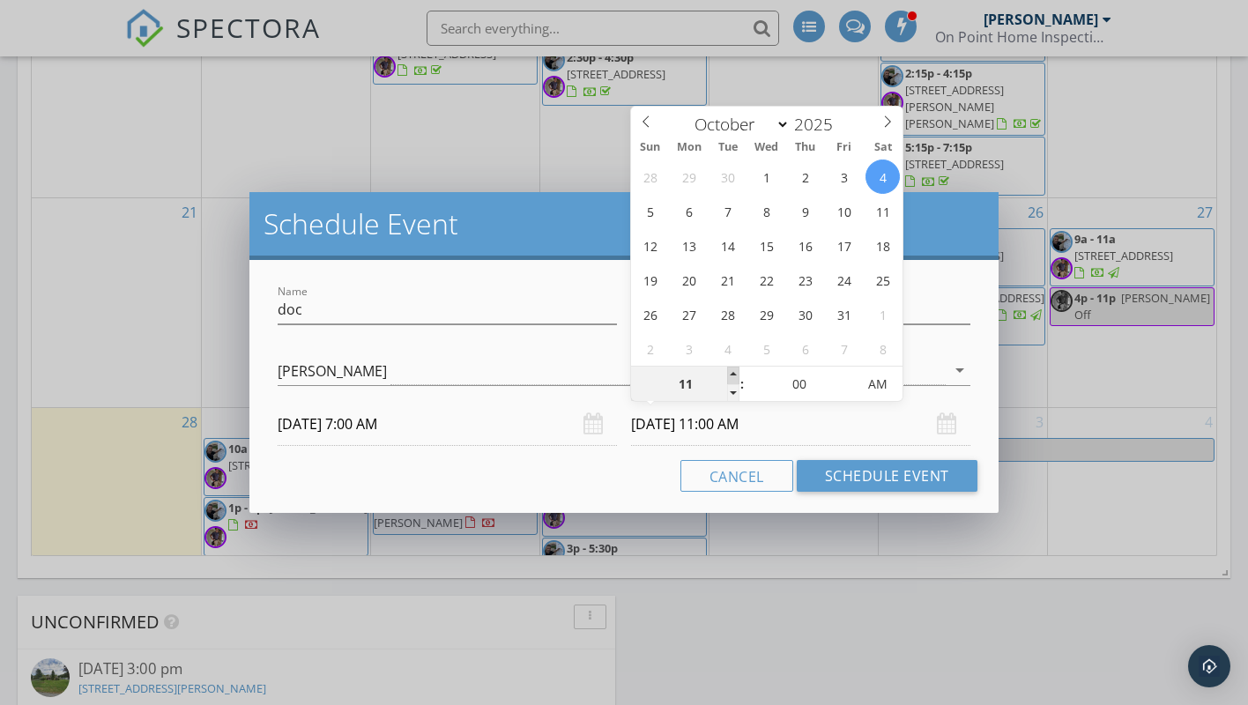
click at [731, 372] on span at bounding box center [733, 376] width 12 height 18
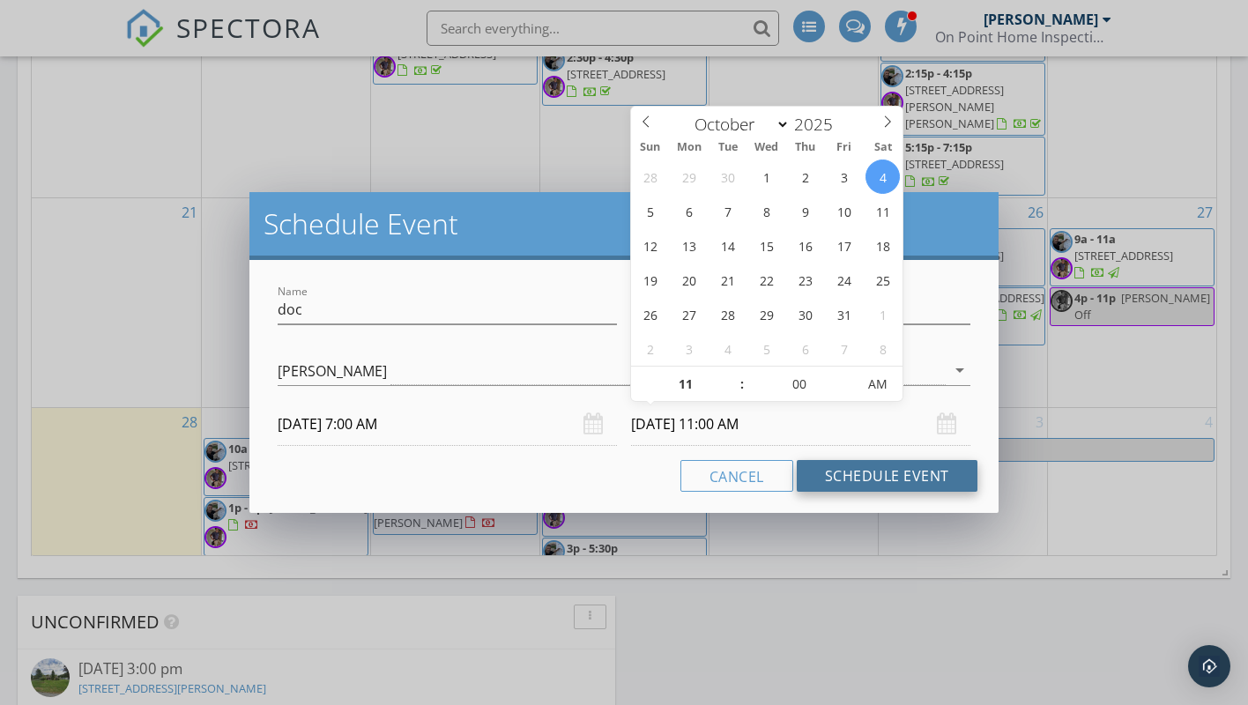
click at [849, 473] on button "Schedule Event" at bounding box center [887, 476] width 181 height 32
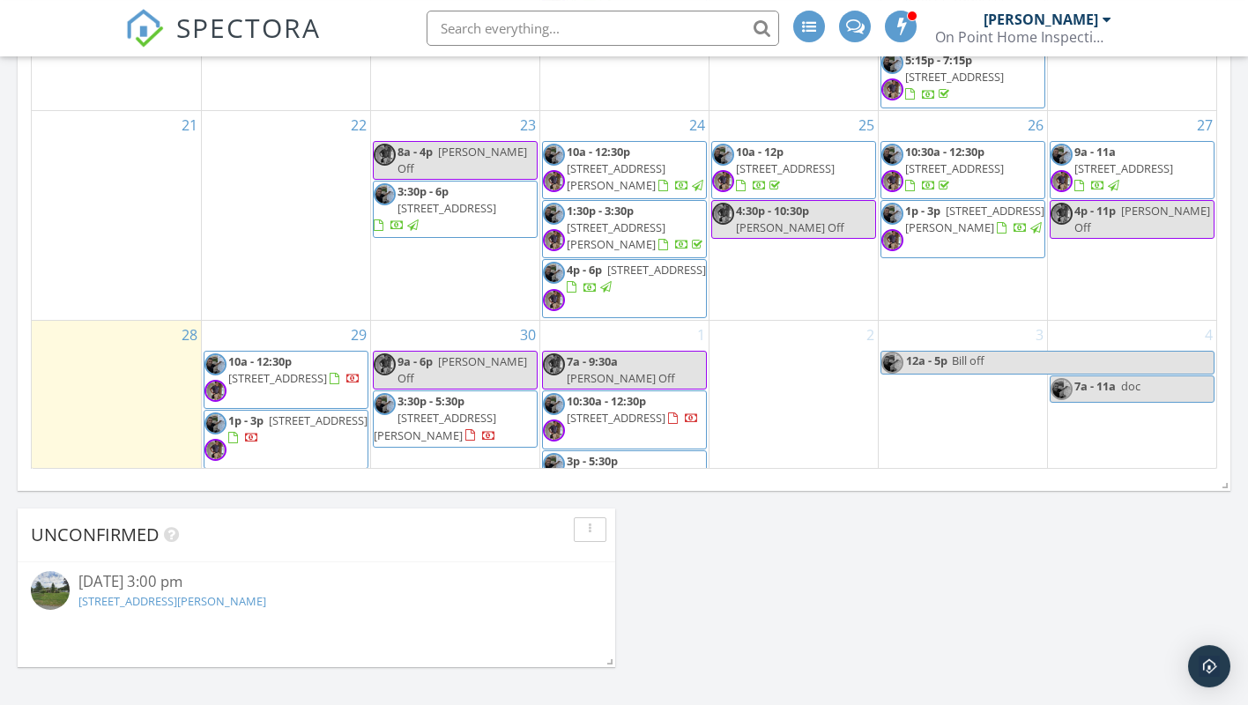
scroll to position [1169, 0]
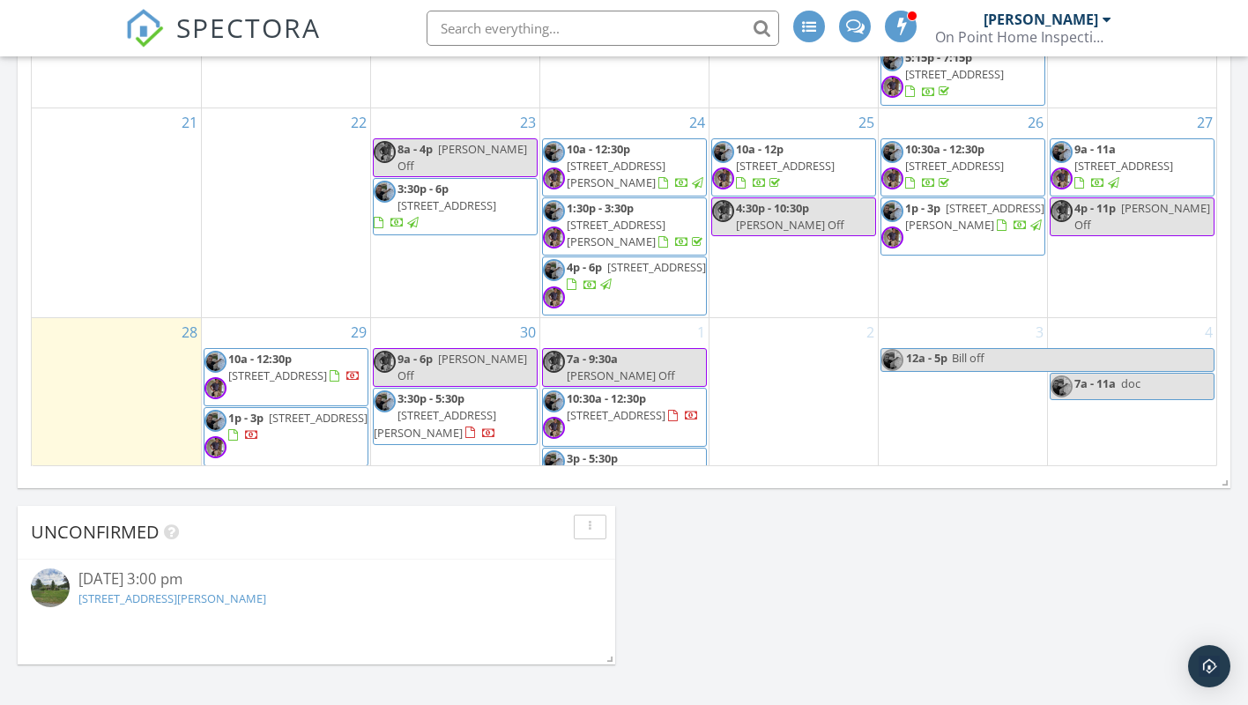
click at [649, 467] on span "36 James St, Middletown Township 07738" at bounding box center [616, 483] width 99 height 33
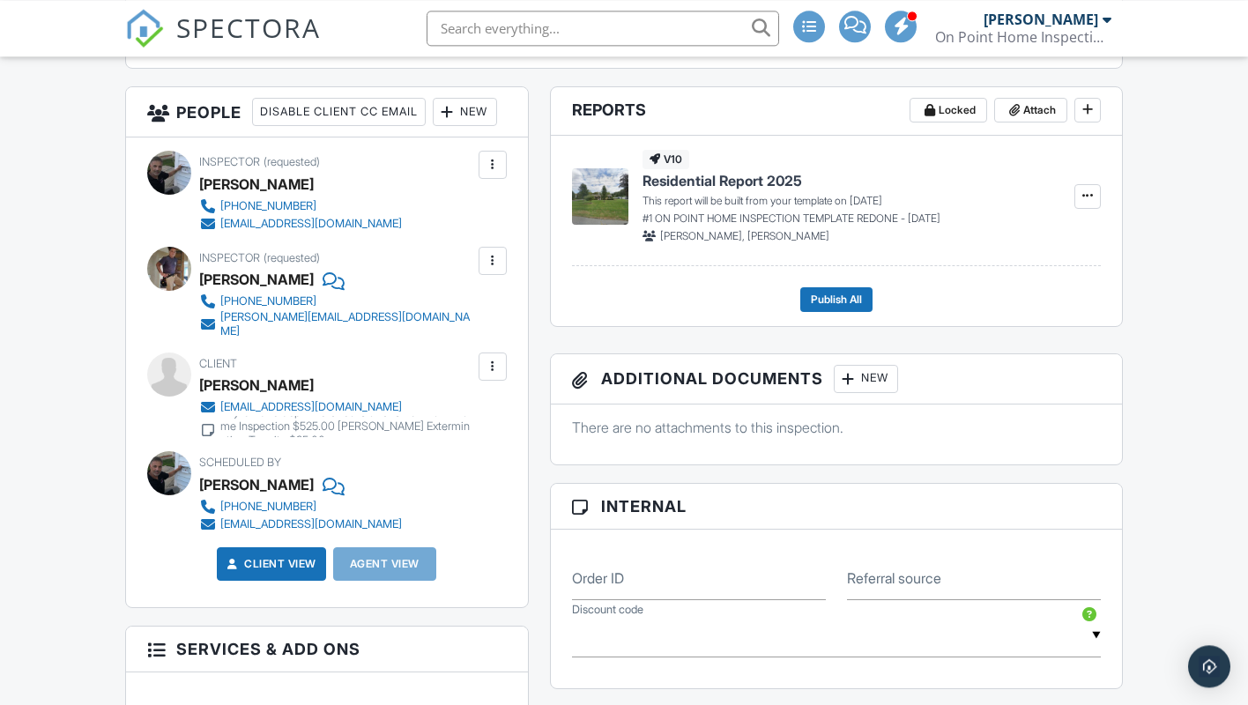
scroll to position [630, 0]
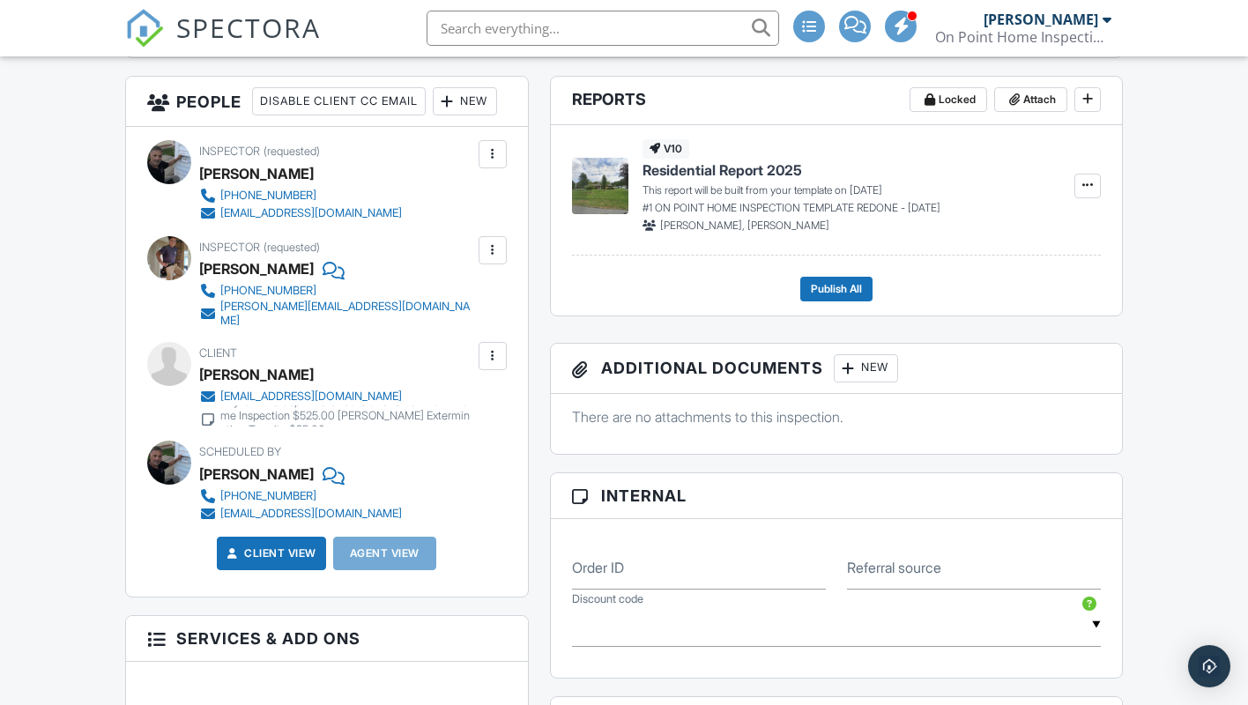
click at [491, 365] on div at bounding box center [493, 356] width 18 height 18
click at [458, 432] on li "Edit" at bounding box center [451, 410] width 90 height 44
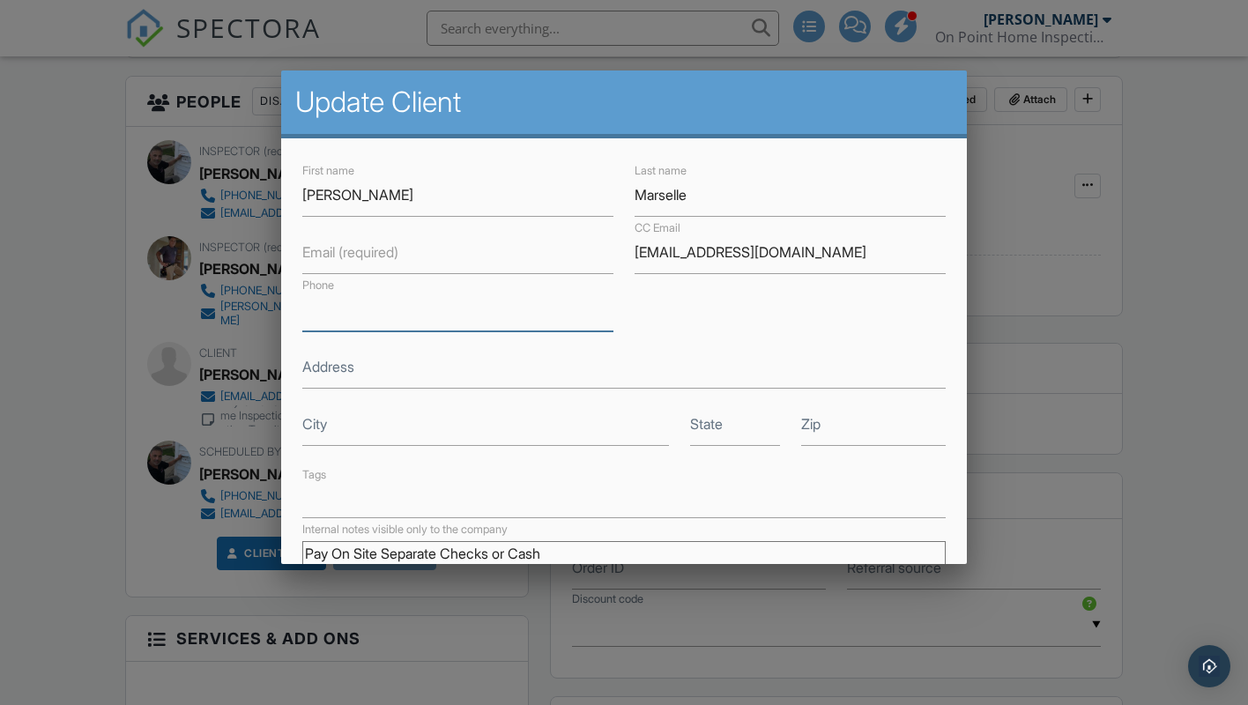
click at [349, 317] on input "Phone" at bounding box center [457, 309] width 311 height 43
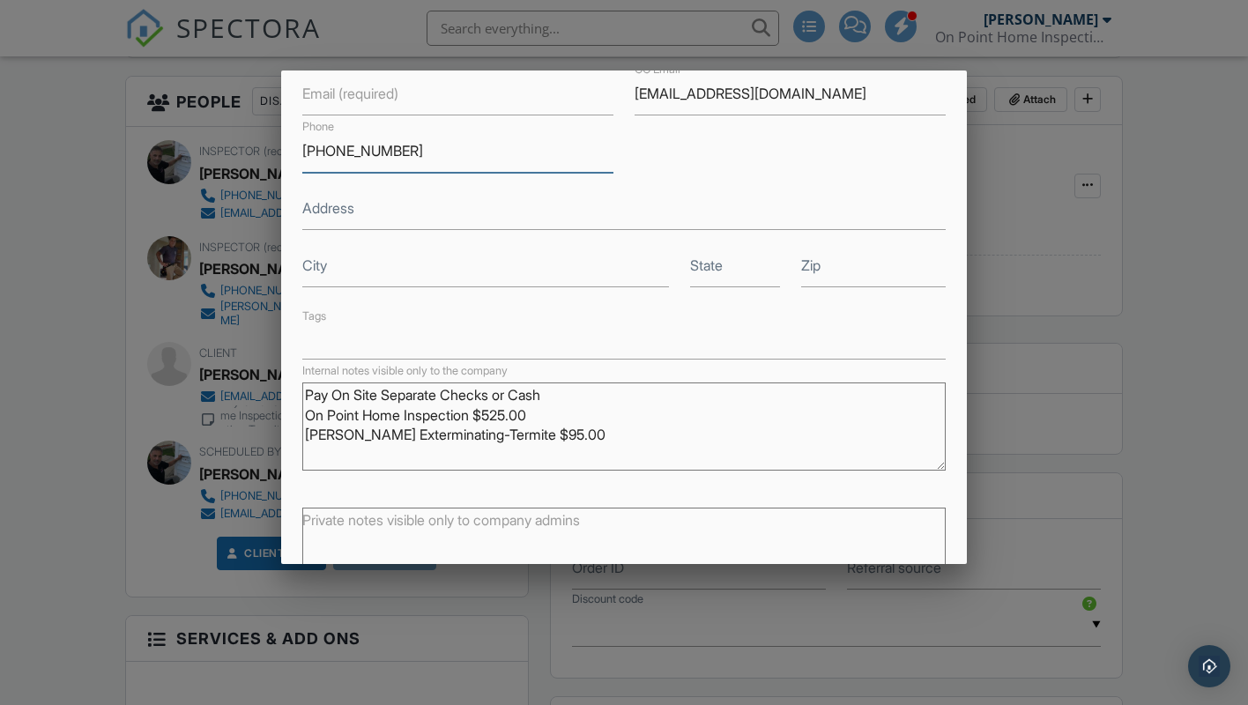
scroll to position [263, 0]
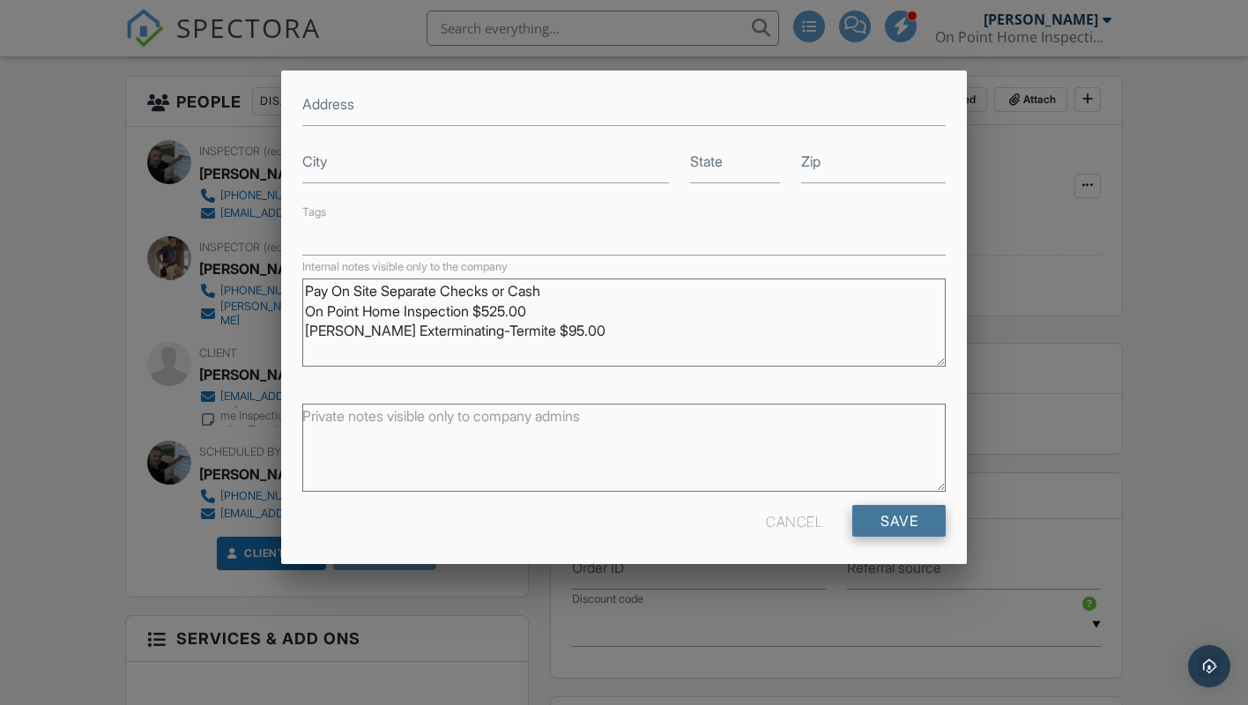
type input "[PHONE_NUMBER]"
click at [890, 510] on input "Save" at bounding box center [899, 521] width 93 height 32
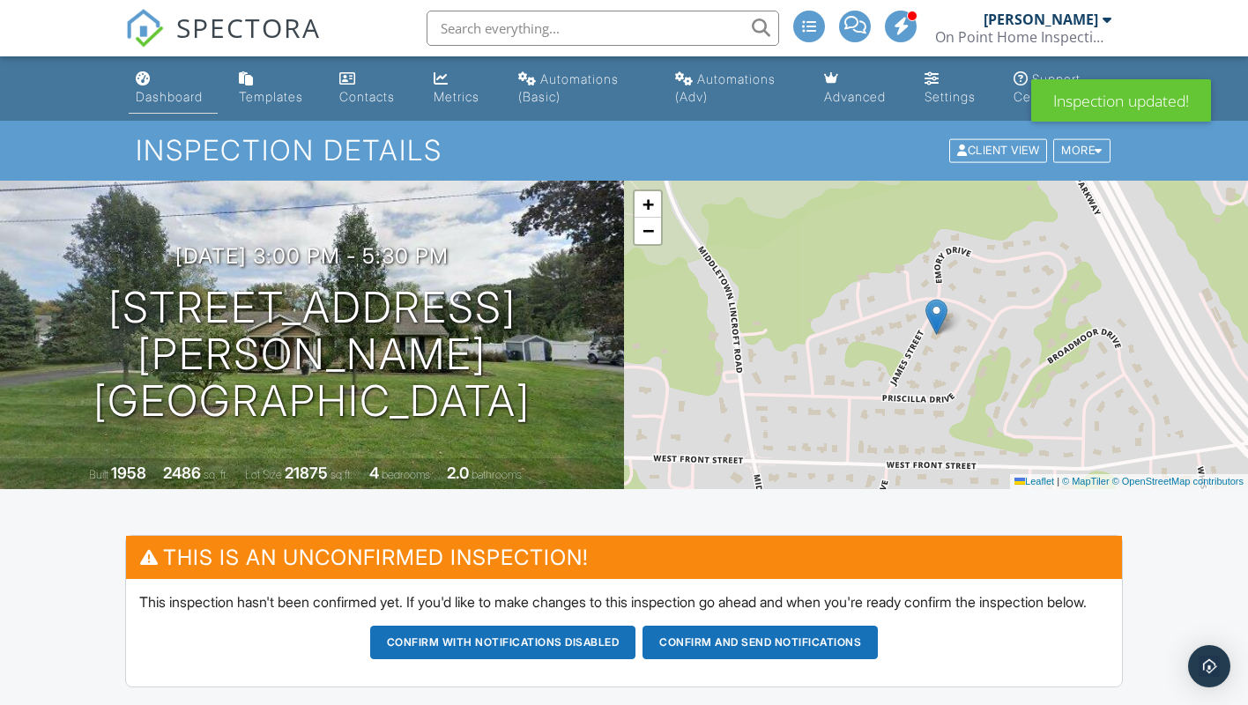
click at [165, 98] on div "Dashboard" at bounding box center [169, 96] width 67 height 15
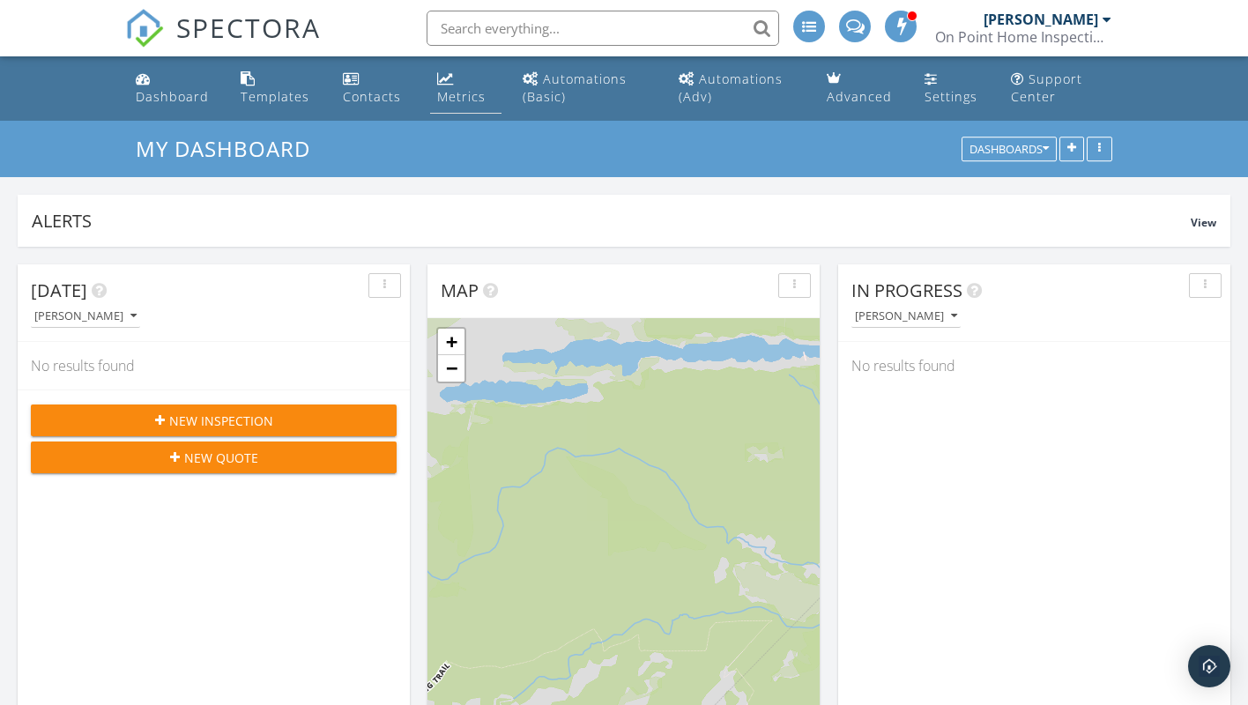
click at [459, 94] on div "Metrics" at bounding box center [461, 96] width 48 height 17
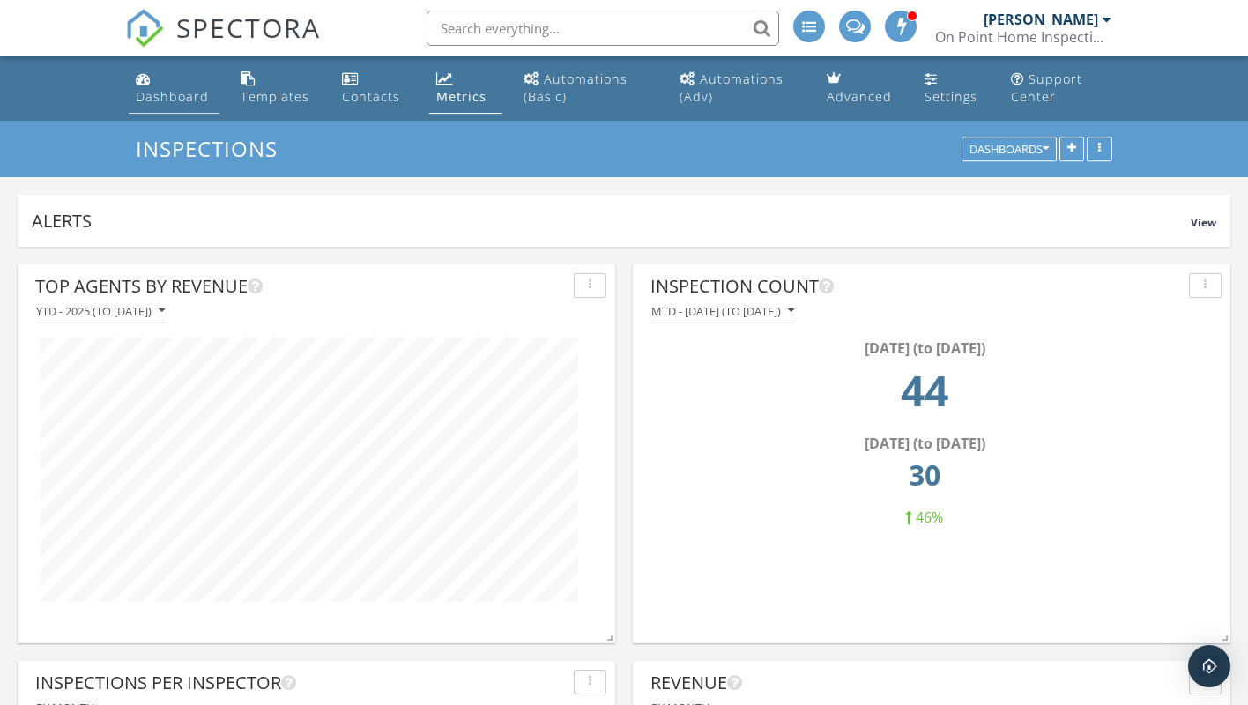
click at [183, 90] on div "Dashboard" at bounding box center [172, 96] width 73 height 17
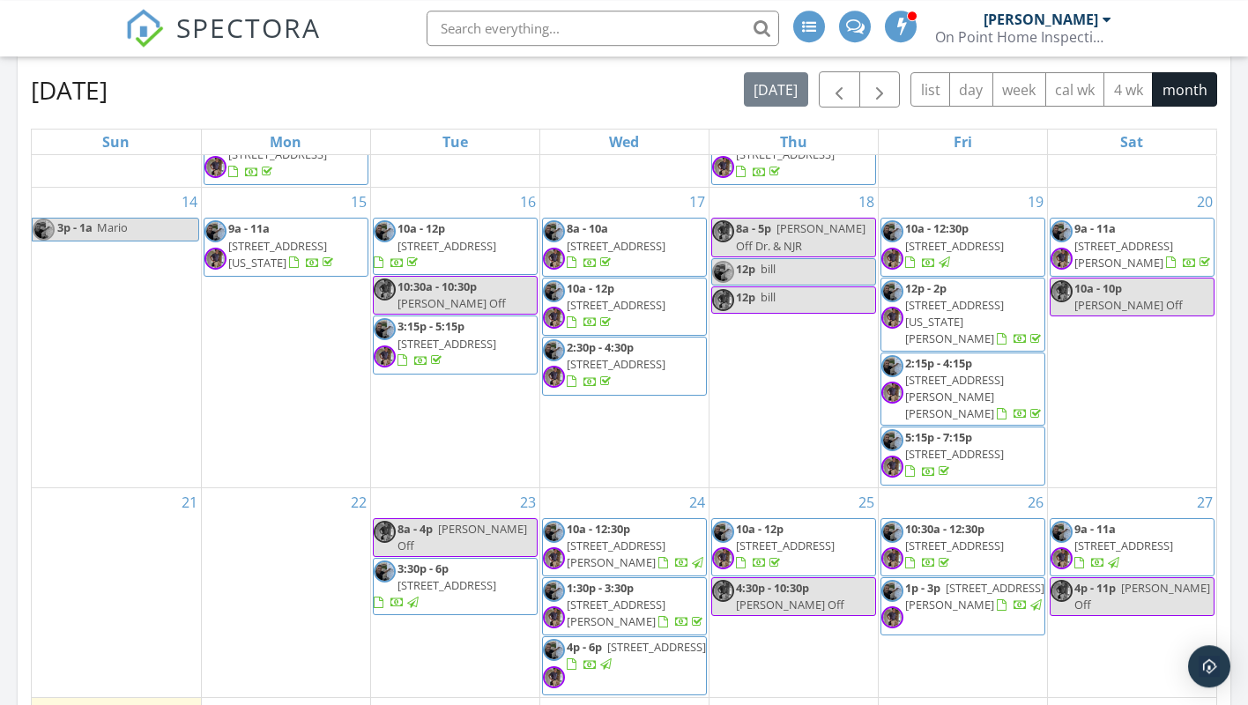
scroll to position [989, 0]
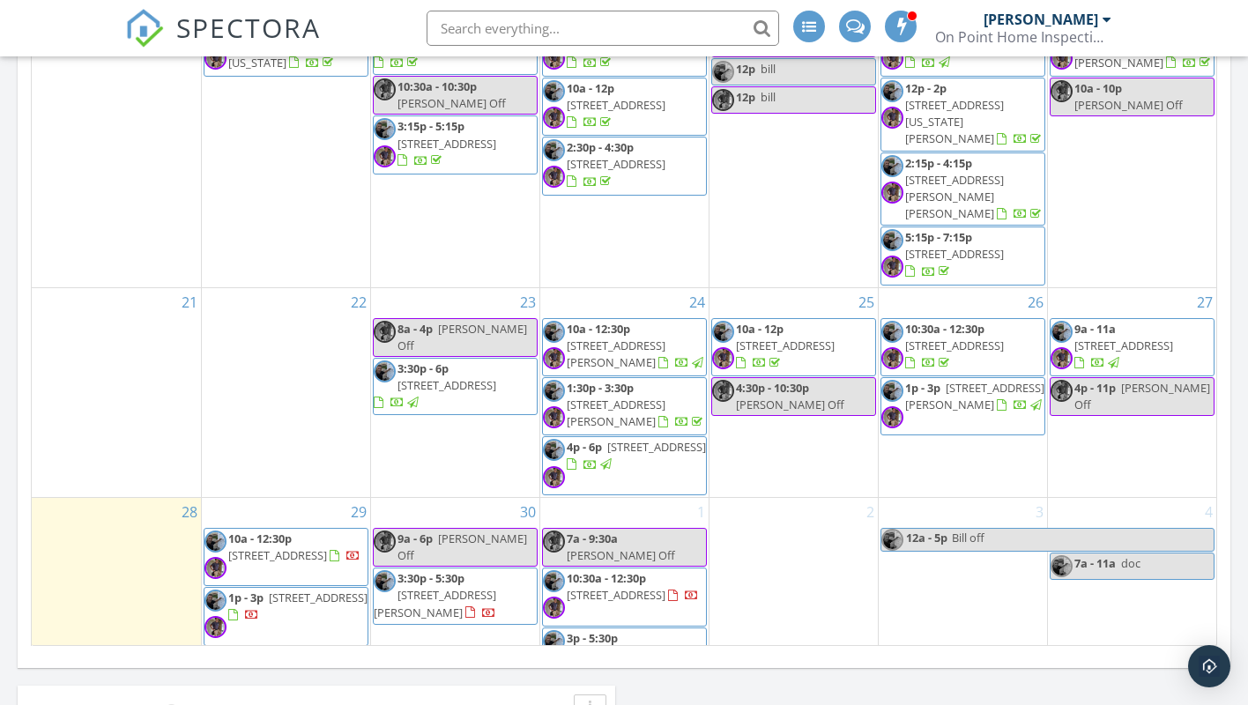
click at [445, 570] on span "3:30p - 5:30p [STREET_ADDRESS][PERSON_NAME]" at bounding box center [455, 596] width 163 height 52
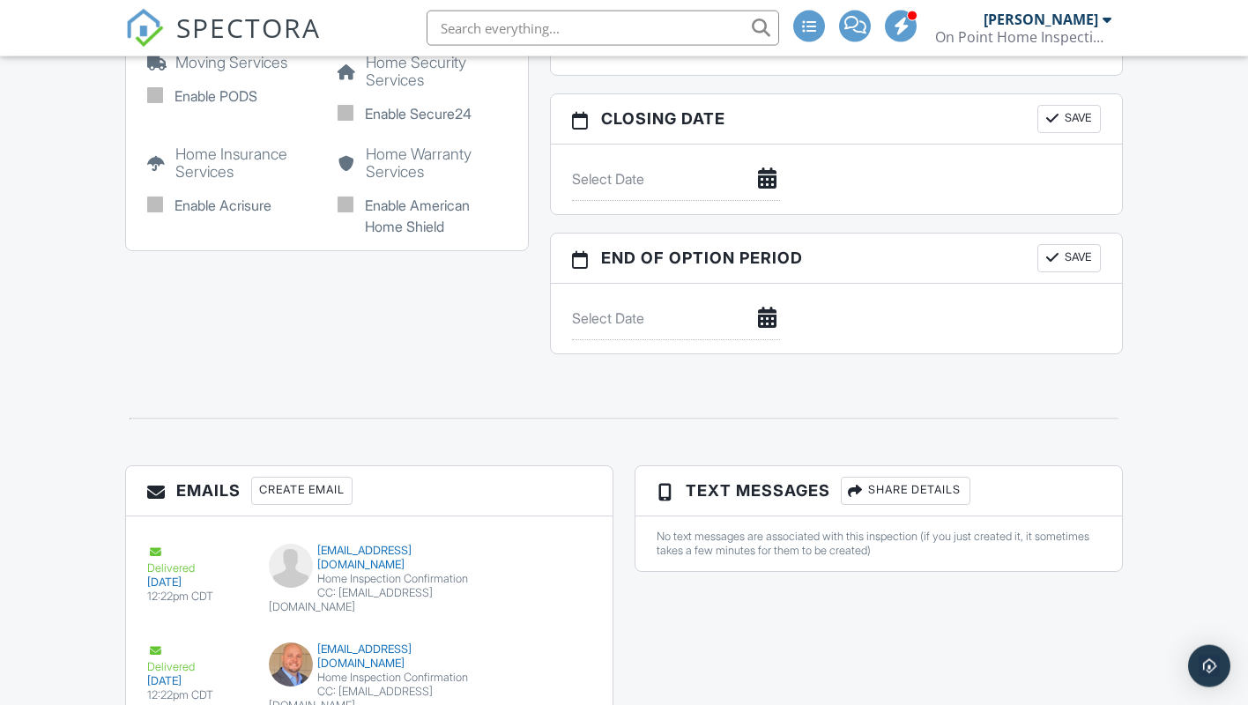
scroll to position [1859, 0]
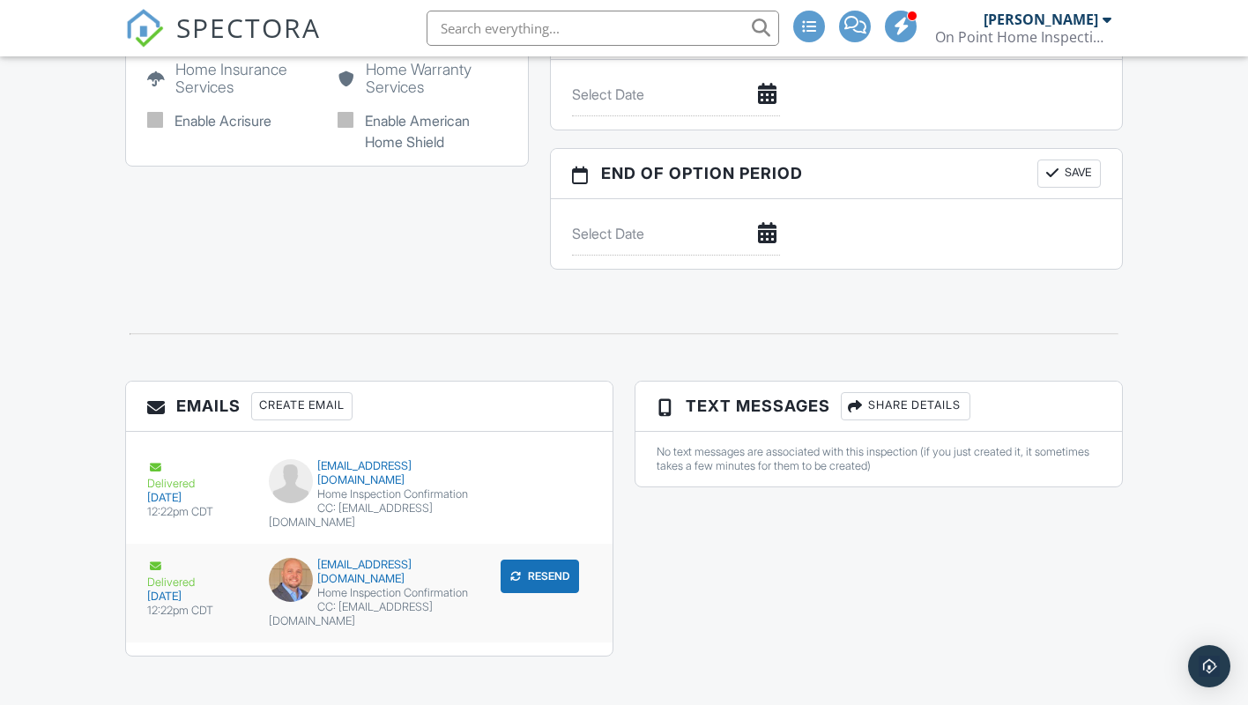
click at [526, 560] on button "Resend" at bounding box center [540, 577] width 78 height 34
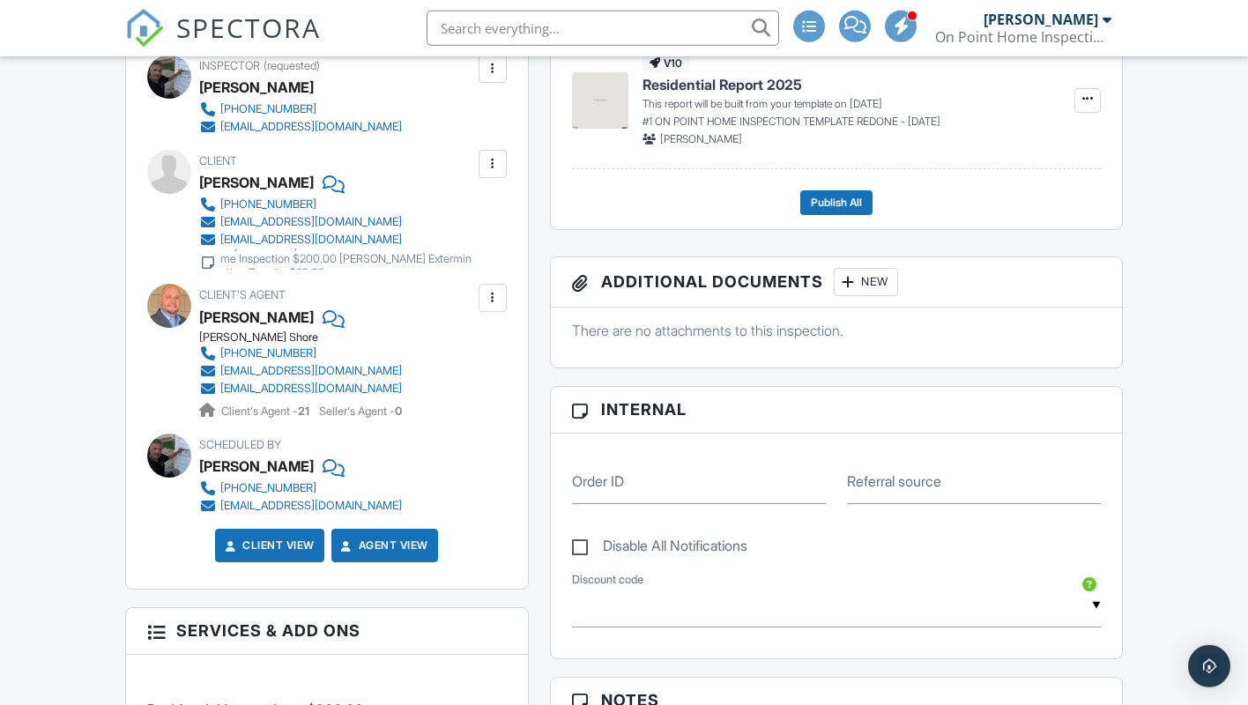
scroll to position [540, 0]
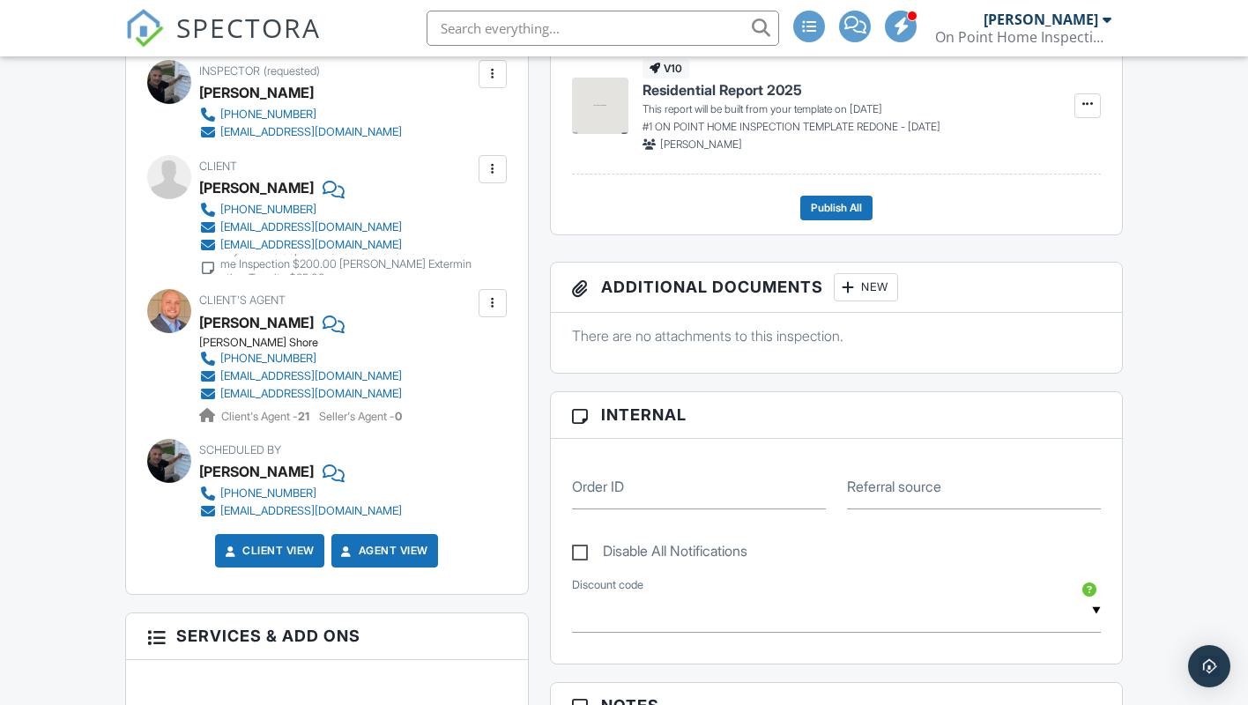
click at [490, 178] on div at bounding box center [493, 169] width 18 height 18
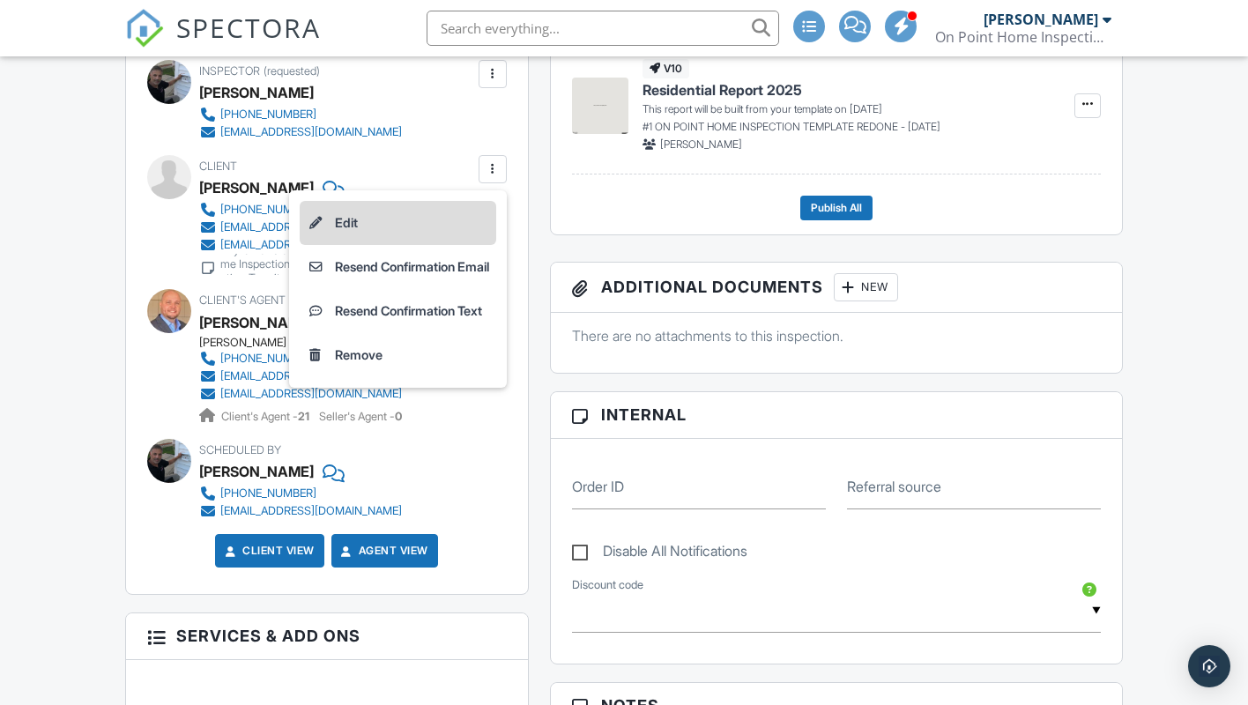
click at [337, 245] on li "Edit" at bounding box center [398, 223] width 197 height 44
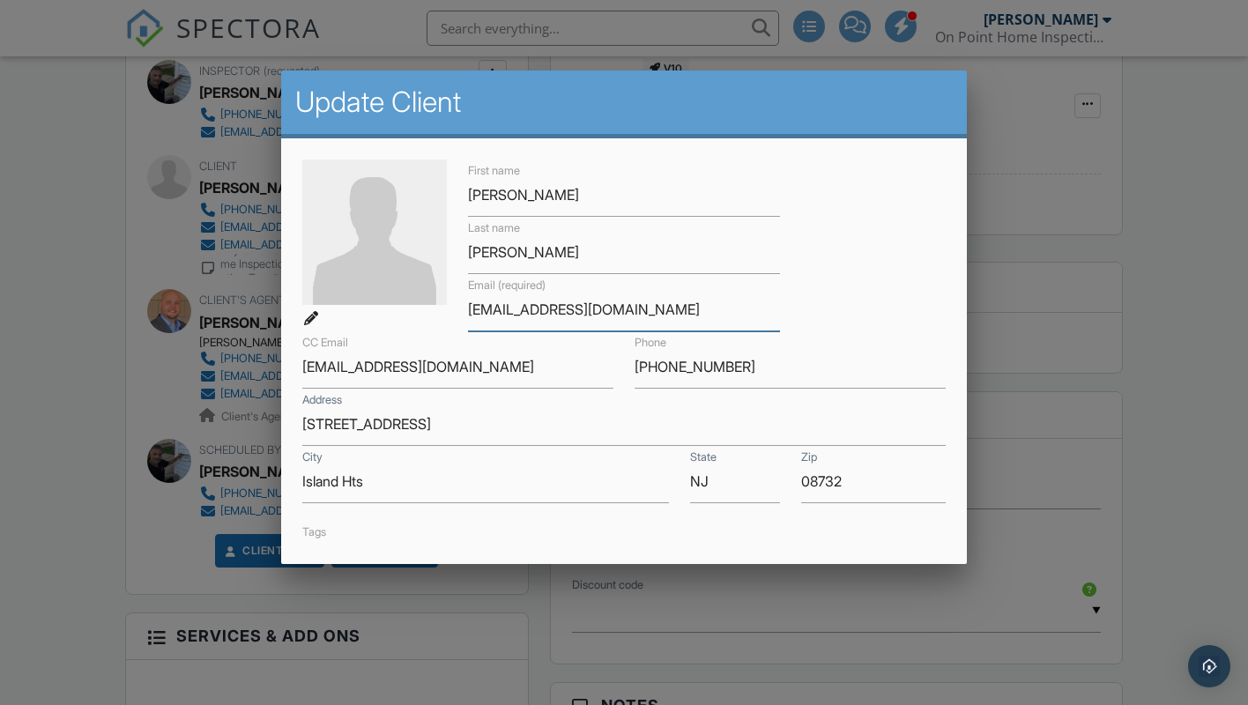
drag, startPoint x: 586, startPoint y: 311, endPoint x: 427, endPoint y: 311, distance: 159.6
click at [468, 311] on input "jblpn12@aol.com" at bounding box center [623, 309] width 311 height 43
type input "p"
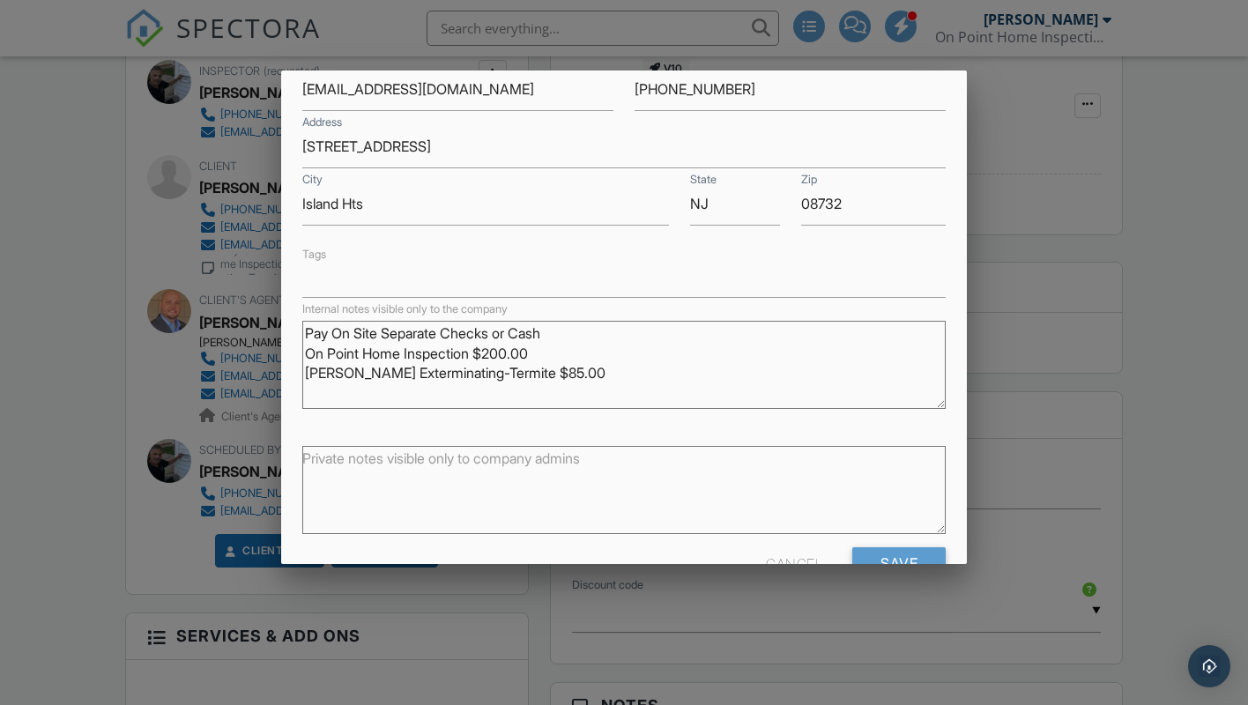
scroll to position [320, 0]
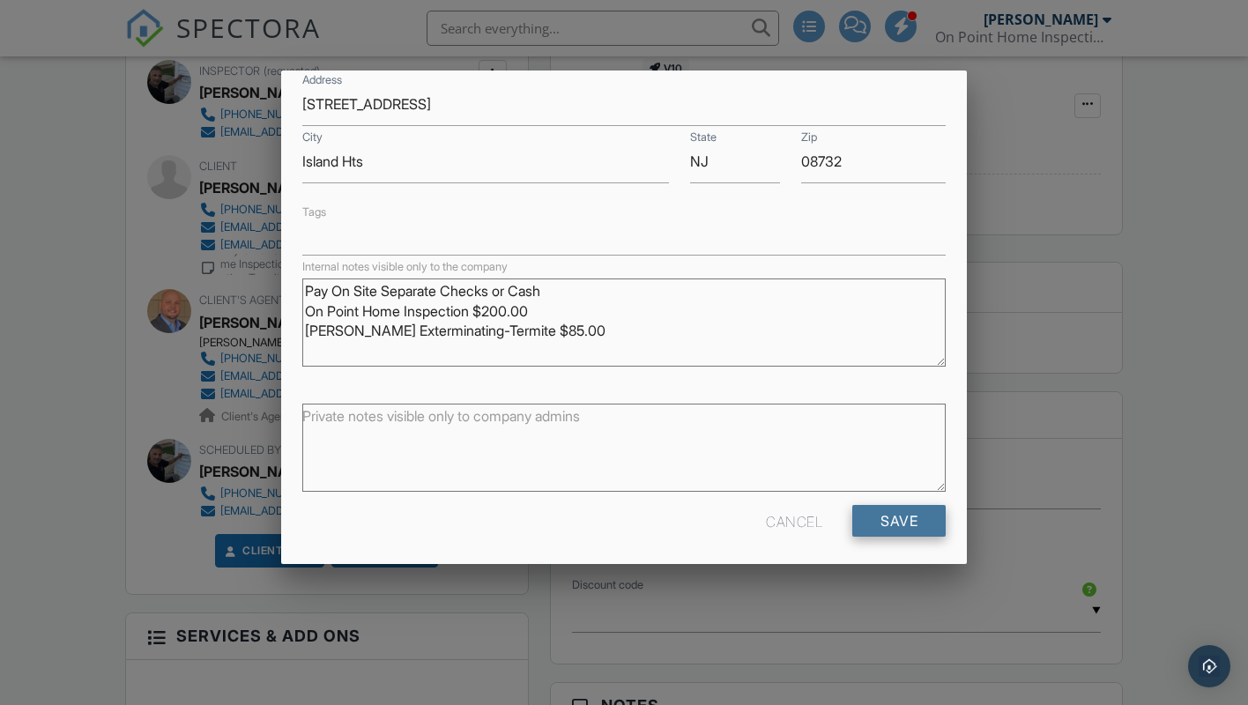
click at [871, 516] on input "Save" at bounding box center [899, 521] width 93 height 32
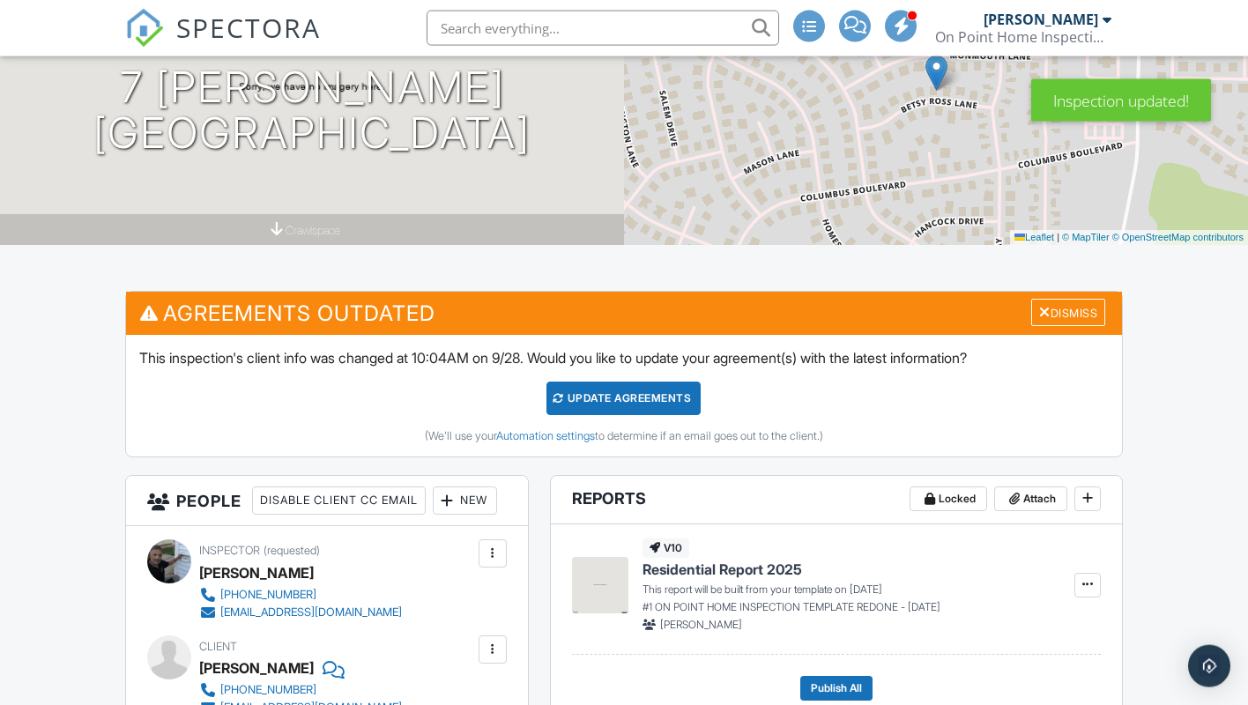
scroll to position [270, 0]
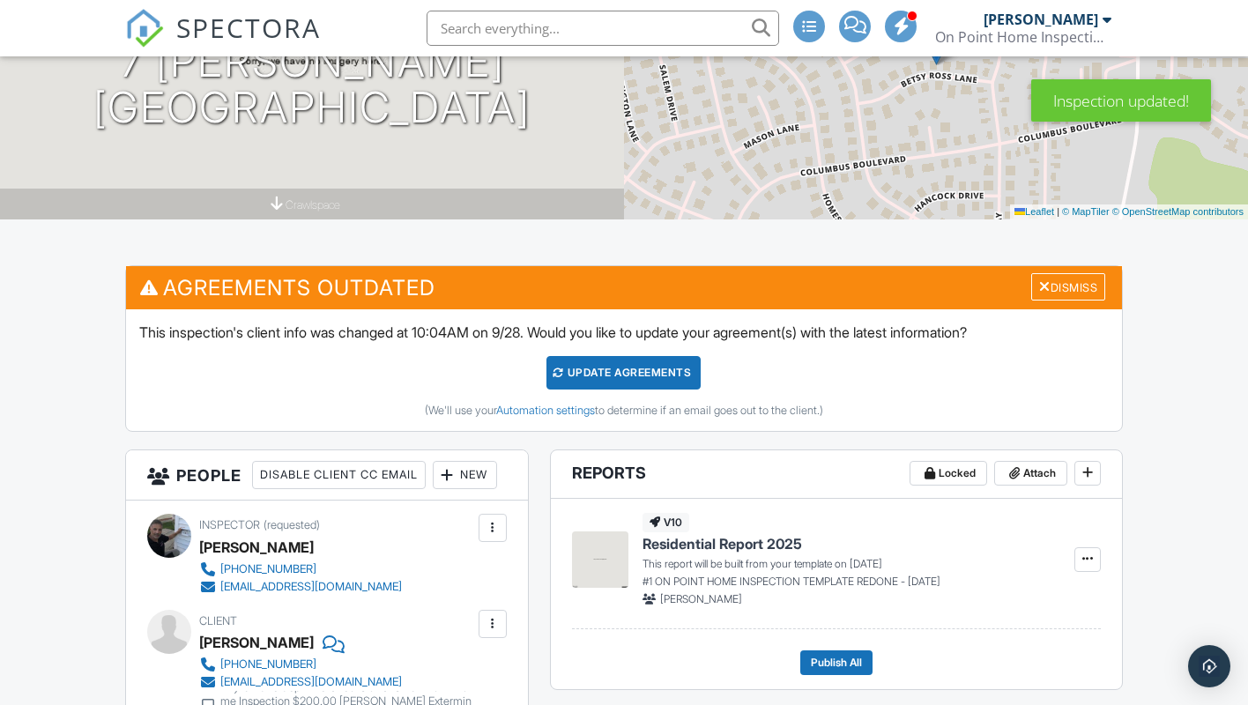
click at [648, 371] on div "Update Agreements" at bounding box center [624, 373] width 154 height 34
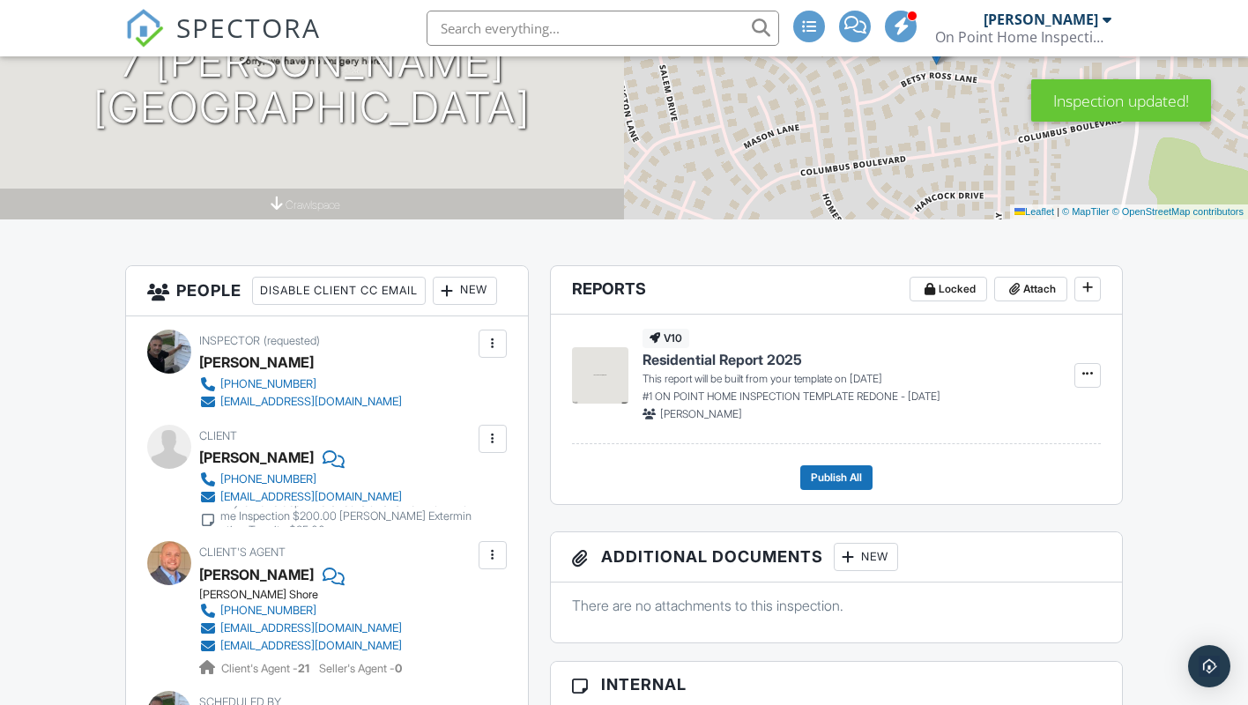
scroll to position [540, 0]
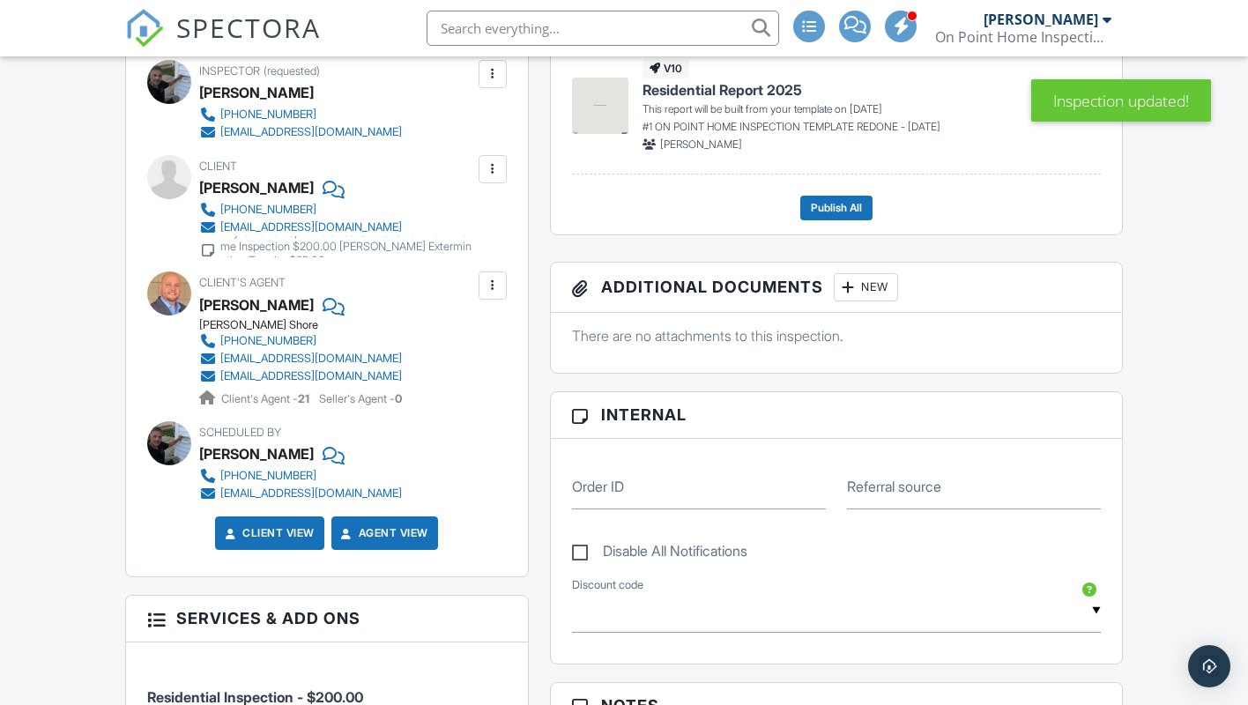
click at [486, 294] on div at bounding box center [493, 286] width 18 height 18
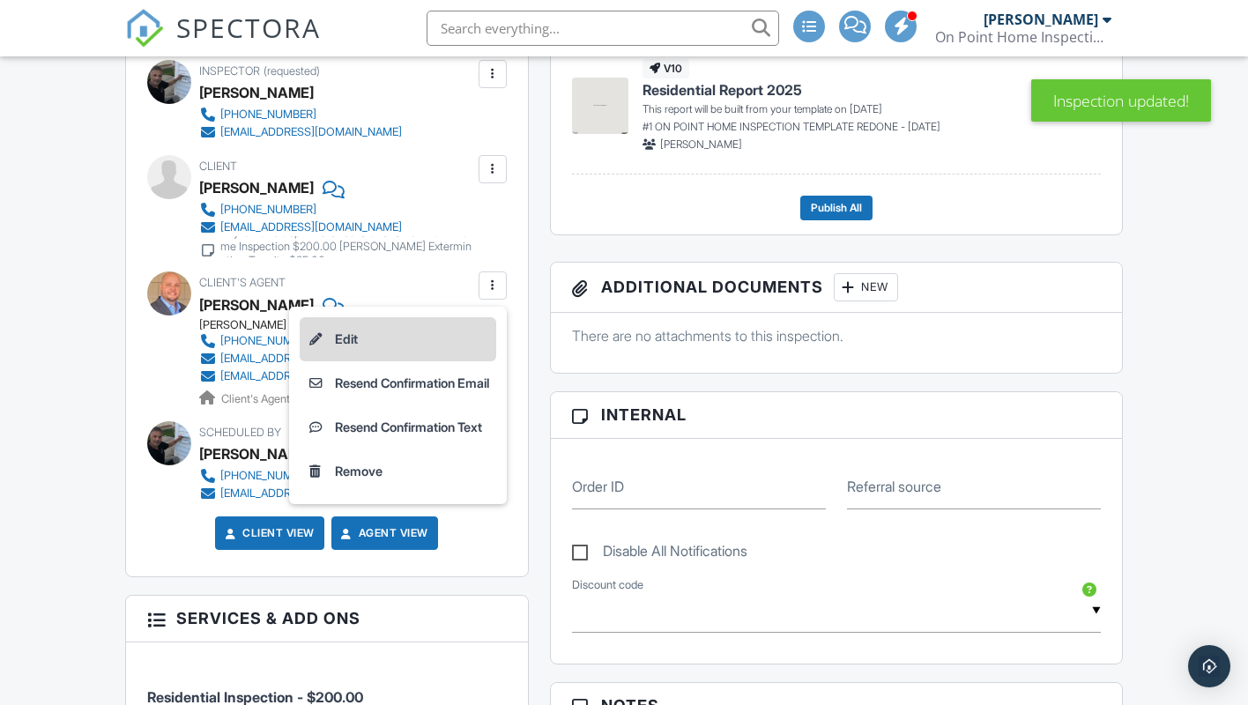
click at [339, 361] on li "Edit" at bounding box center [398, 339] width 197 height 44
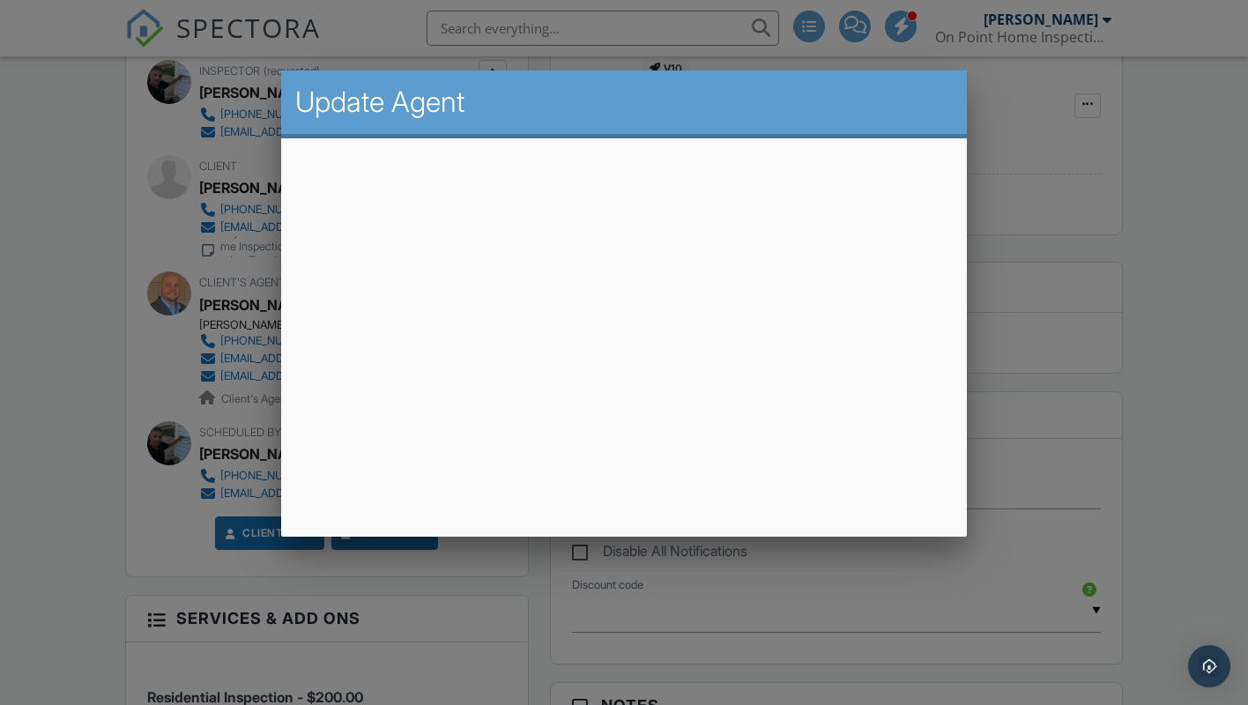
click at [1155, 387] on div at bounding box center [624, 353] width 1248 height 882
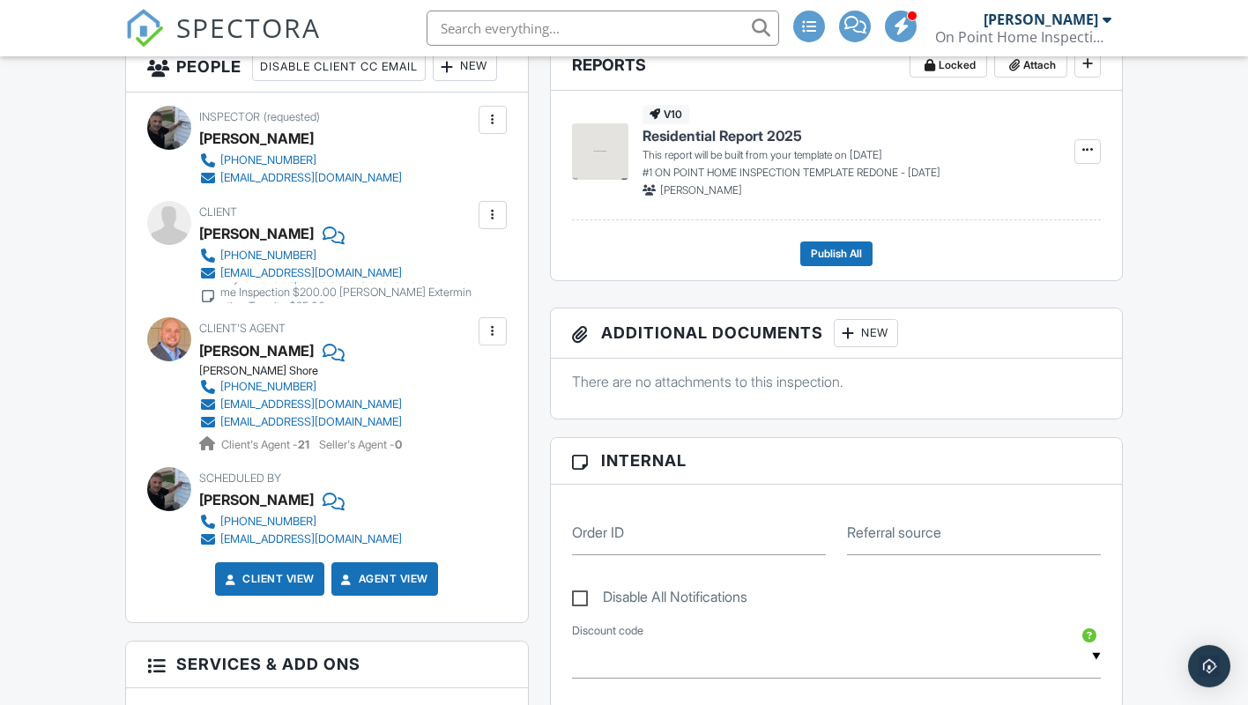
scroll to position [450, 0]
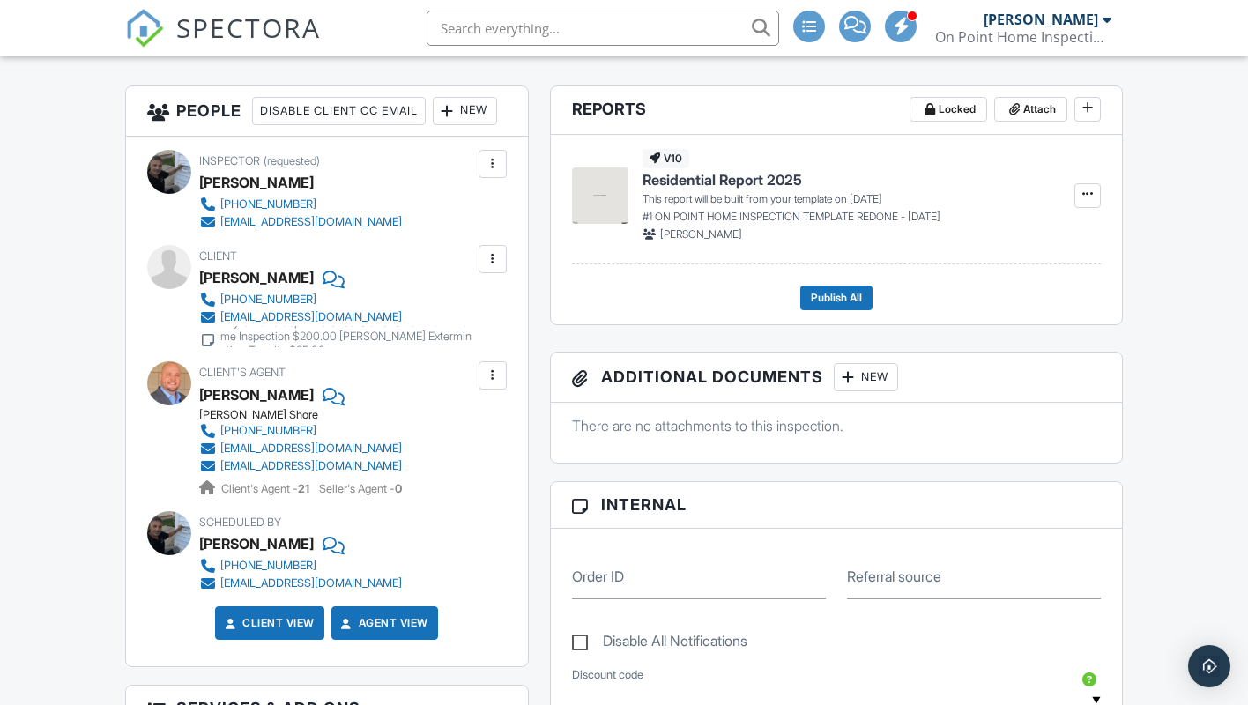
click at [488, 268] on div at bounding box center [493, 259] width 18 height 18
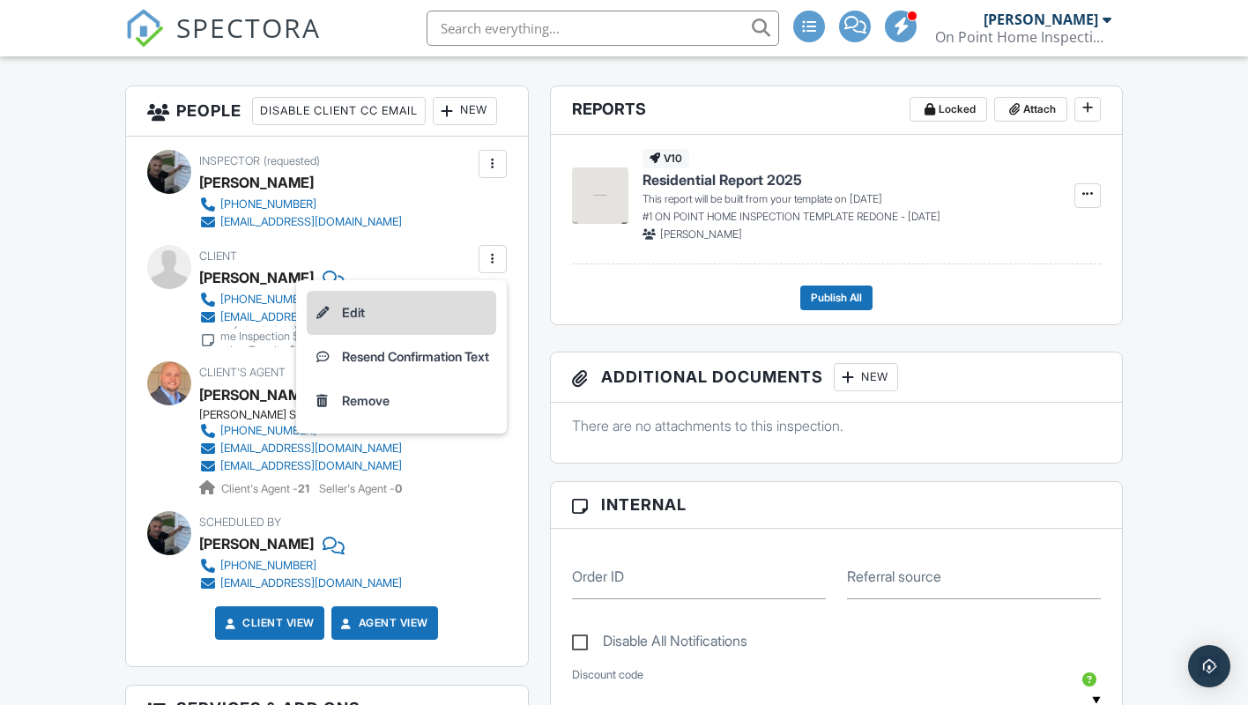
click at [344, 335] on li "Edit" at bounding box center [402, 313] width 190 height 44
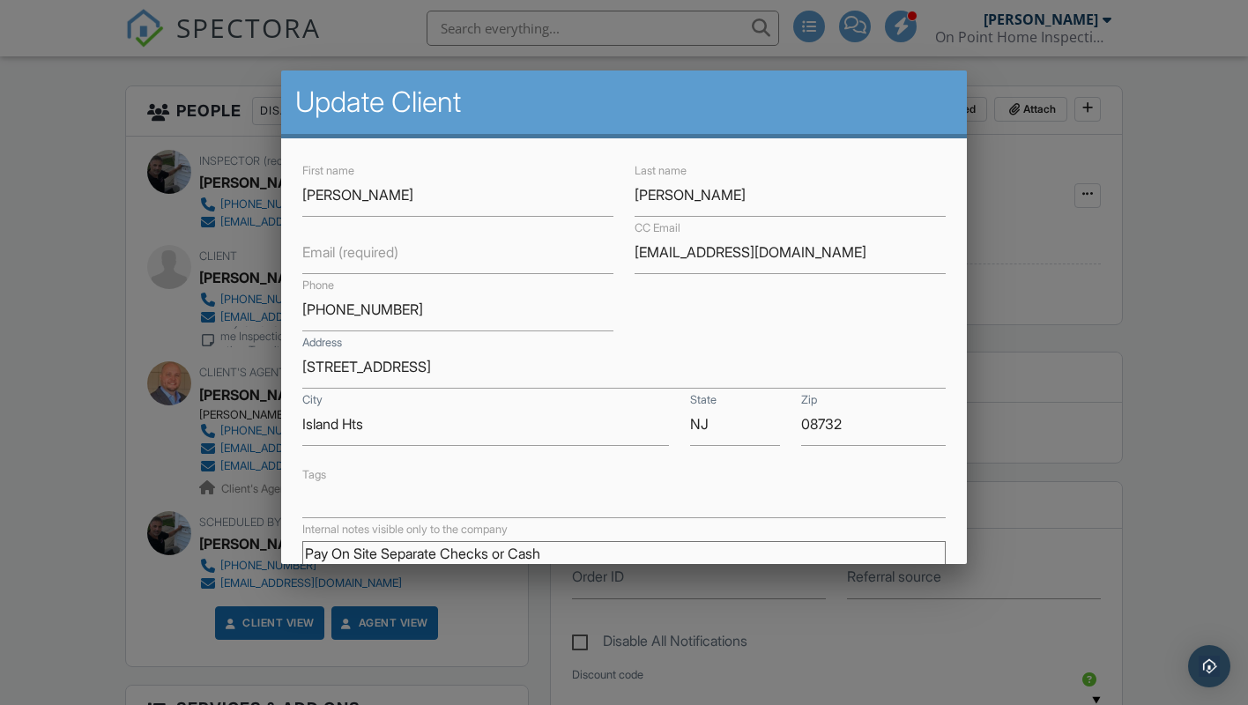
click at [335, 257] on label "Email (required)" at bounding box center [350, 251] width 96 height 19
click at [335, 257] on input "Email (required)" at bounding box center [457, 252] width 311 height 43
paste input "[EMAIL_ADDRESS][DOMAIN_NAME]"
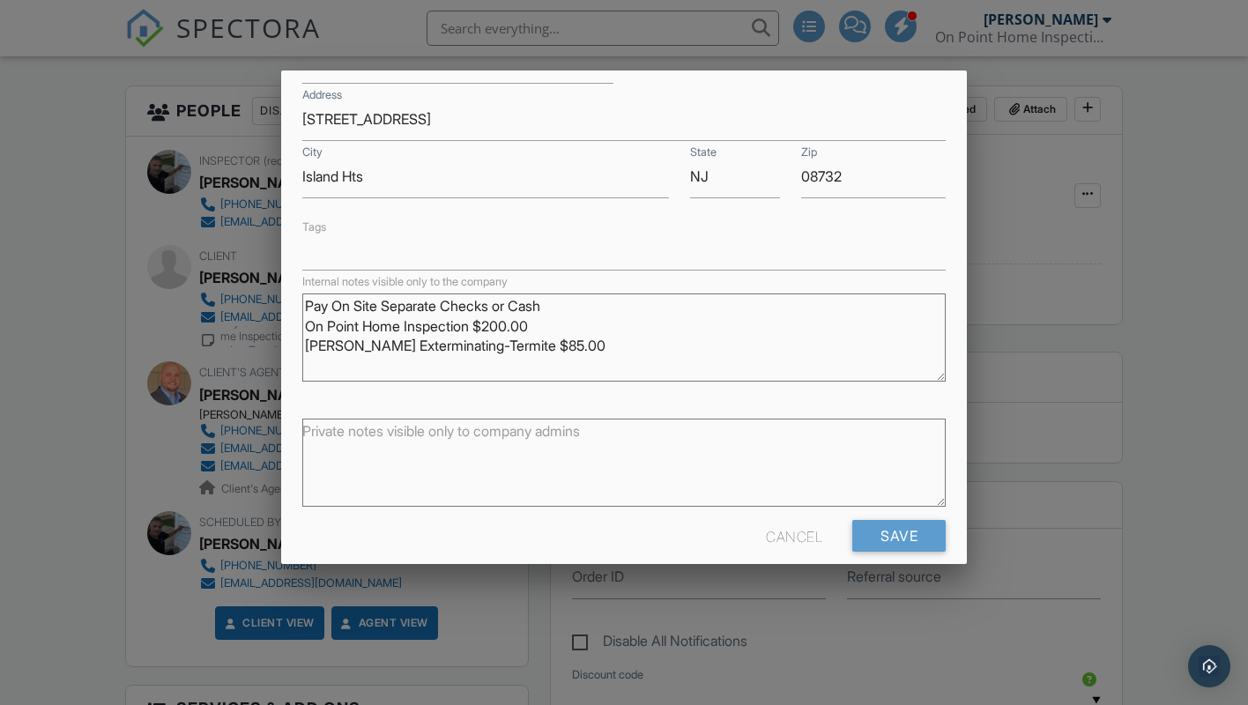
scroll to position [263, 0]
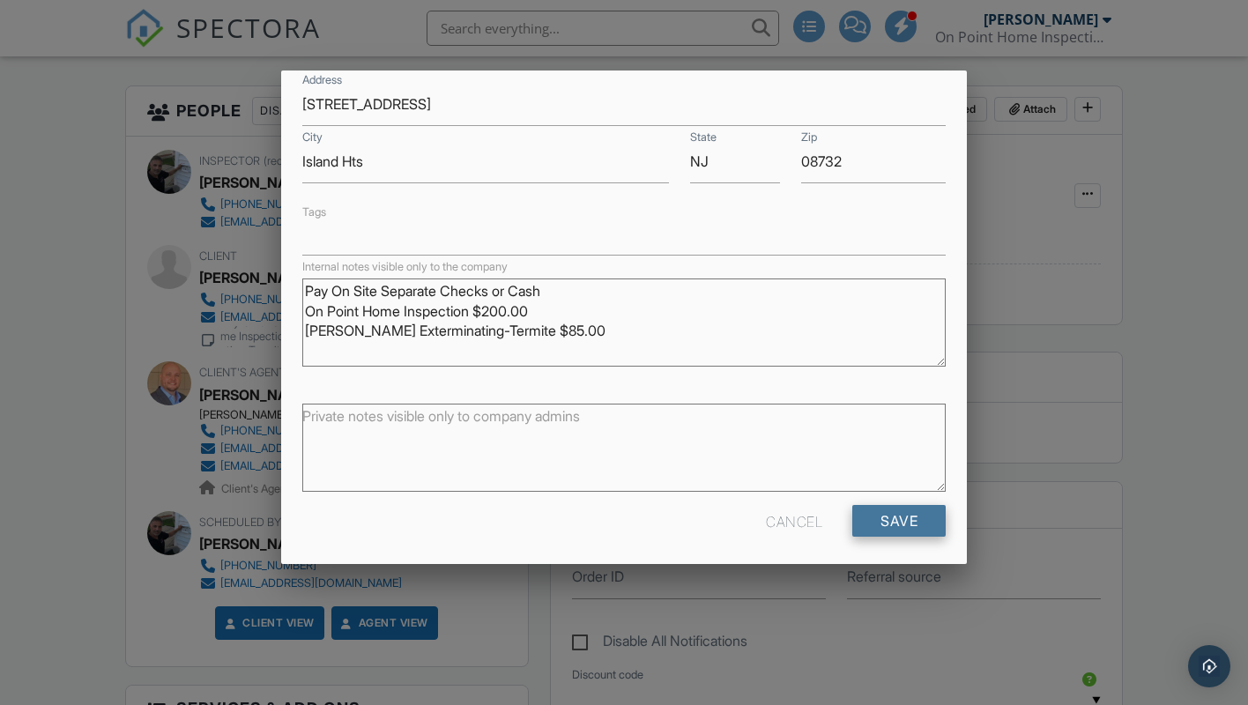
type input "[EMAIL_ADDRESS][DOMAIN_NAME]"
click at [872, 507] on input "Save" at bounding box center [899, 521] width 93 height 32
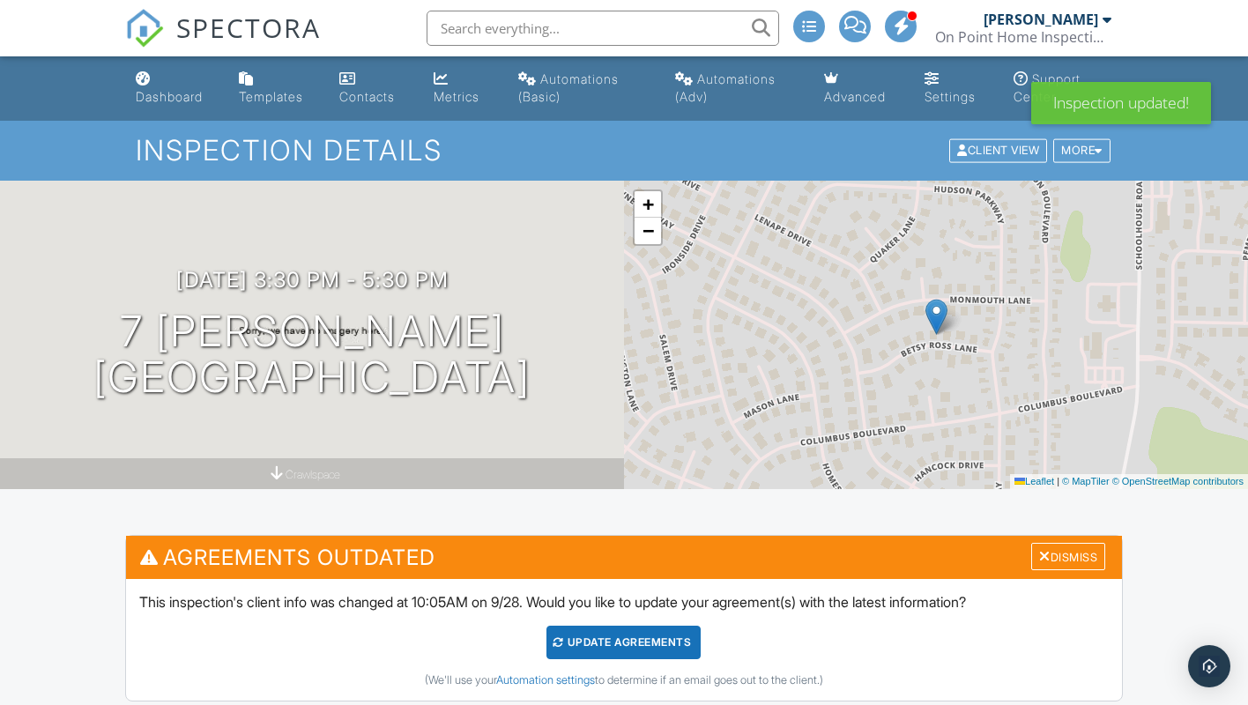
click at [608, 639] on div "Update Agreements" at bounding box center [624, 643] width 154 height 34
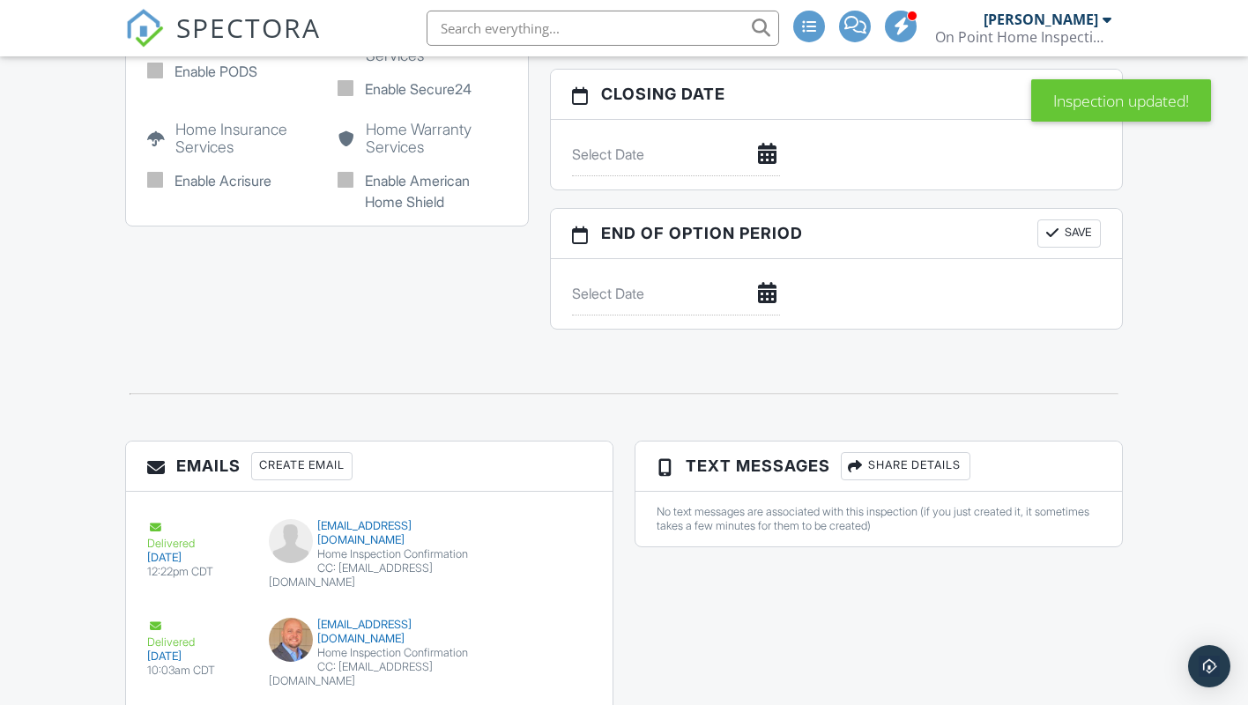
scroll to position [1944, 0]
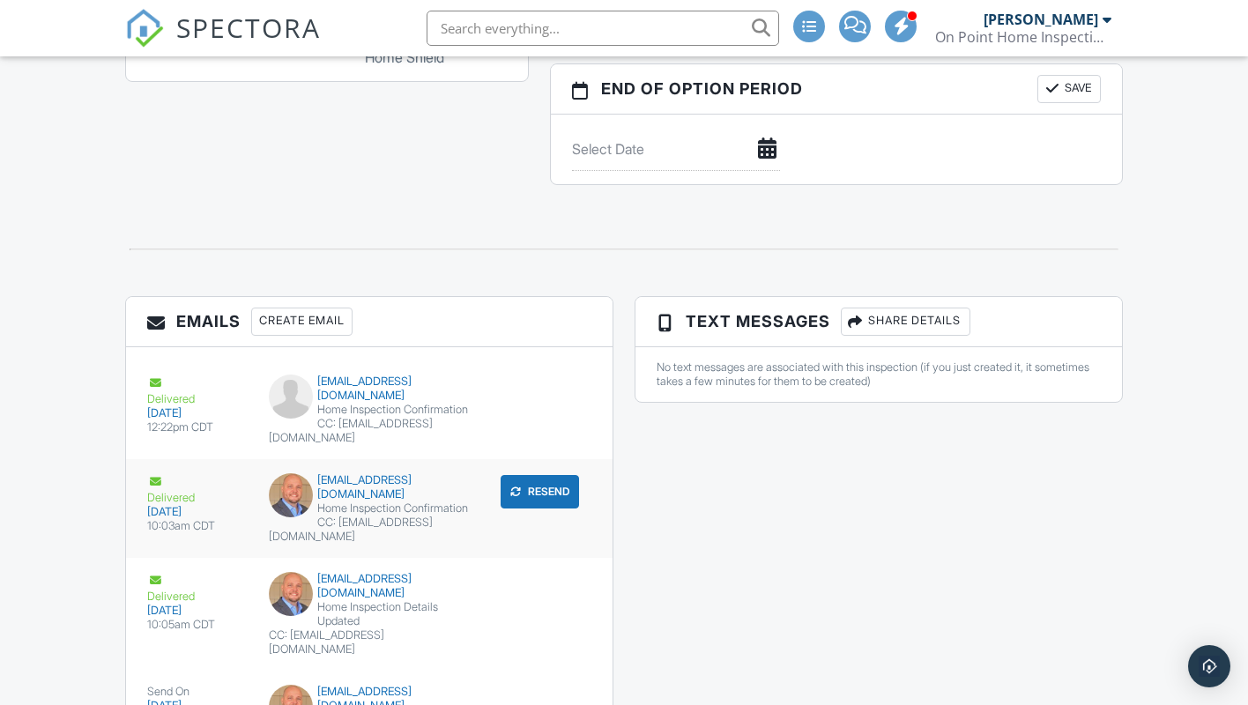
scroll to position [2032, 0]
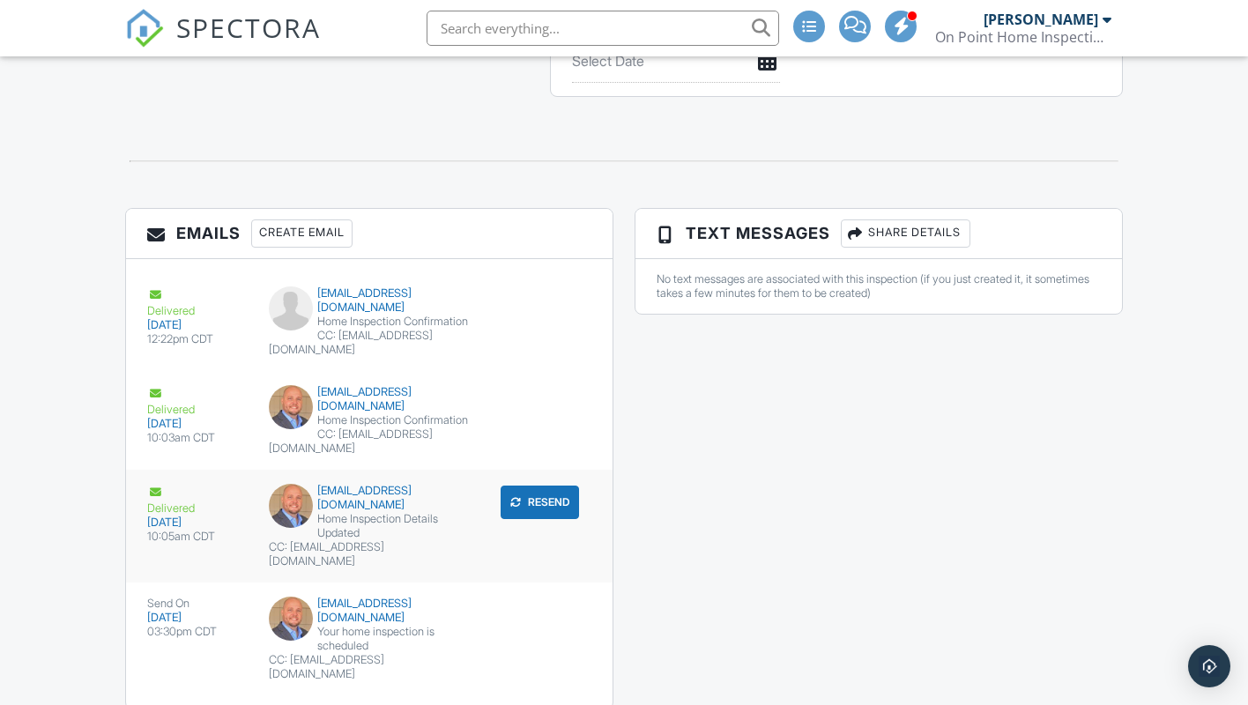
click at [533, 488] on button "Resend" at bounding box center [540, 503] width 78 height 34
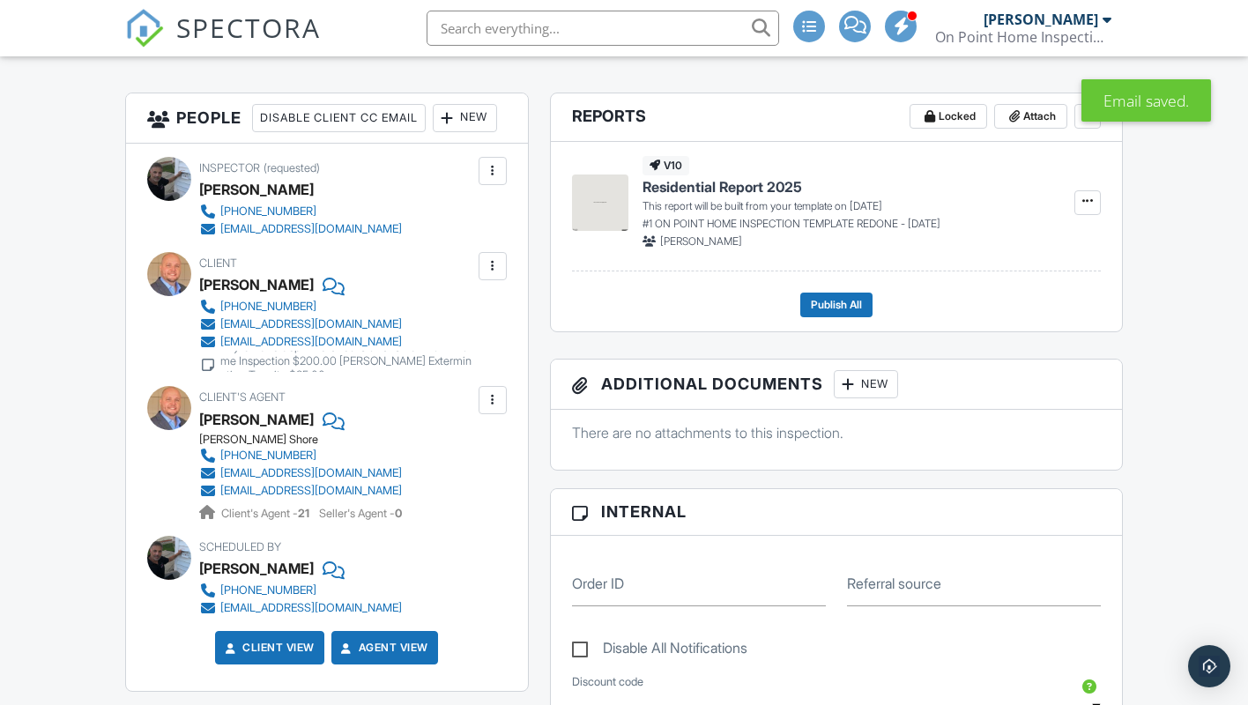
scroll to position [450, 0]
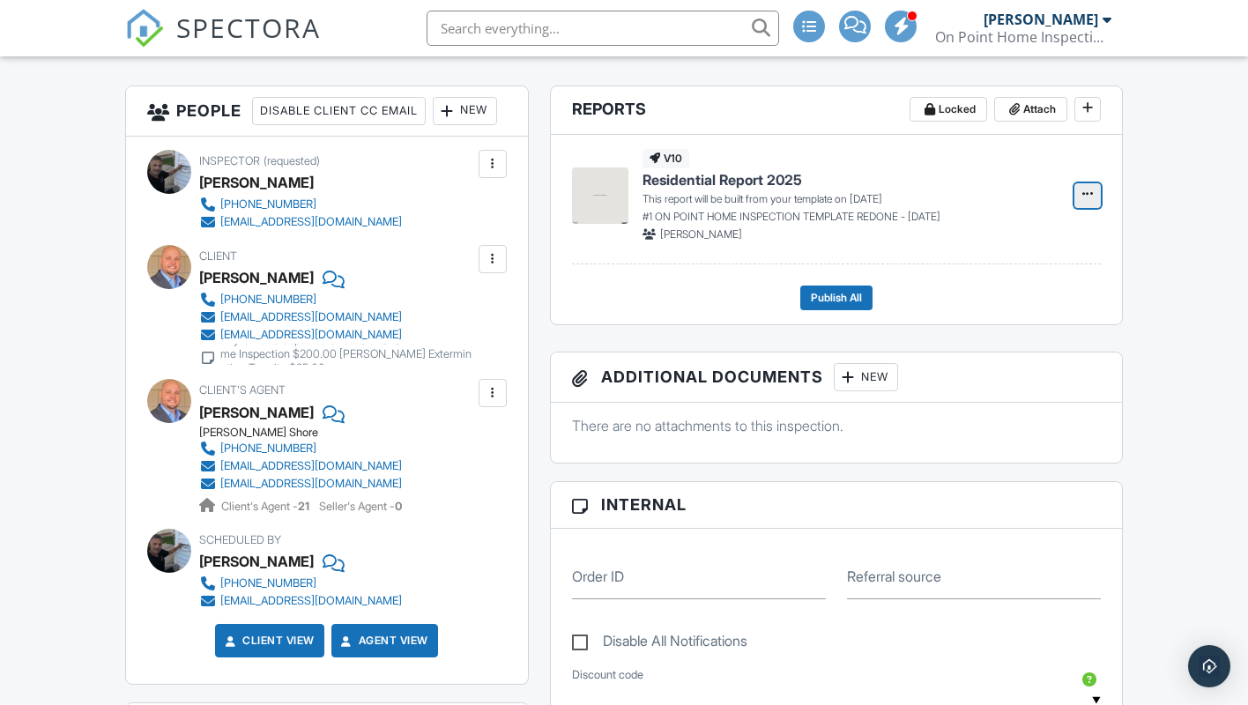
click at [1084, 194] on icon at bounding box center [1088, 194] width 11 height 12
click at [986, 242] on input "Build Now" at bounding box center [1000, 243] width 180 height 40
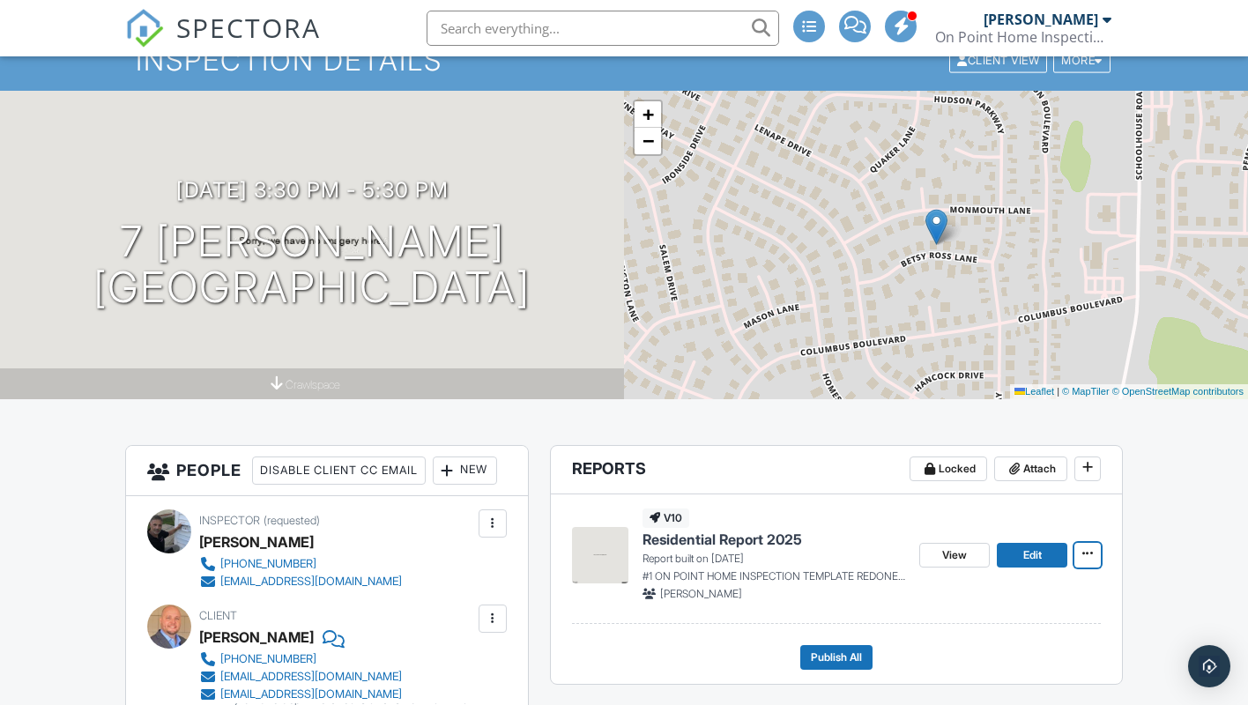
scroll to position [0, 0]
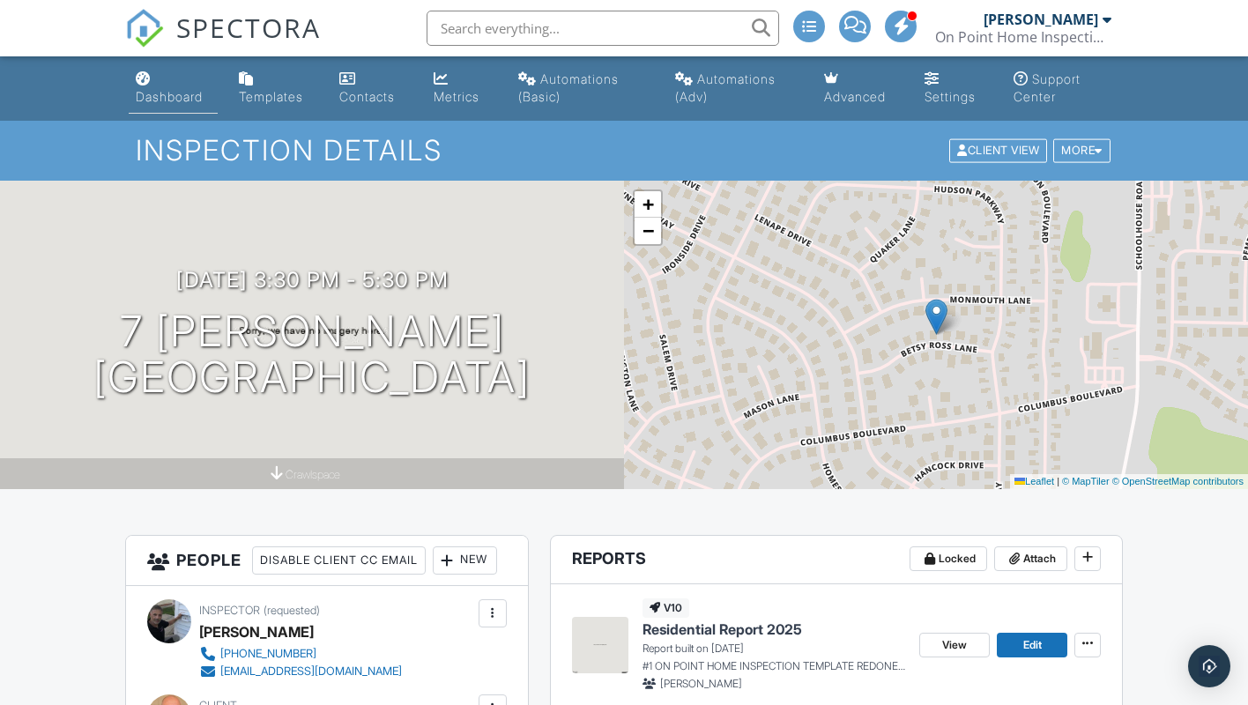
click at [171, 98] on div "Dashboard" at bounding box center [169, 96] width 67 height 15
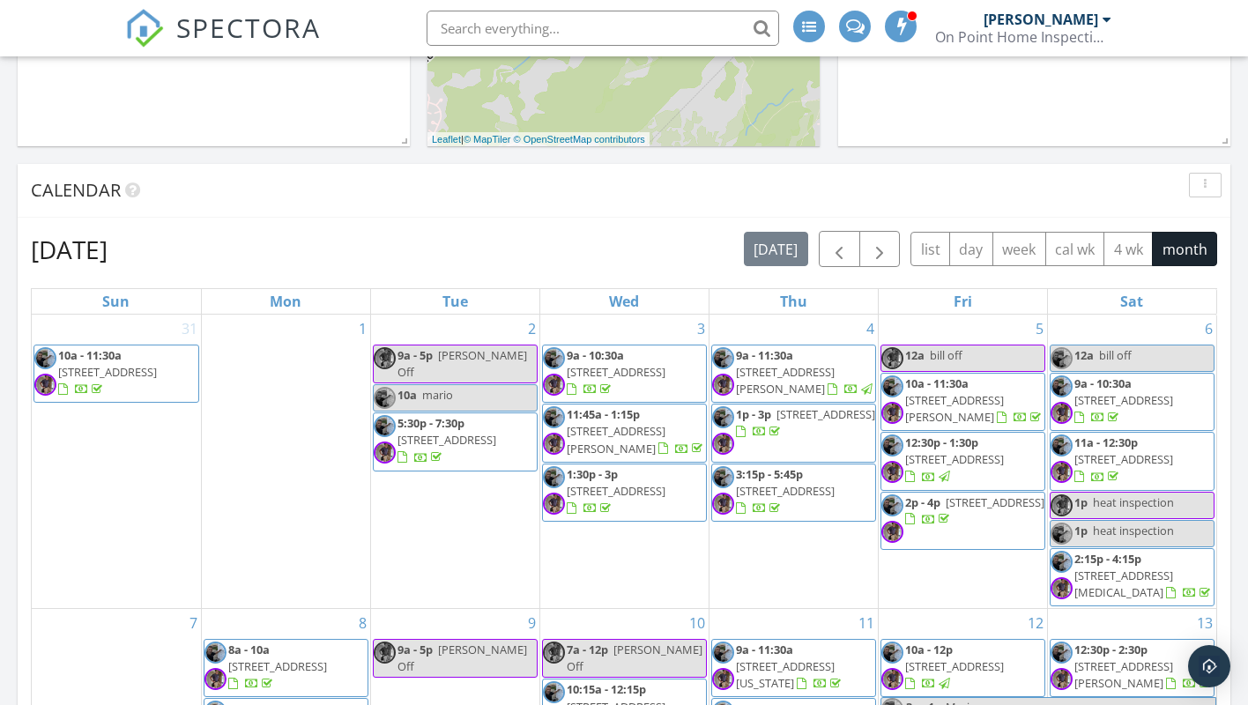
scroll to position [349, 0]
